Goal: Task Accomplishment & Management: Manage account settings

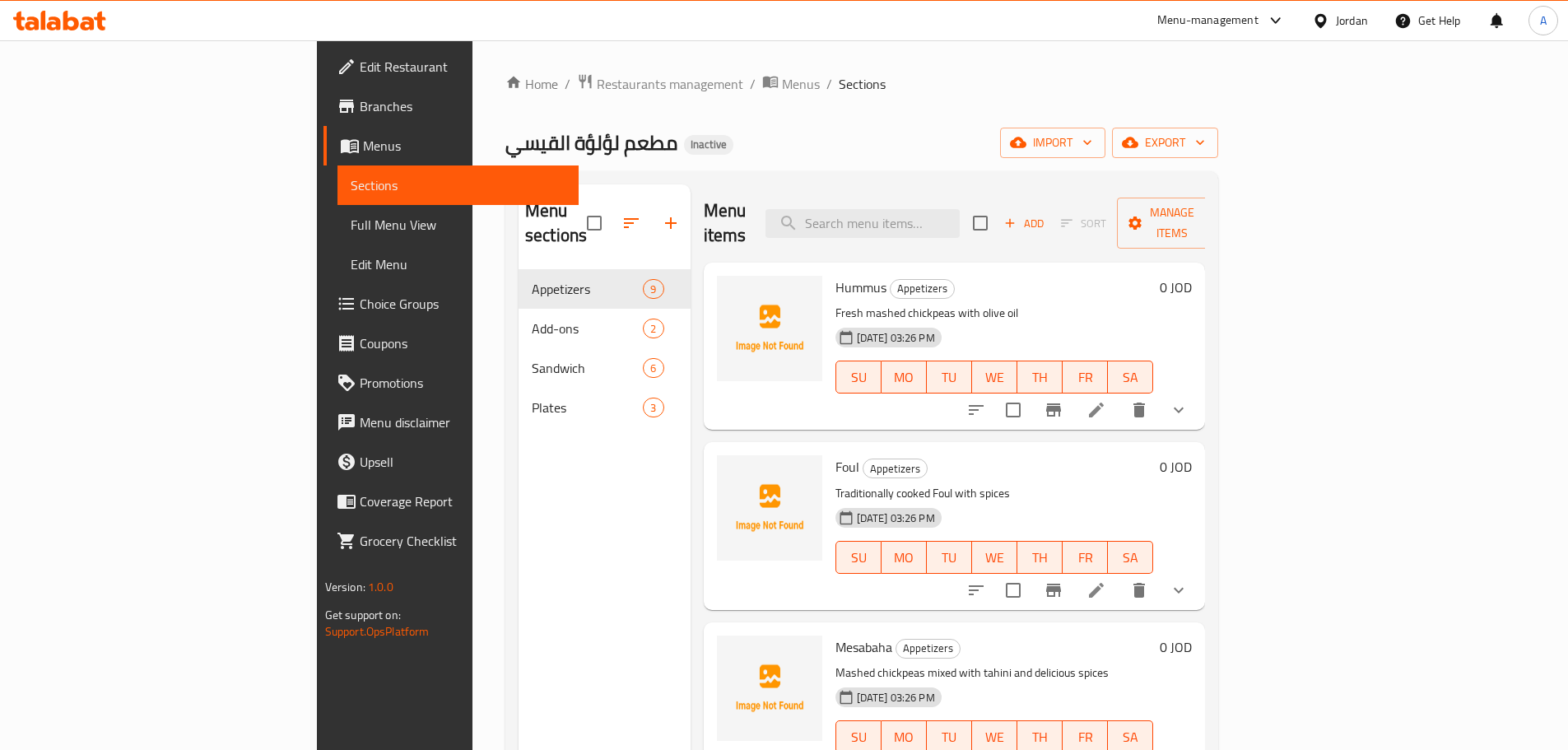
click at [338, 202] on link "Sections" at bounding box center [458, 185] width 241 height 40
click at [350, 215] on span "Full Menu View" at bounding box center [458, 224] width 214 height 19
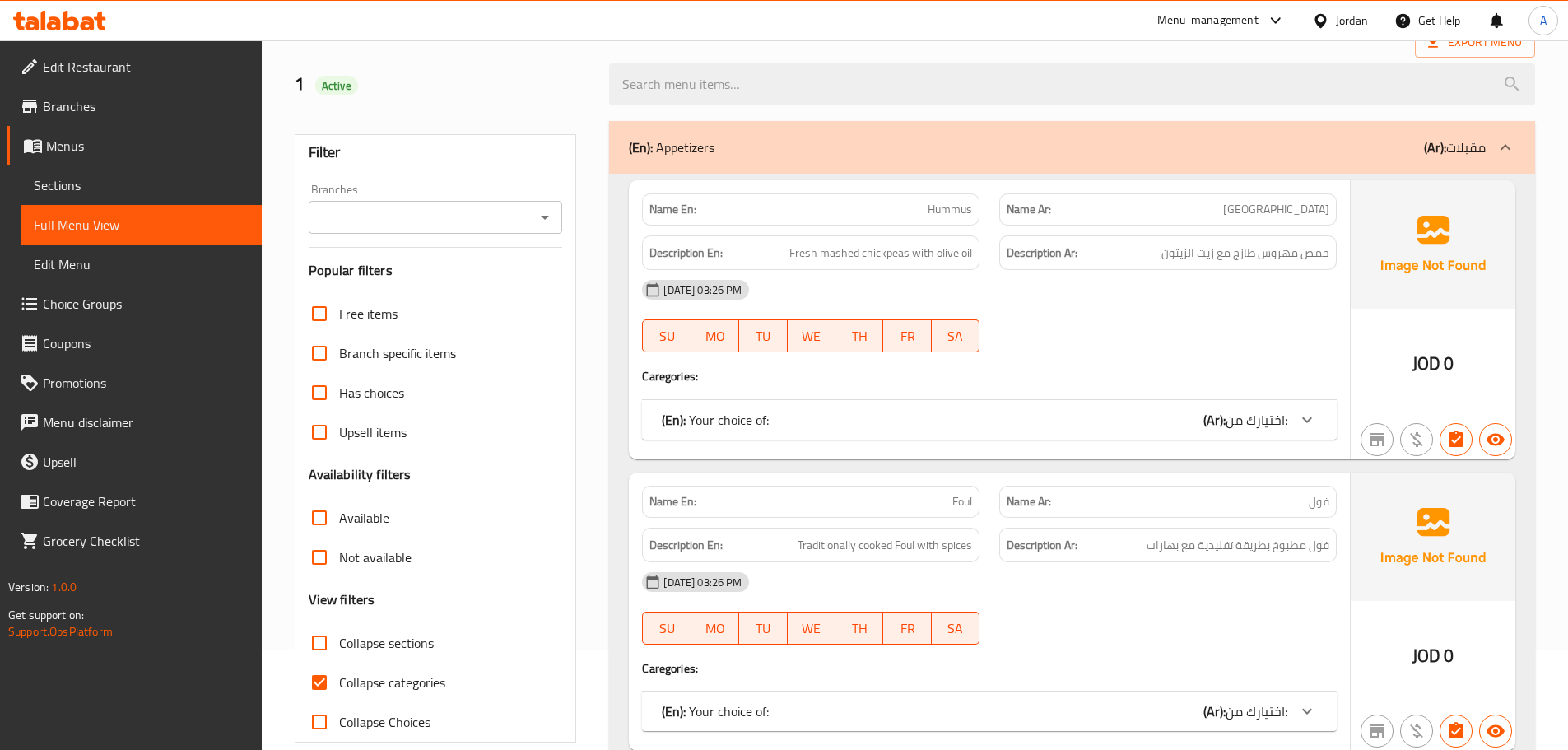
scroll to position [247, 0]
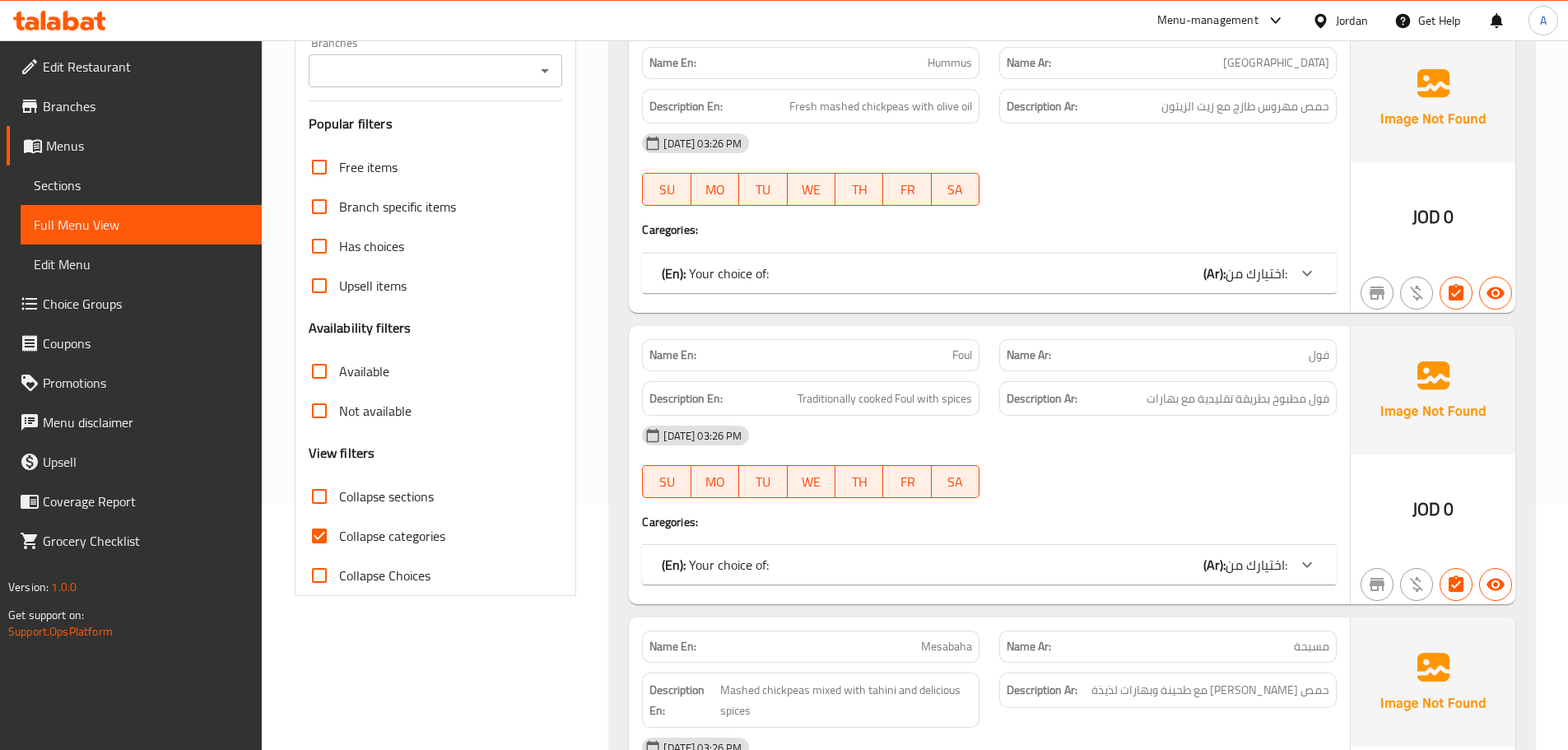
drag, startPoint x: 377, startPoint y: 523, endPoint x: 477, endPoint y: 510, distance: 100.8
click at [379, 522] on label "Collapse categories" at bounding box center [372, 535] width 146 height 40
click at [339, 522] on input "Collapse categories" at bounding box center [319, 535] width 40 height 40
checkbox input "false"
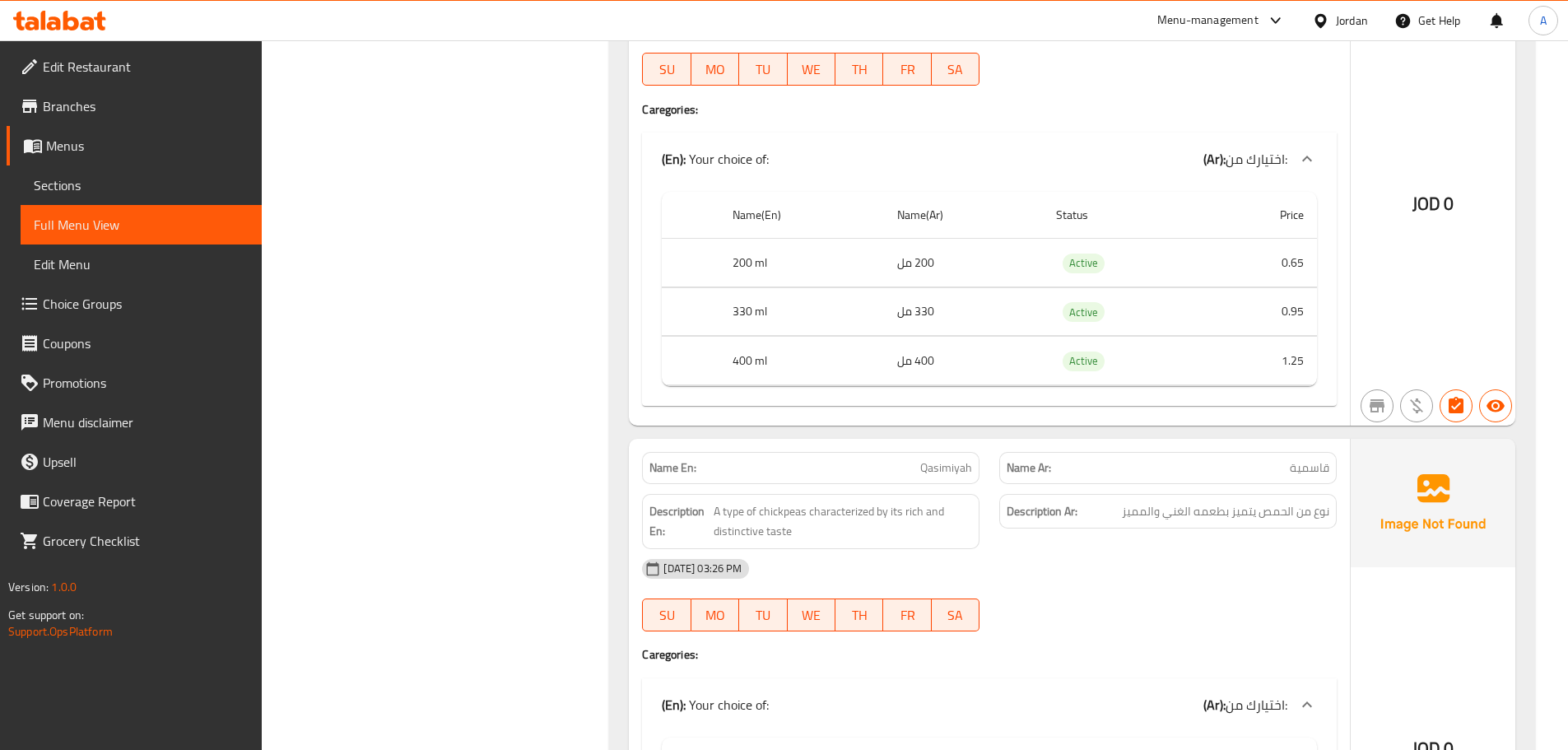
scroll to position [2223, 0]
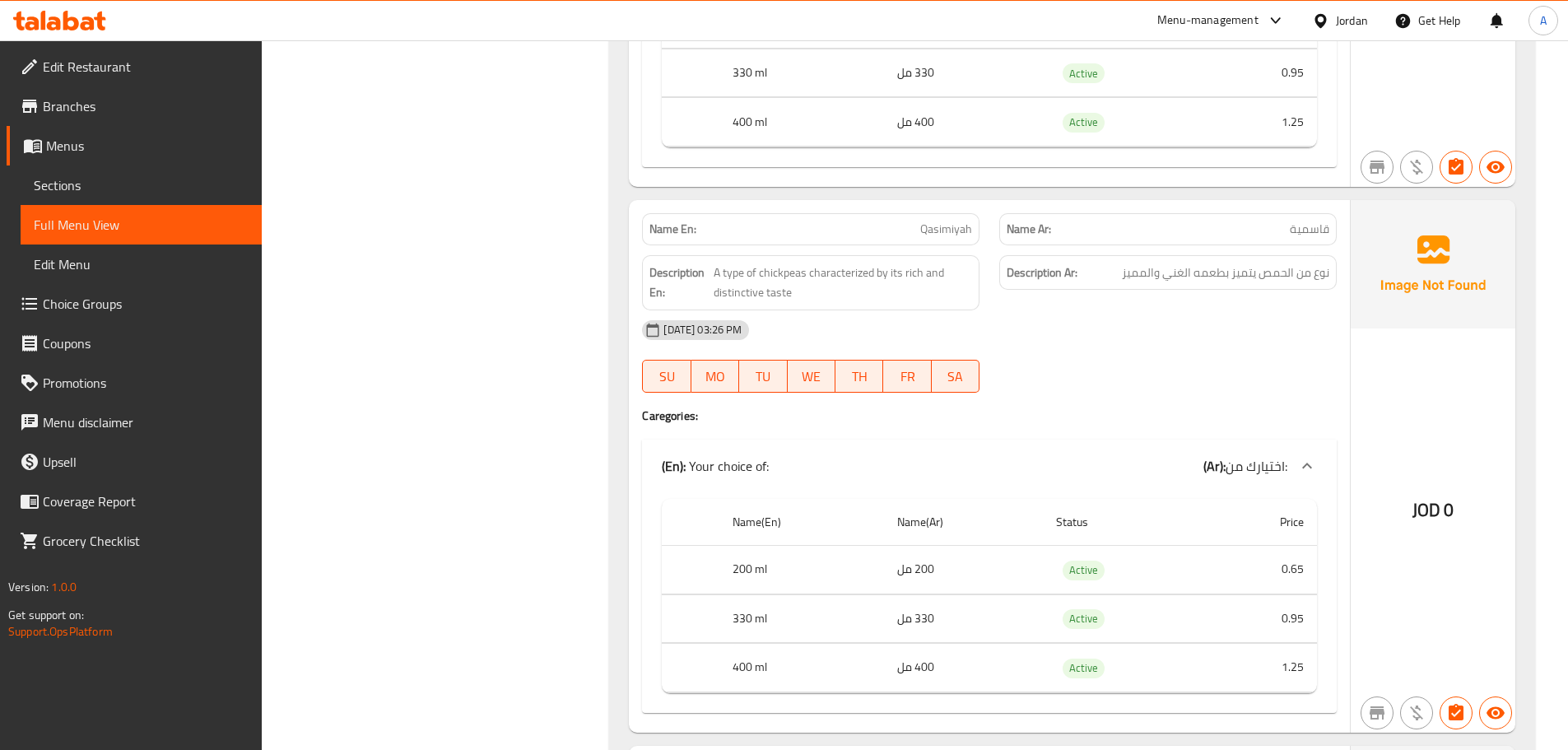
click at [945, 220] on span "Qasimiyah" at bounding box center [946, 229] width 52 height 17
drag, startPoint x: 945, startPoint y: 216, endPoint x: 892, endPoint y: 193, distance: 57.8
click at [946, 220] on span "Qasimiyah" at bounding box center [946, 229] width 52 height 17
copy span "Qasimiyah"
click at [1322, 220] on span "قاسمية" at bounding box center [1309, 229] width 40 height 17
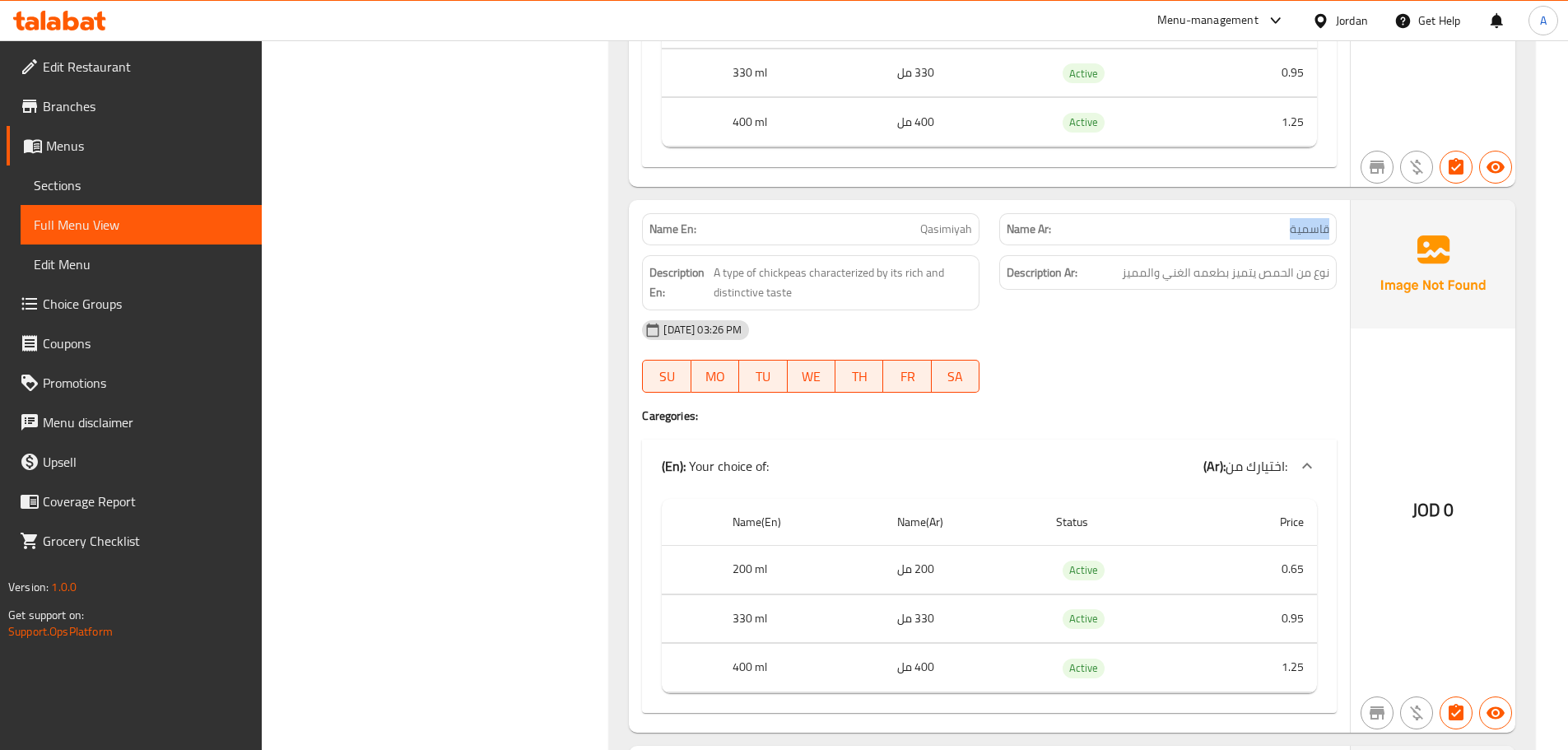
click at [1322, 220] on span "قاسمية" at bounding box center [1309, 229] width 40 height 17
copy span "قاسمية"
click at [1201, 263] on span "نوع من الحمص يتميز بطعمه الغني والمميز" at bounding box center [1226, 273] width 208 height 20
click at [1308, 220] on span "قاسمية" at bounding box center [1309, 229] width 40 height 17
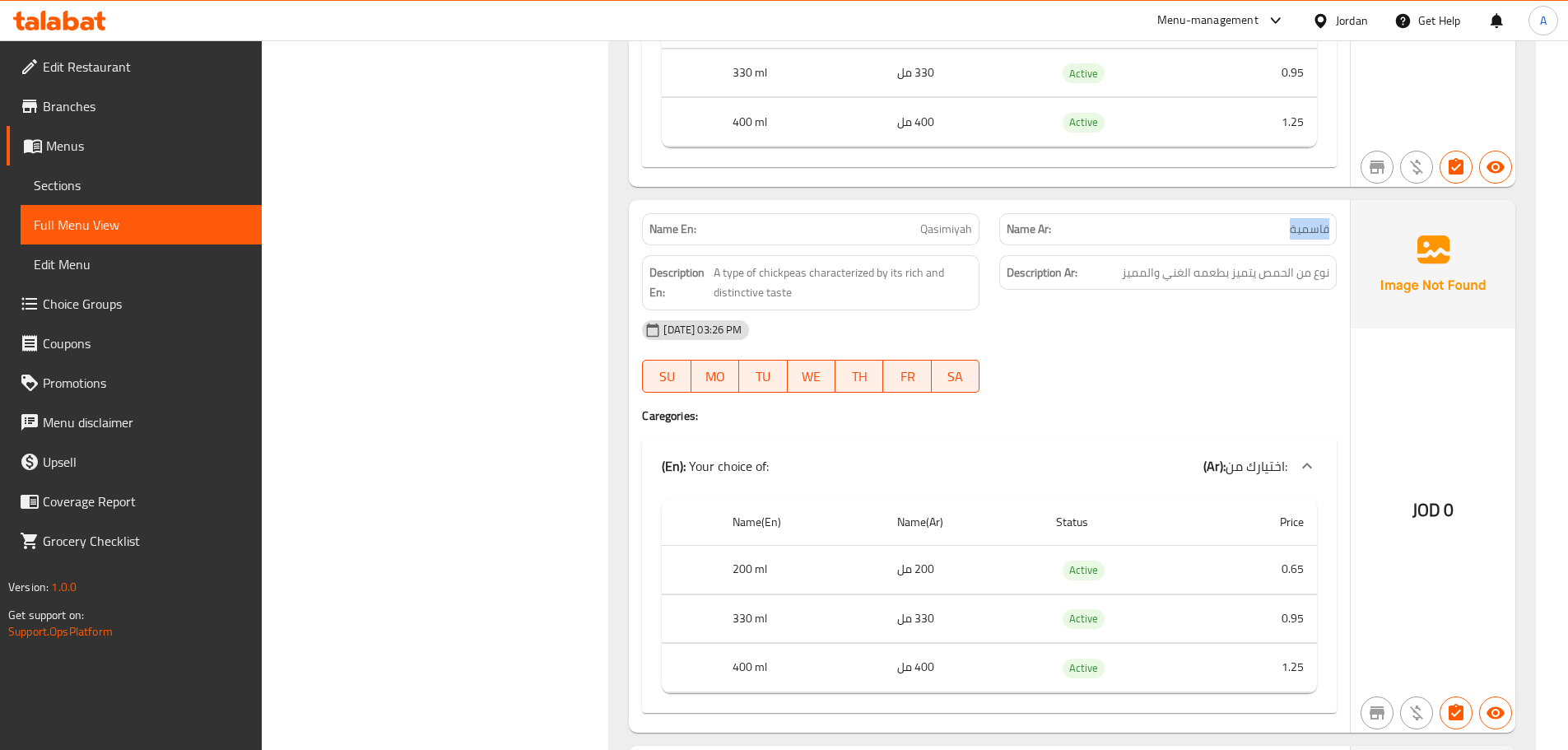
copy span "قاسمية"
click at [1244, 263] on span "نوع من الحمص يتميز بطعمه الغني والمميز" at bounding box center [1226, 273] width 208 height 20
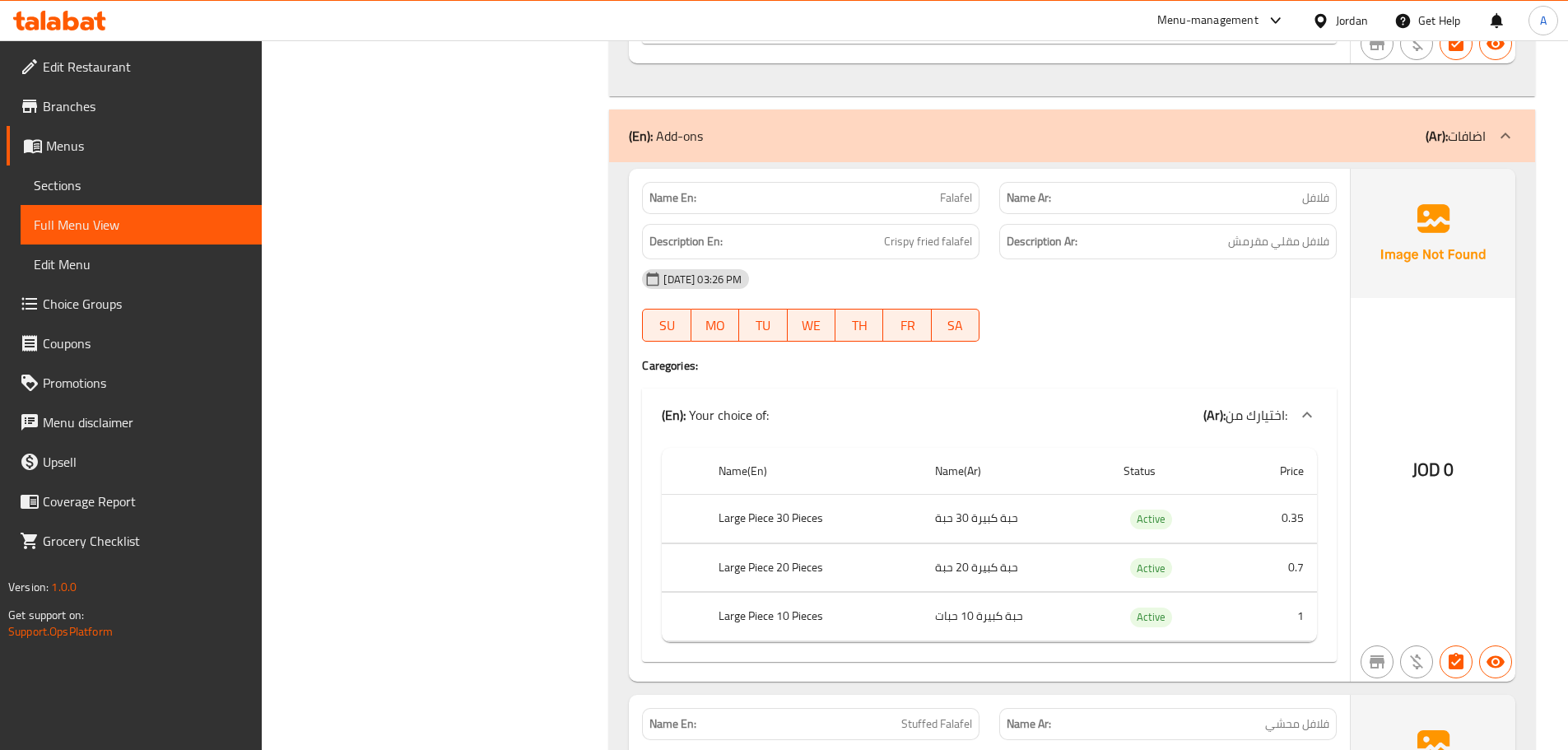
scroll to position [5022, 0]
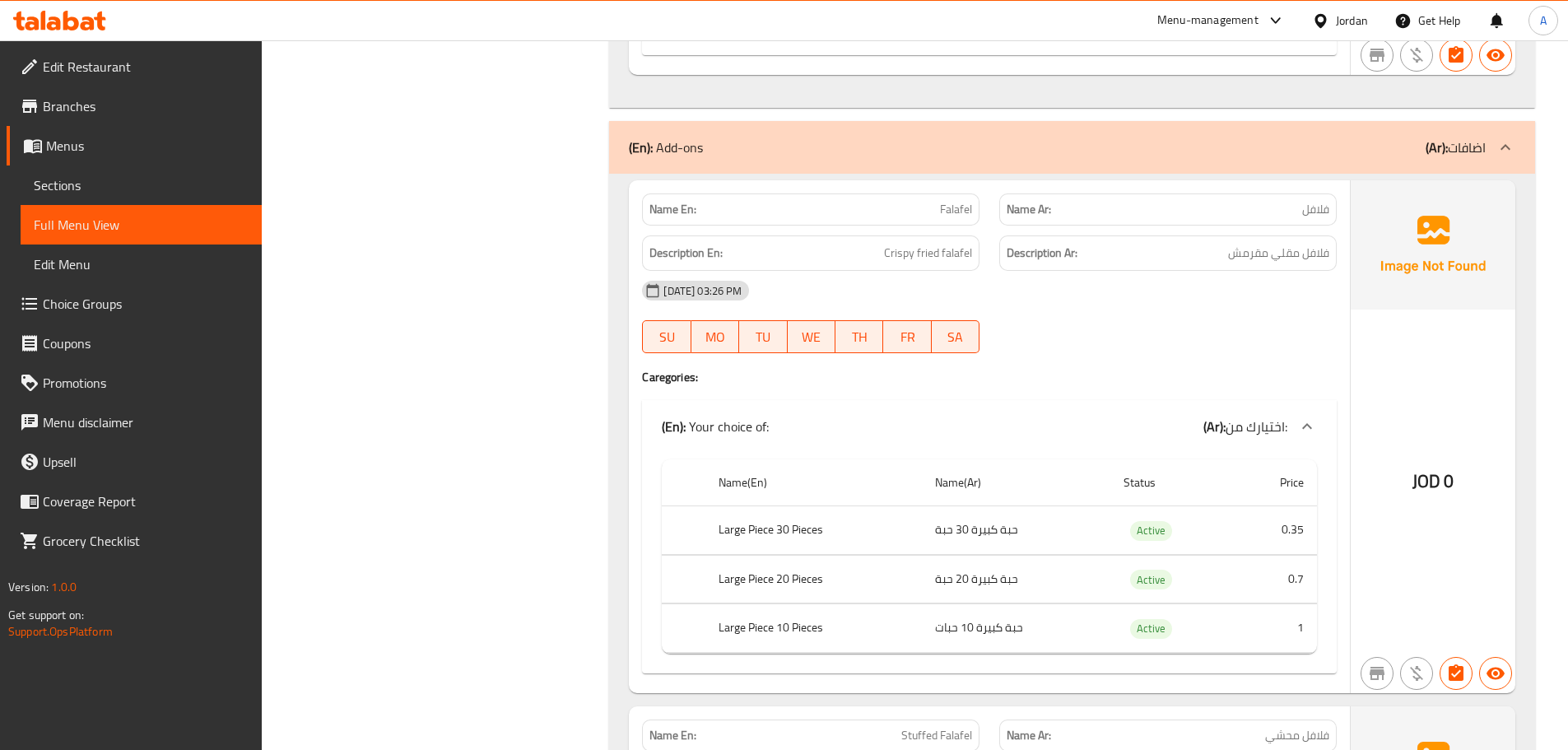
click at [943, 204] on div "Name En: Falafel" at bounding box center [811, 209] width 338 height 32
click at [943, 201] on span "Falafel" at bounding box center [956, 209] width 32 height 17
copy span "Falafel"
drag, startPoint x: 773, startPoint y: 510, endPoint x: 833, endPoint y: 512, distance: 60.0
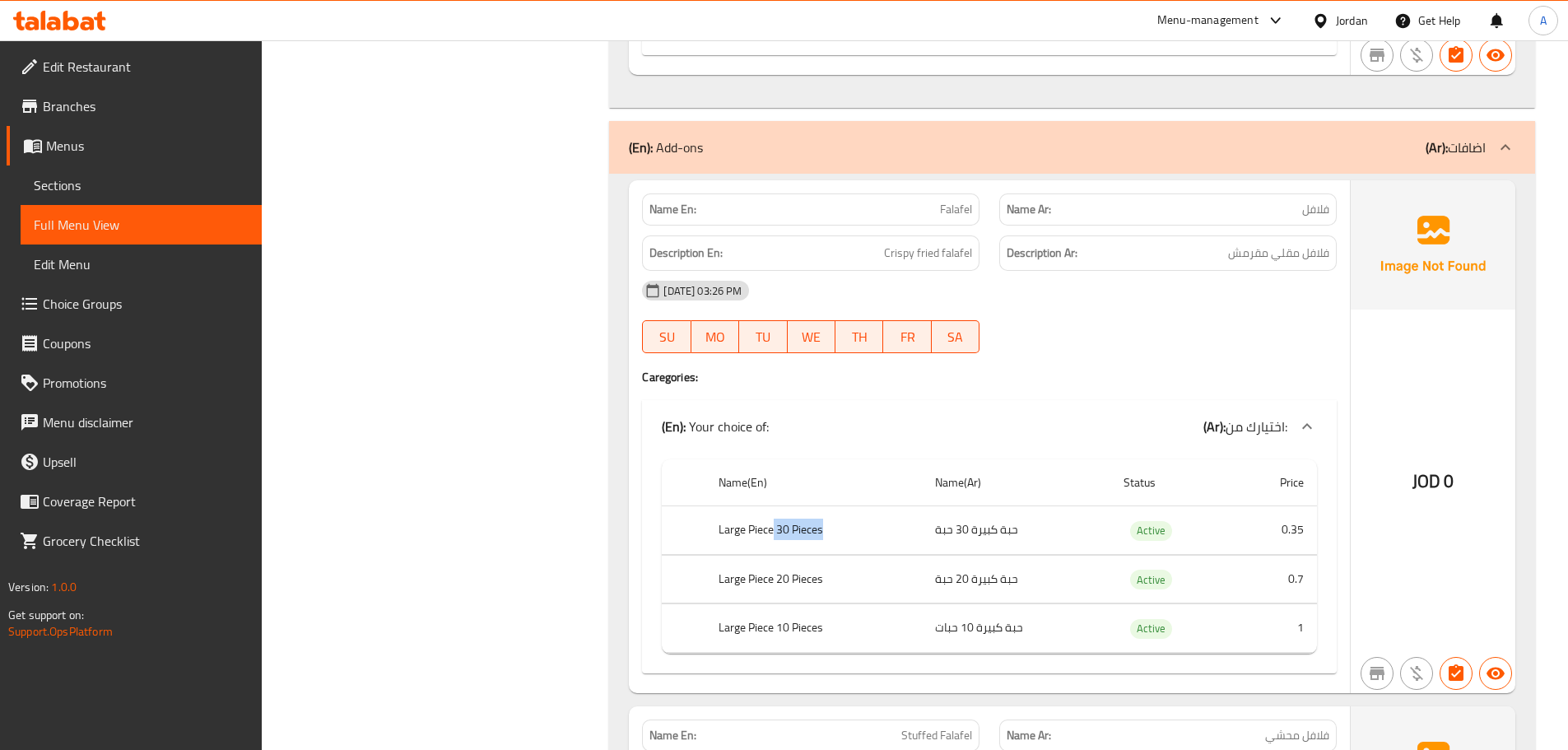
click at [833, 512] on th "Large Piece 30 Pieces" at bounding box center [812, 530] width 215 height 49
copy th "30 Pieces"
click at [763, 605] on th "Large Piece 10 Pieces" at bounding box center [812, 628] width 215 height 49
drag, startPoint x: 779, startPoint y: 606, endPoint x: 840, endPoint y: 606, distance: 61.0
click at [840, 606] on th "Large Piece 10 Pieces" at bounding box center [812, 628] width 215 height 49
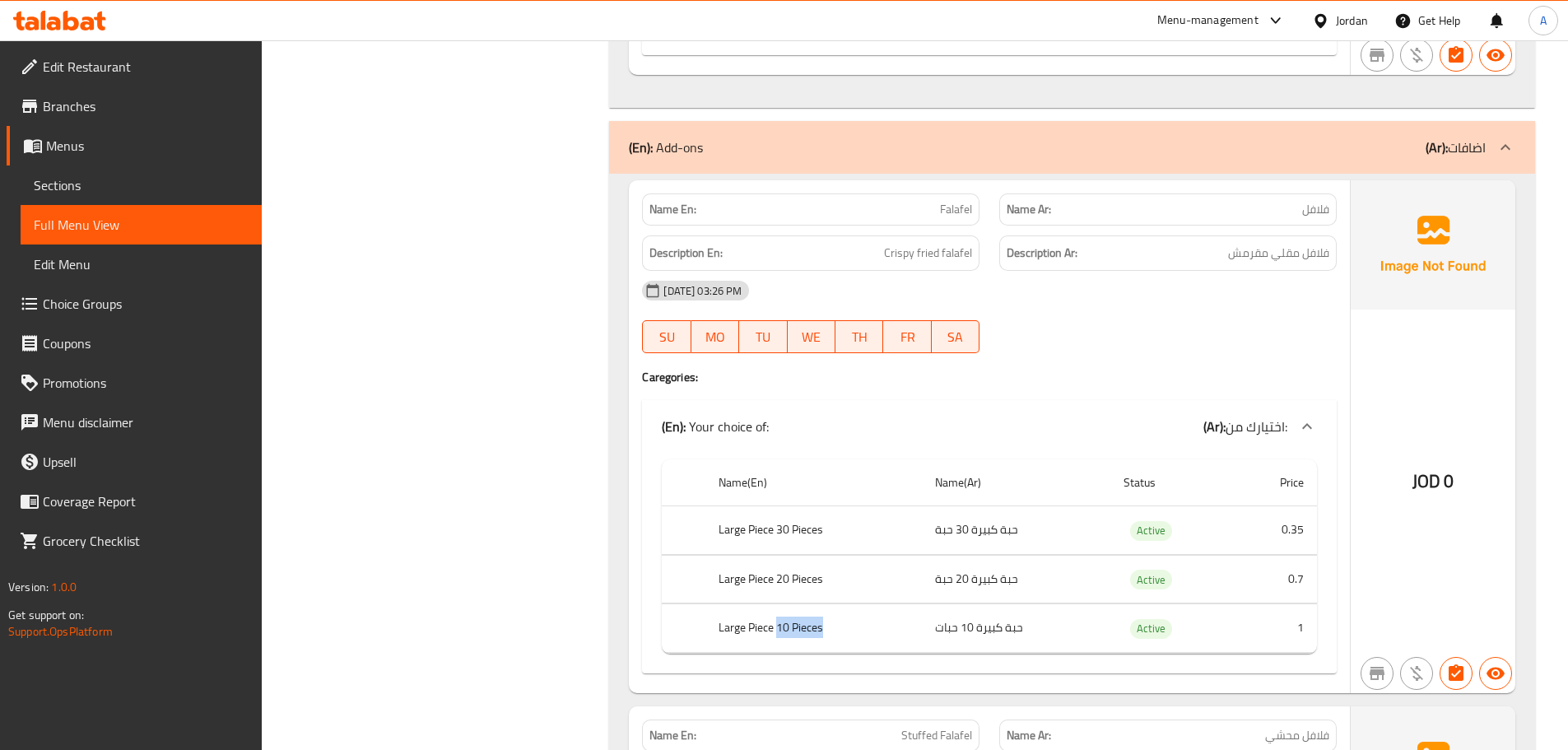
copy th "10 Pieces"
click at [943, 516] on td "حبة كبيرة 30 حبة" at bounding box center [1016, 530] width 188 height 49
click at [481, 505] on div "Filter Branches Branches Popular filters Free items Branch specific items Has c…" at bounding box center [442, 590] width 315 height 10801
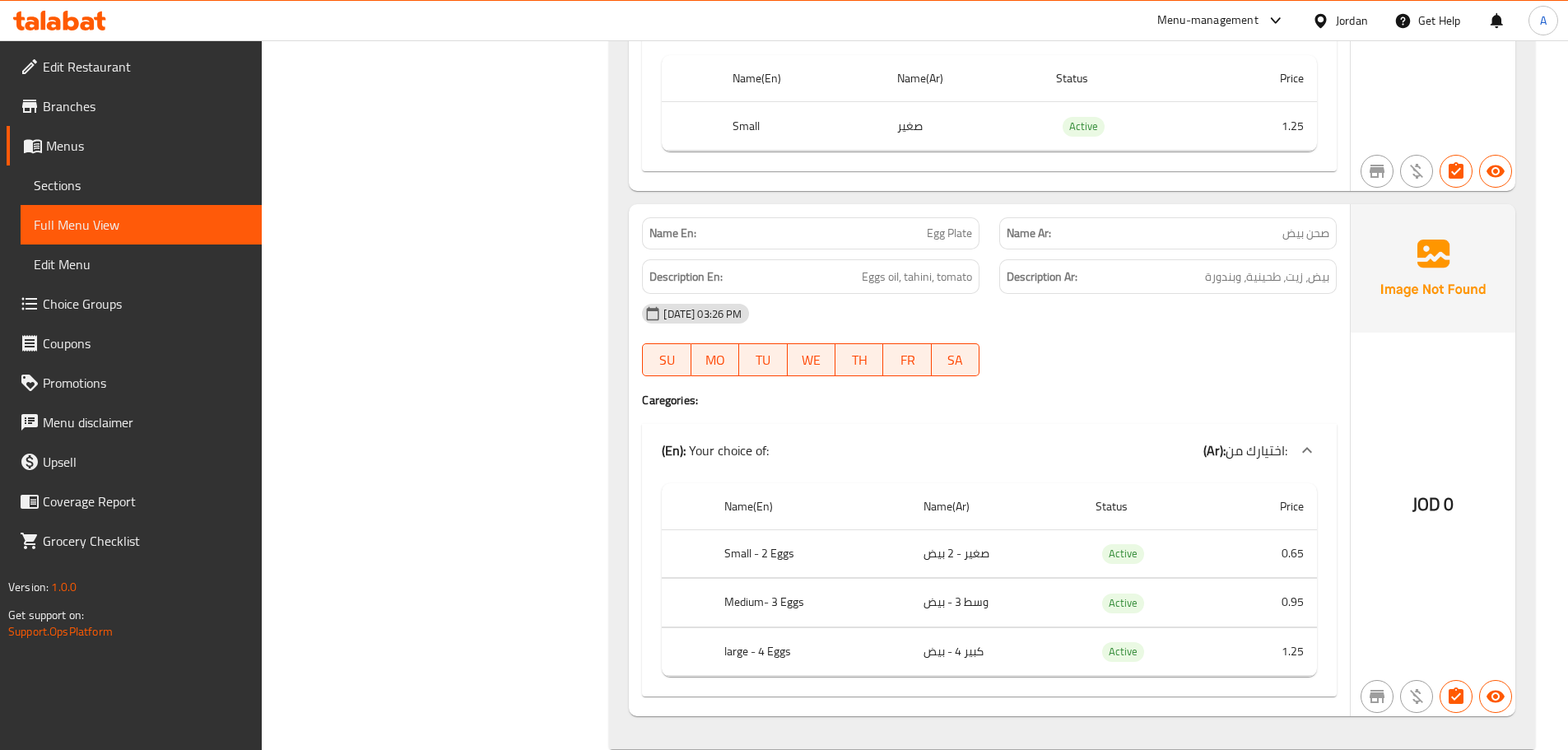
scroll to position [10265, 0]
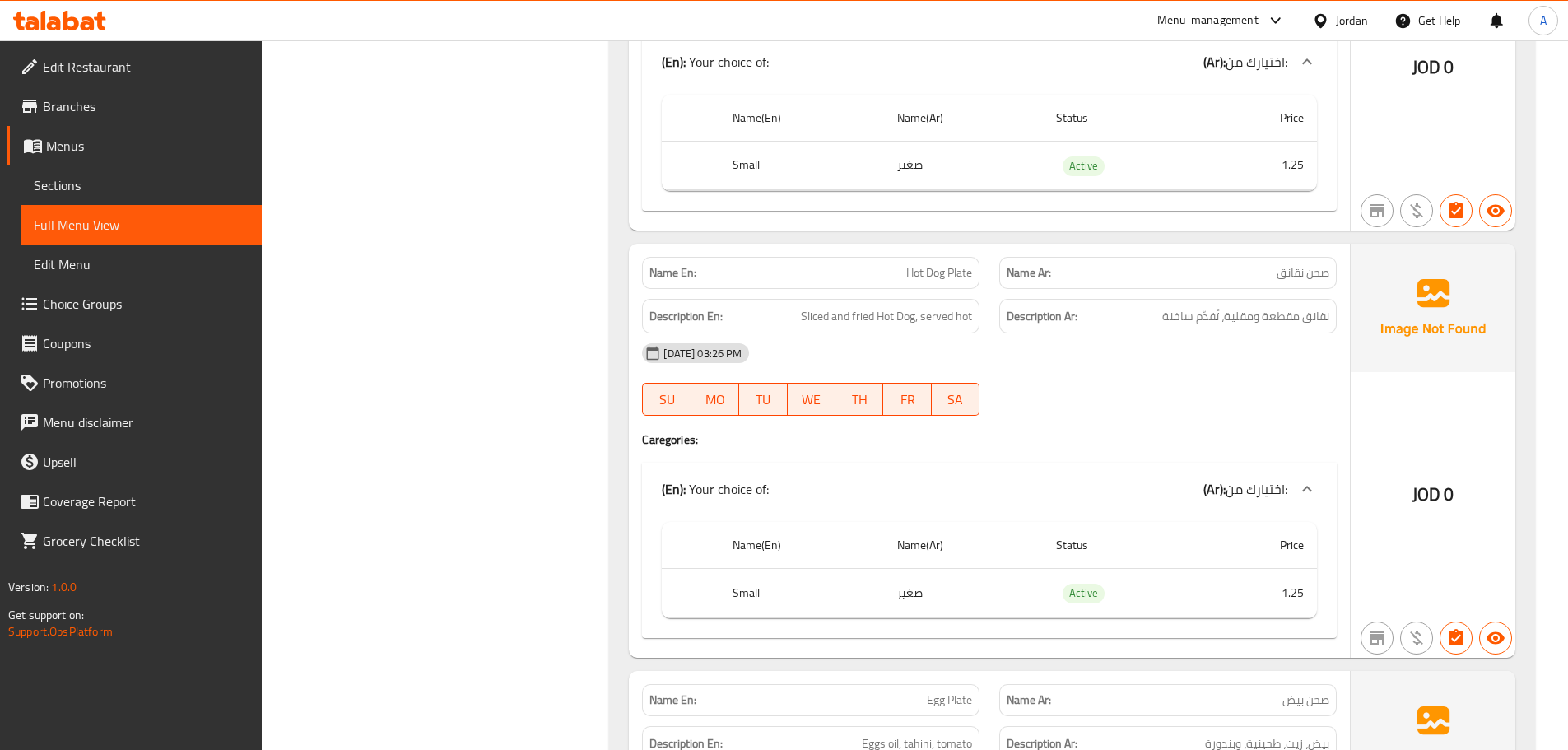
scroll to position [9771, 0]
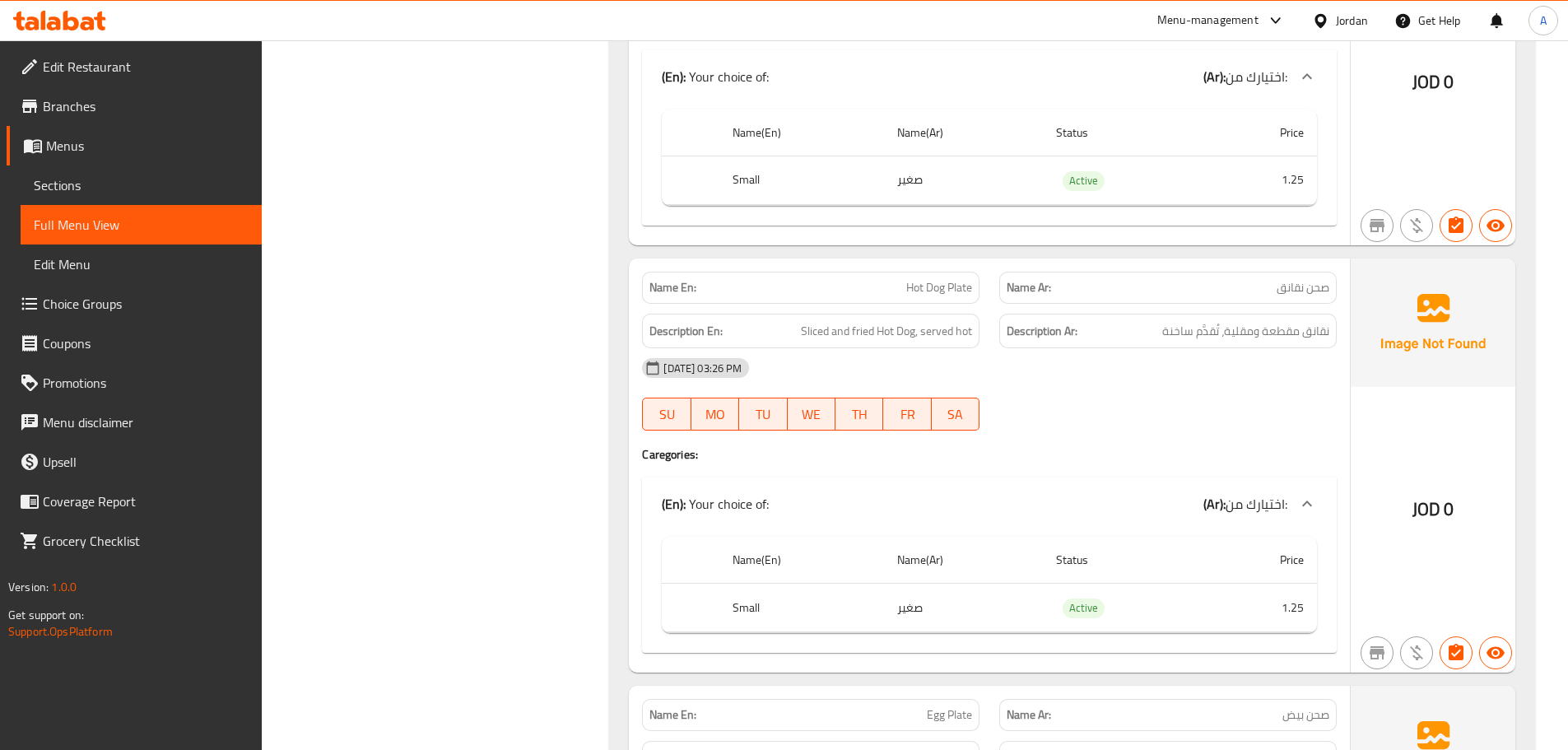
drag, startPoint x: 393, startPoint y: 447, endPoint x: 458, endPoint y: 458, distance: 65.9
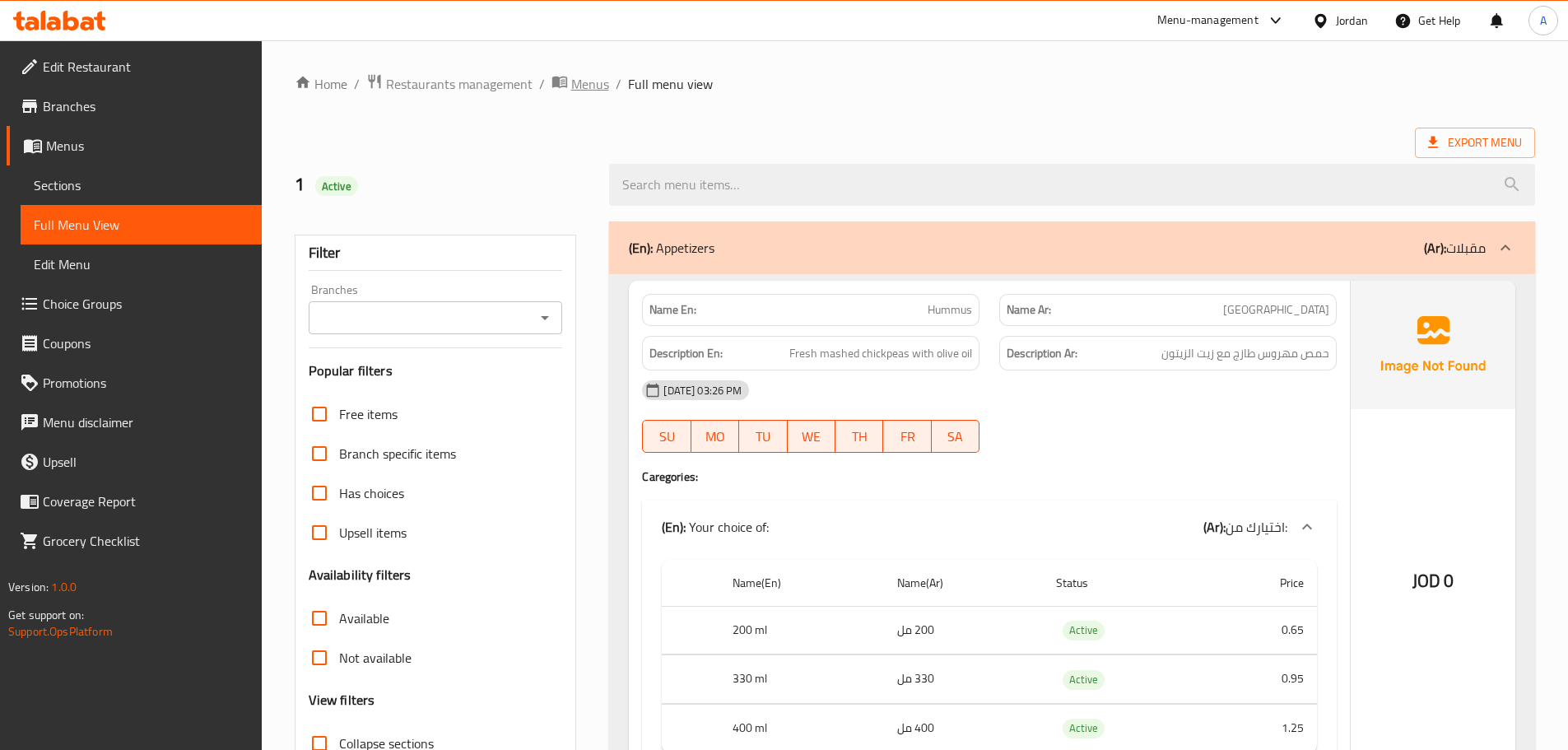
click at [587, 89] on span "Menus" at bounding box center [589, 84] width 38 height 19
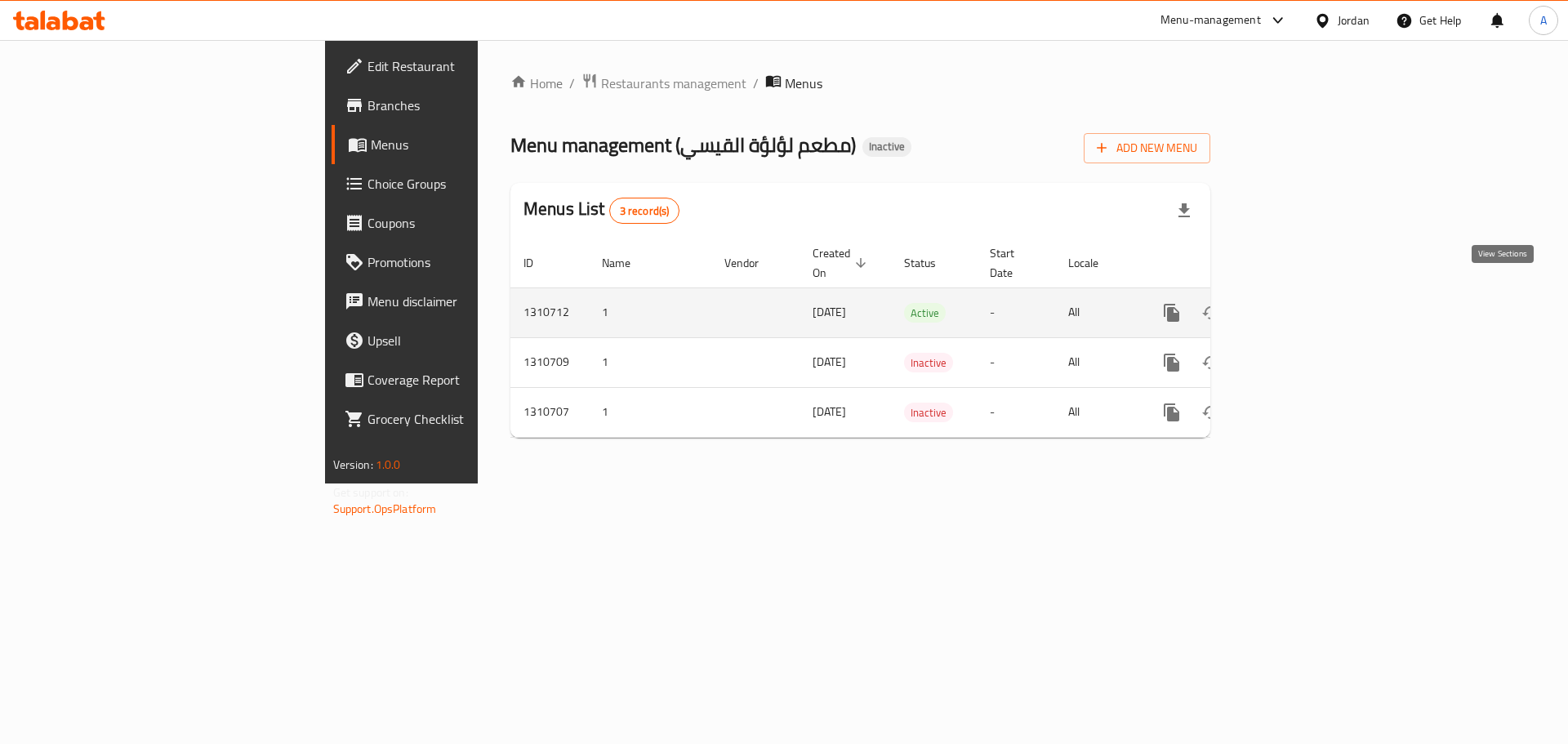
click at [1297, 306] on icon "enhanced table" at bounding box center [1290, 313] width 15 height 15
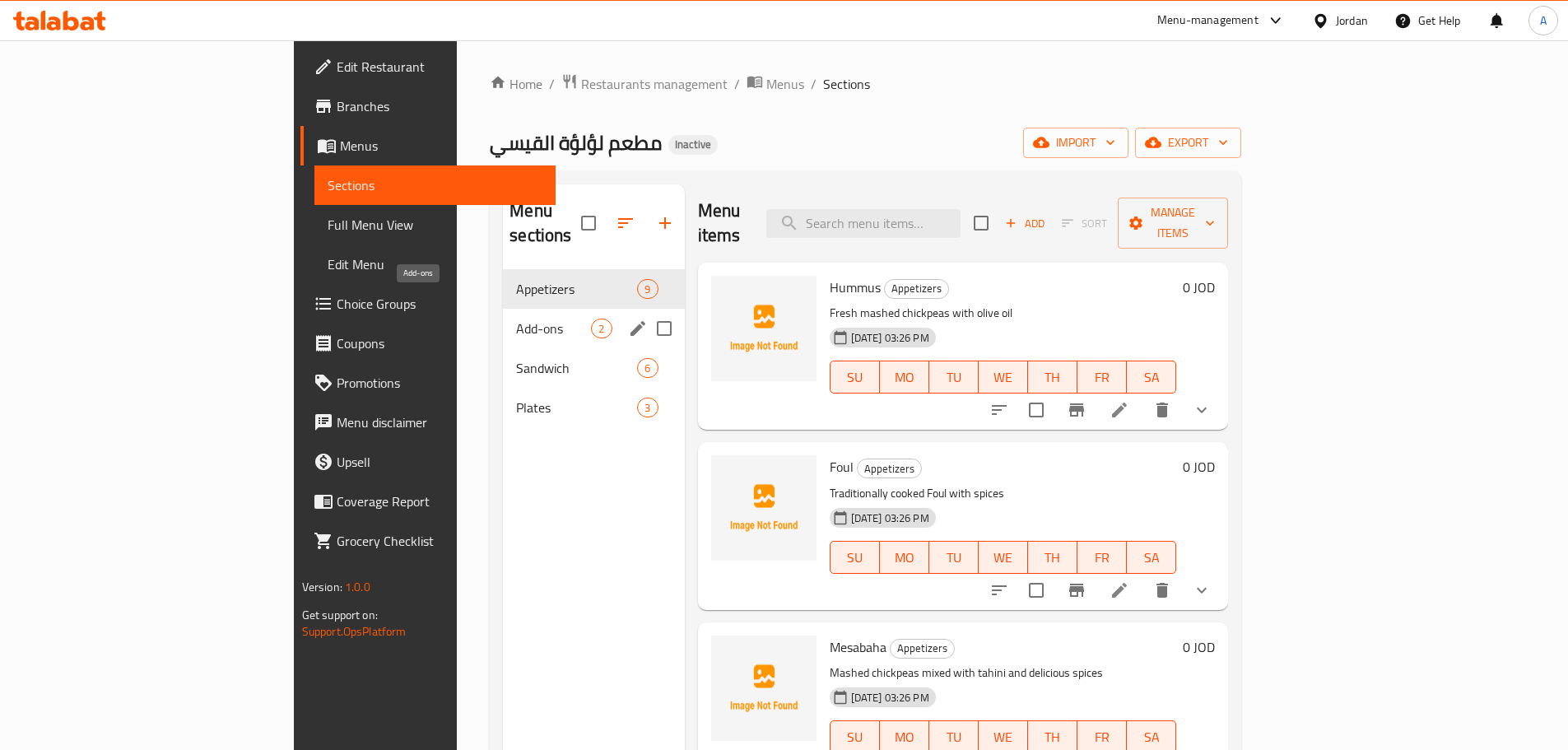
click at [516, 318] on span "Add-ons" at bounding box center [553, 328] width 75 height 19
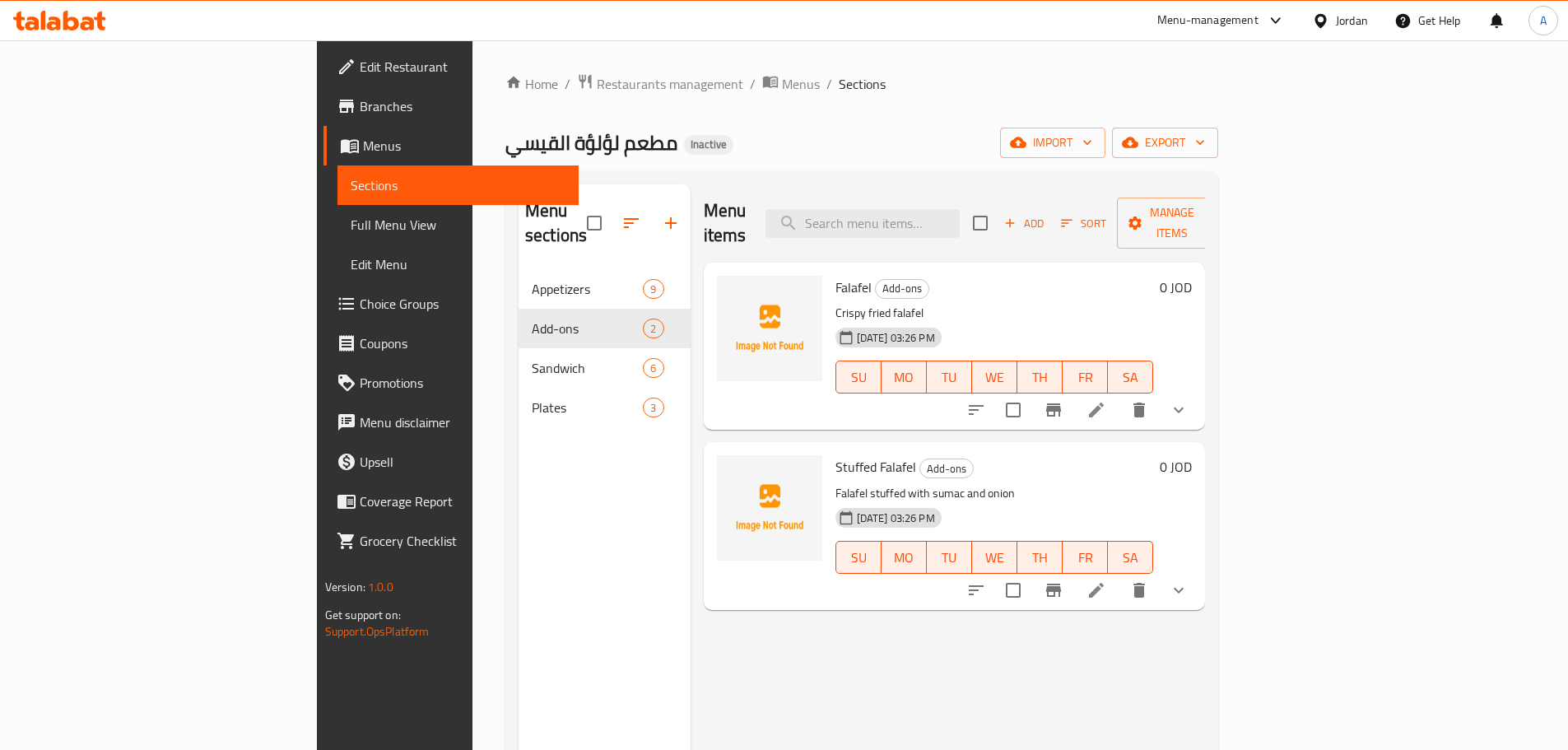
click at [1158, 390] on button "delete" at bounding box center [1139, 410] width 40 height 40
click at [1104, 403] on icon at bounding box center [1097, 410] width 15 height 15
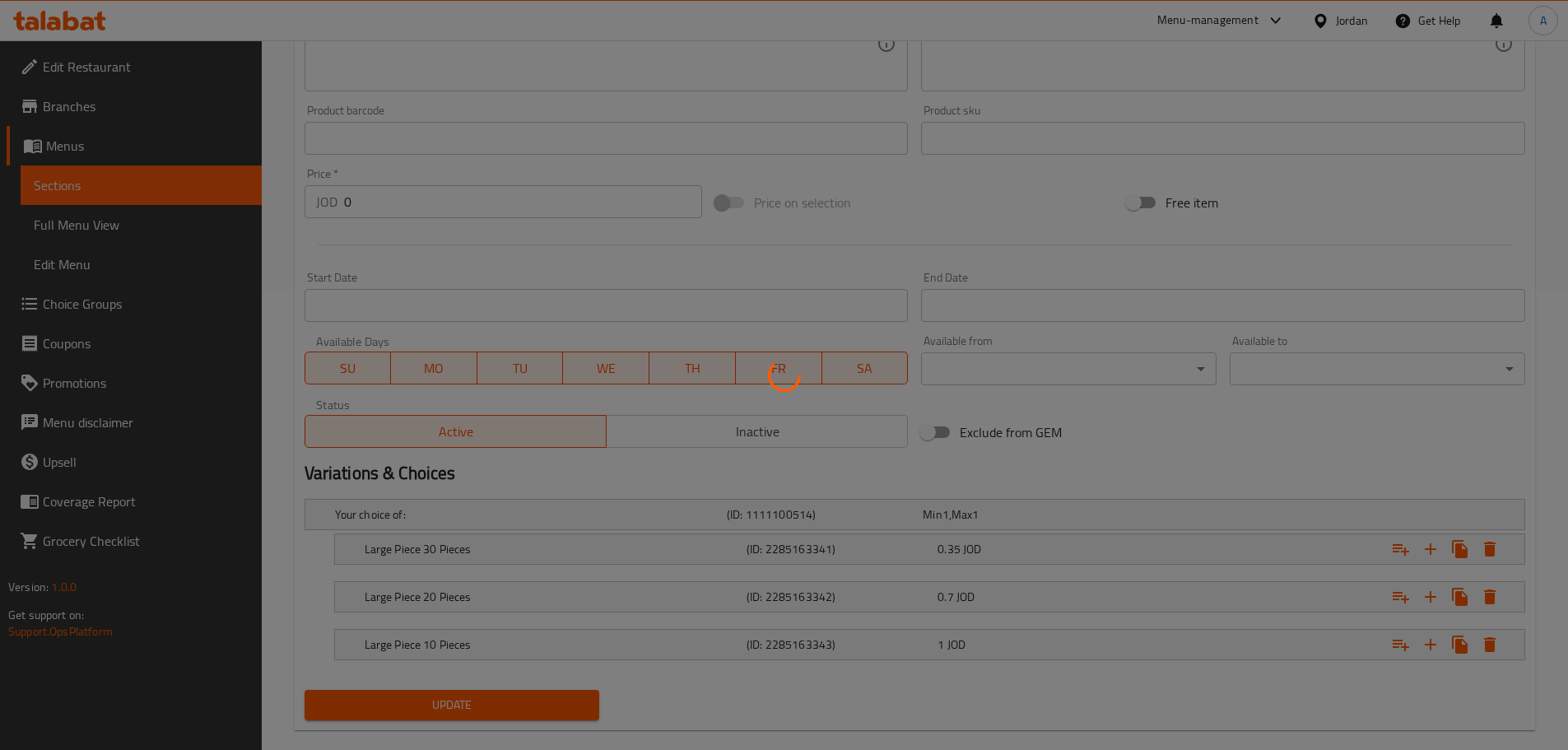
scroll to position [486, 0]
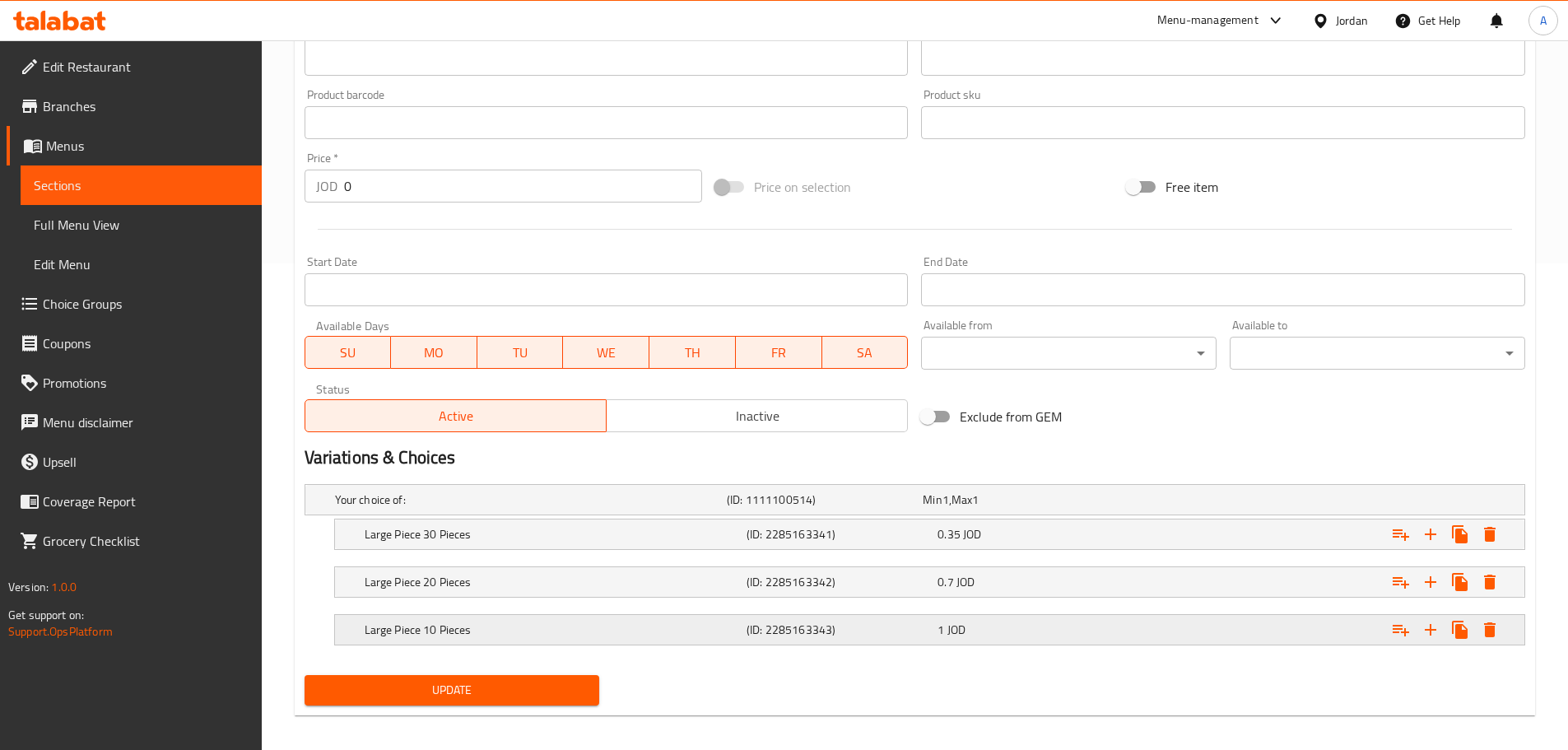
click at [944, 616] on div "Large Piece 10 Pieces (ID: 2285163343) 1 JOD" at bounding box center [935, 629] width 1147 height 36
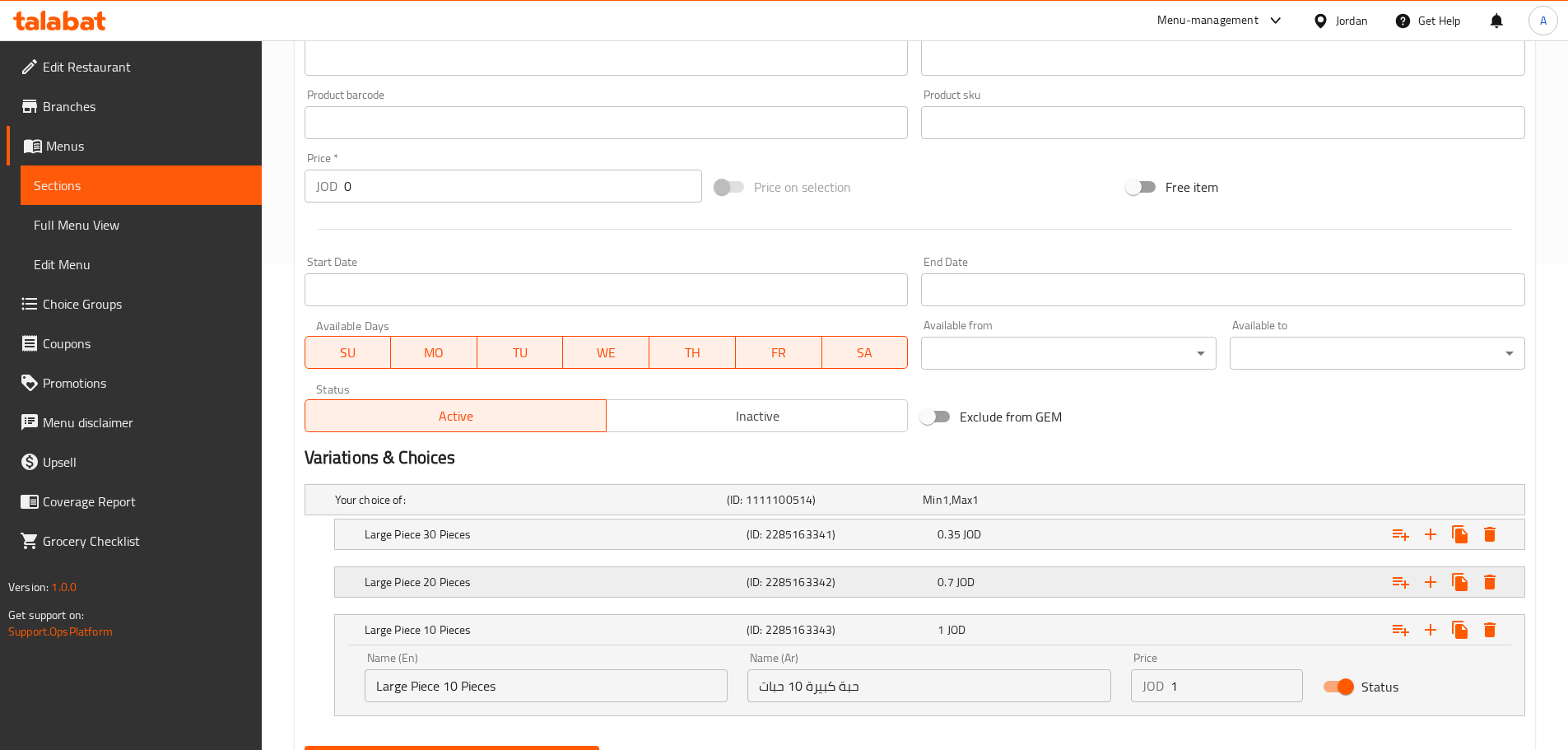
click at [1012, 587] on div "0.7 JOD" at bounding box center [1029, 581] width 184 height 16
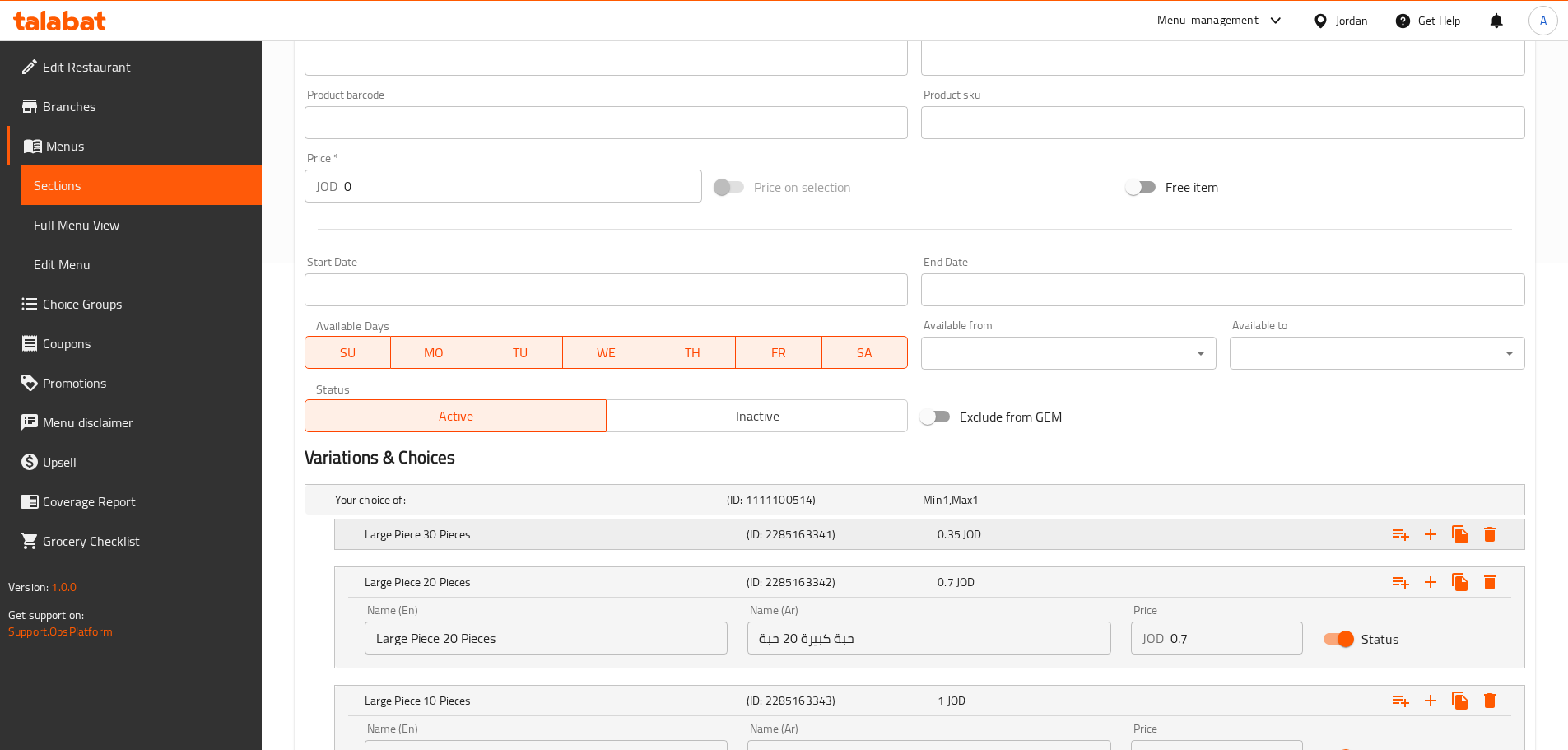
click at [1026, 536] on div "0.35 JOD" at bounding box center [1029, 534] width 184 height 16
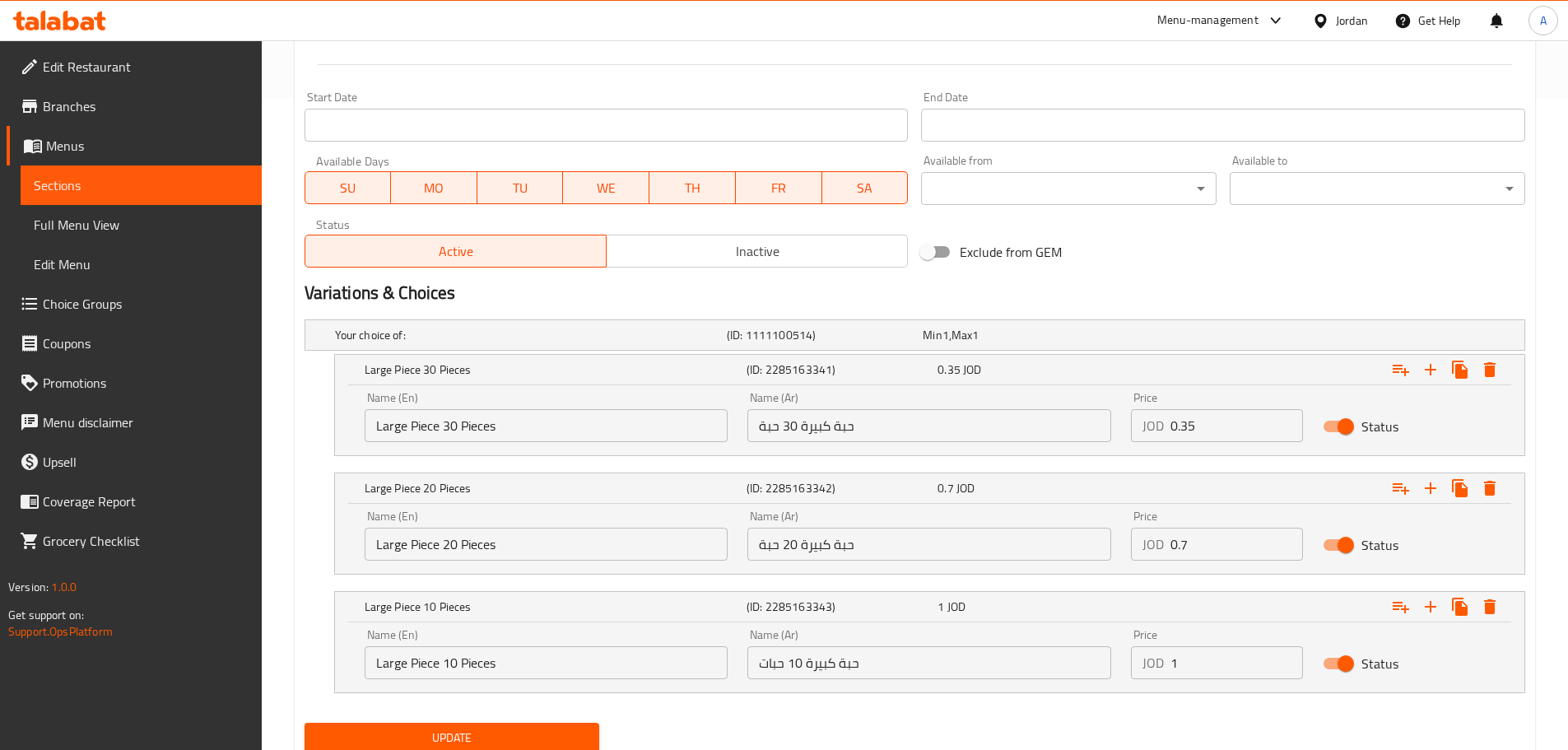
scroll to position [710, 0]
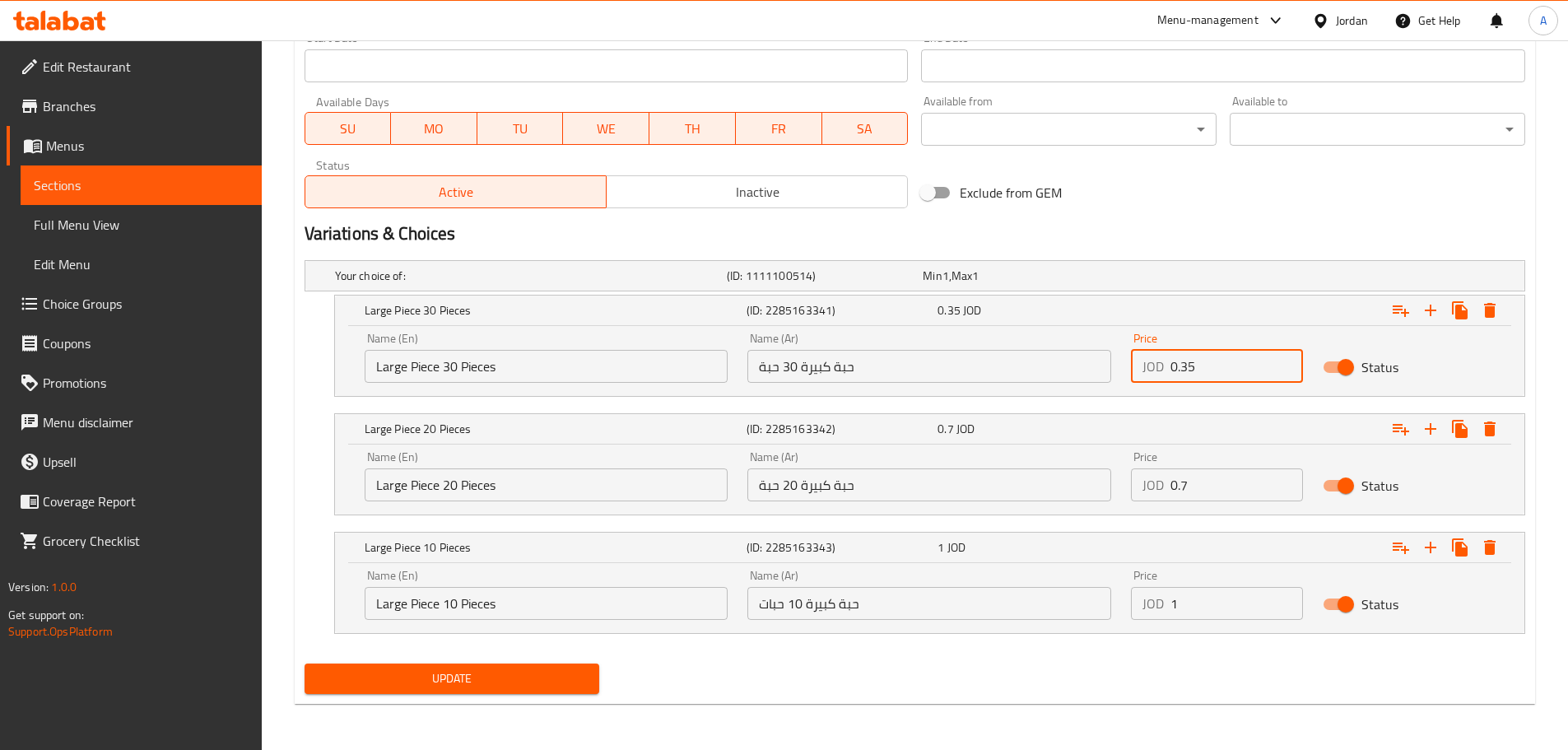
drag, startPoint x: 1218, startPoint y: 367, endPoint x: 1124, endPoint y: 367, distance: 94.0
click at [1124, 367] on div "Price JOD 0.35 Price" at bounding box center [1217, 357] width 192 height 70
type input "1"
drag, startPoint x: 1191, startPoint y: 597, endPoint x: 1117, endPoint y: 597, distance: 74.0
click at [1117, 597] on div "Name (En) Large Piece 10 Pieces Name (En) Name (Ar) حبة كبيرة 10 حبات Name (Ar)…" at bounding box center [930, 595] width 1150 height 70
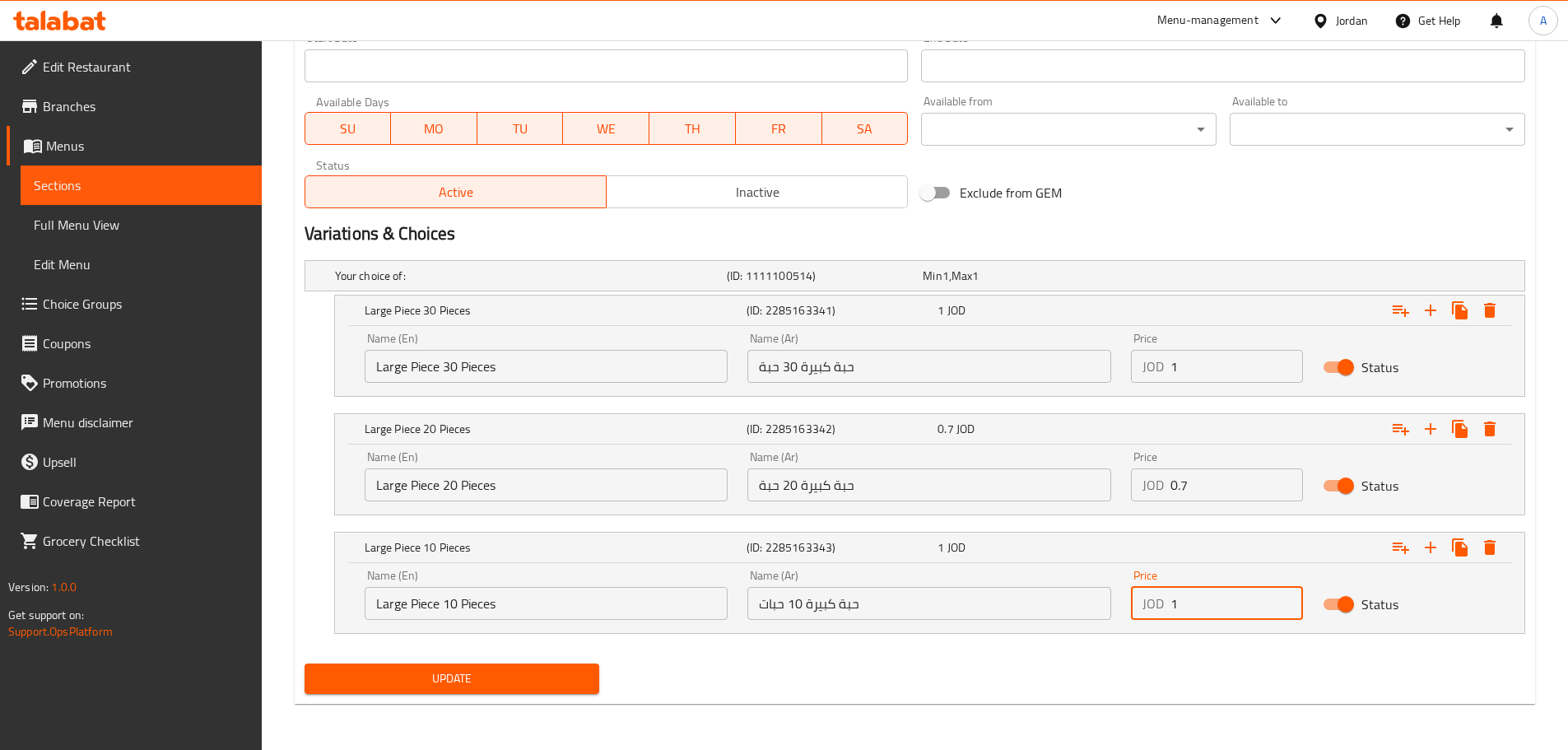
paste input "0.35"
type input "0.35"
click at [474, 675] on span "Update" at bounding box center [452, 678] width 269 height 20
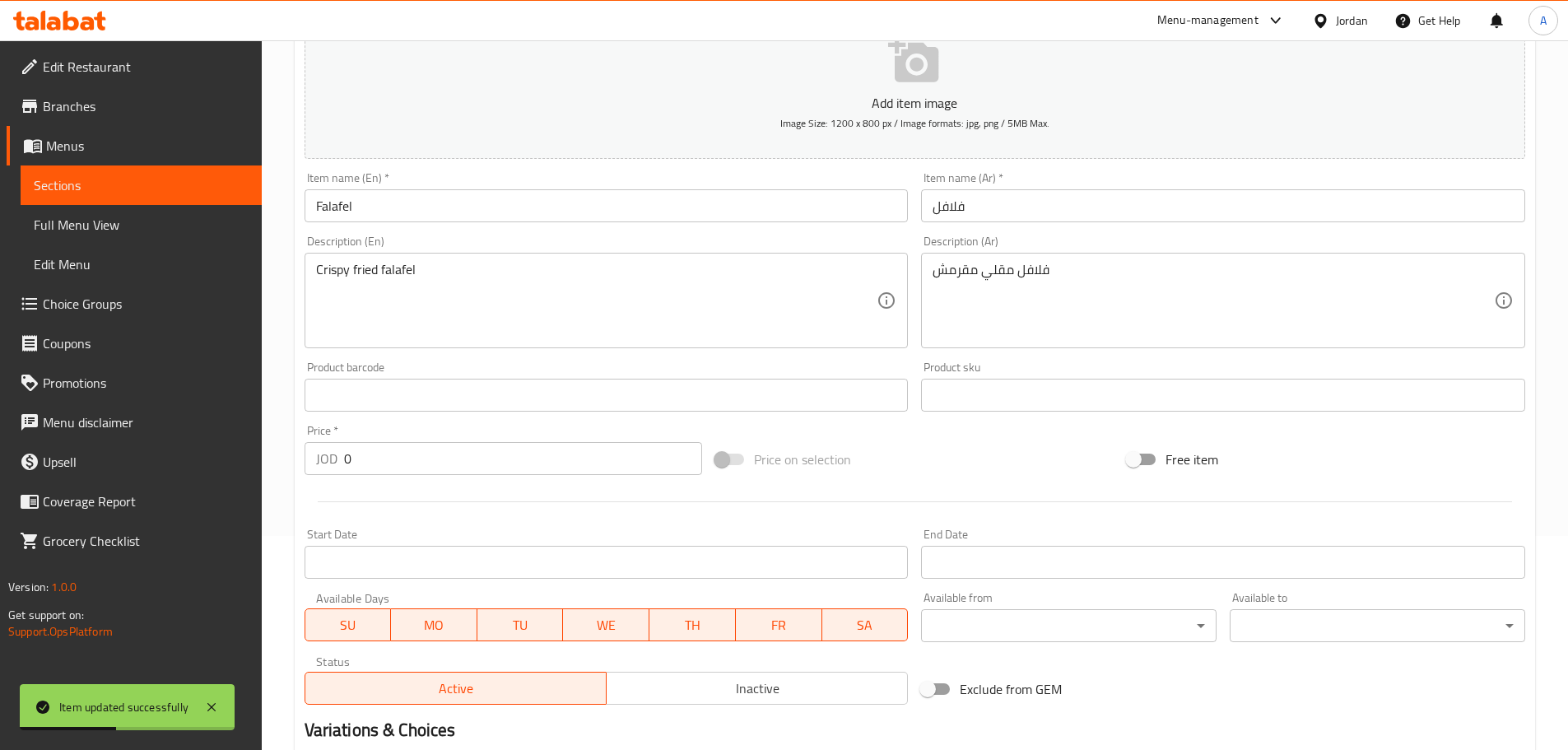
scroll to position [0, 0]
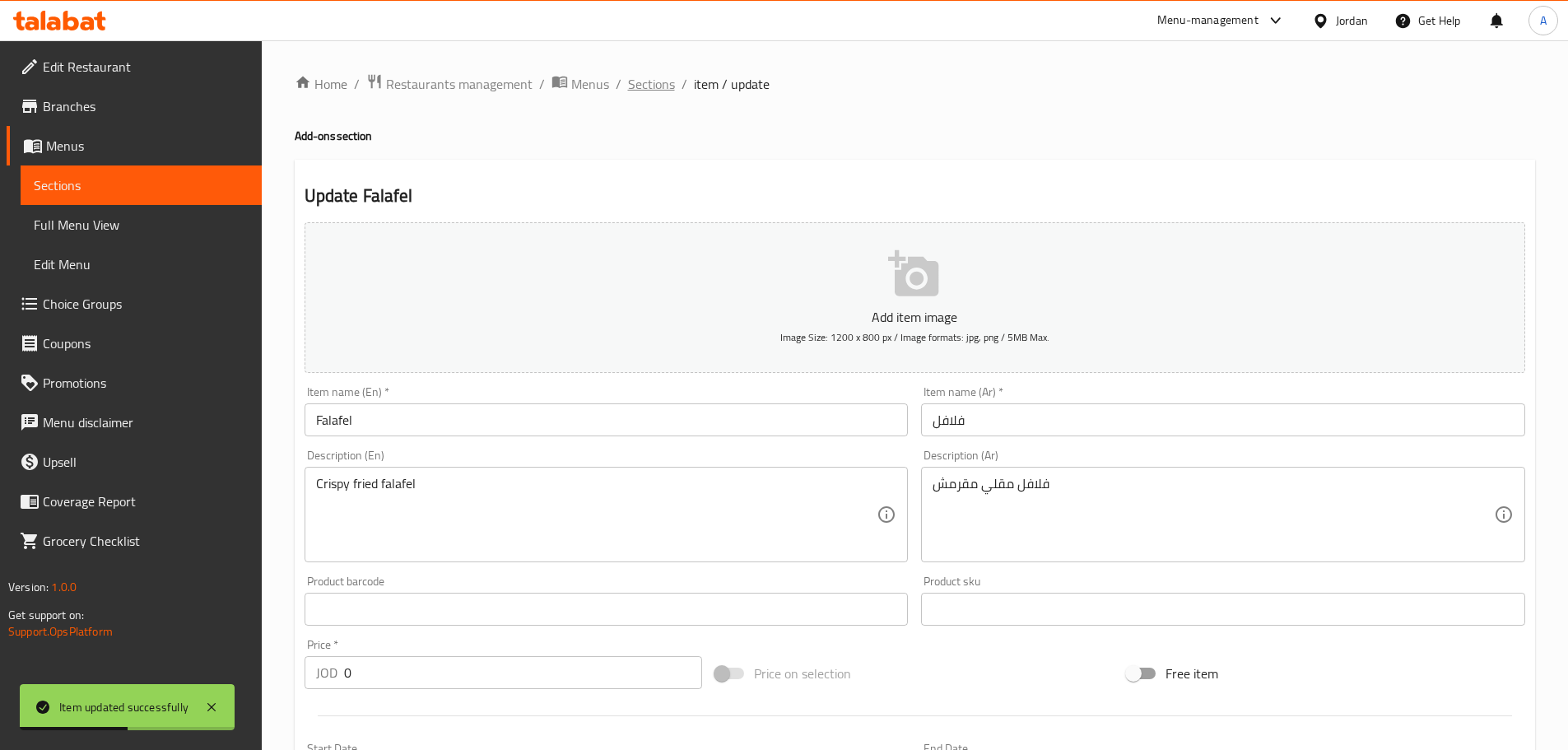
drag, startPoint x: 677, startPoint y: 84, endPoint x: 669, endPoint y: 88, distance: 8.9
click at [677, 84] on ol "Home / Restaurants management / Menus / Sections / item / update" at bounding box center [914, 84] width 1240 height 21
click at [660, 89] on span "Sections" at bounding box center [652, 84] width 47 height 19
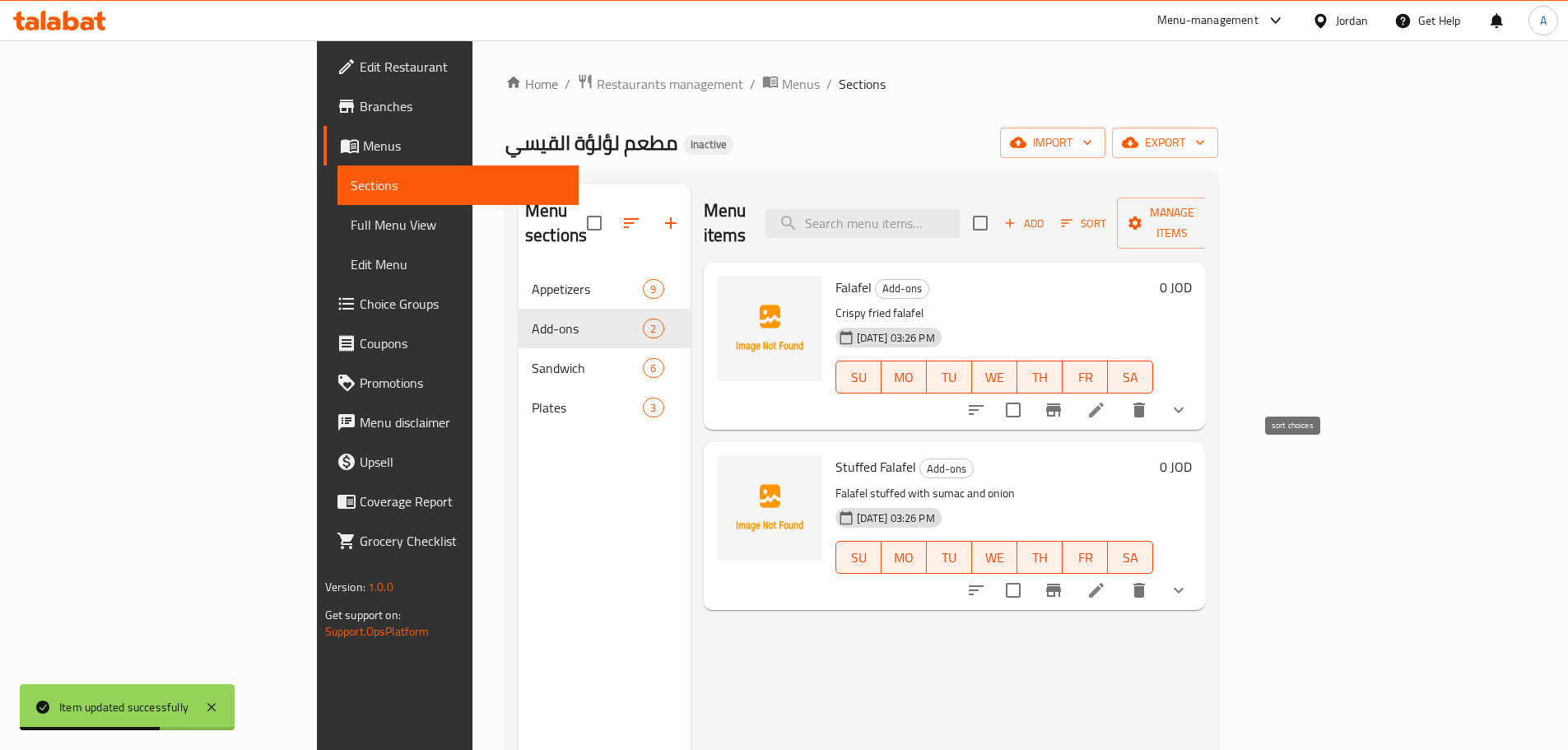
click at [986, 400] on icon "sort-choices" at bounding box center [975, 410] width 19 height 19
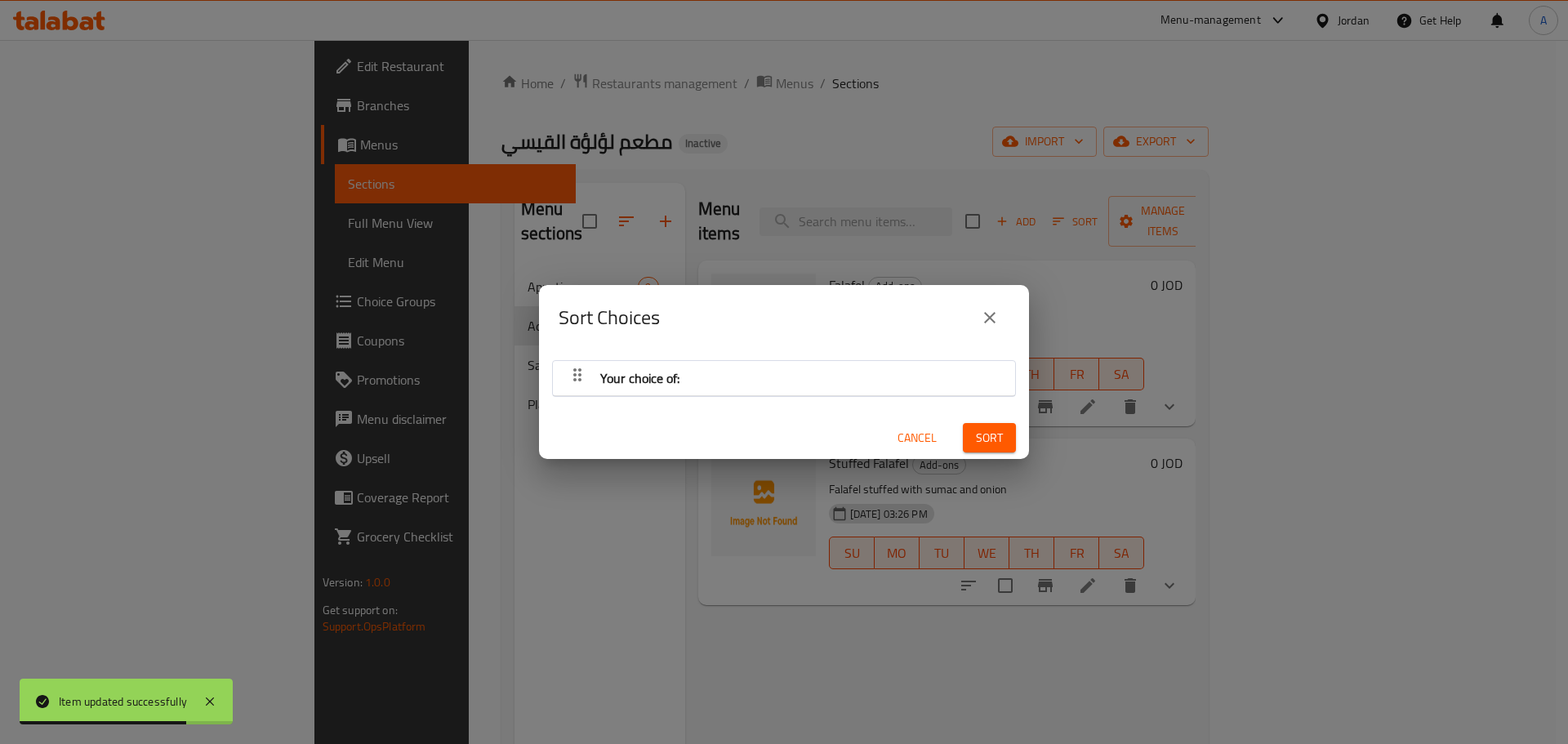
click at [686, 374] on div "Your choice of:" at bounding box center [784, 378] width 446 height 39
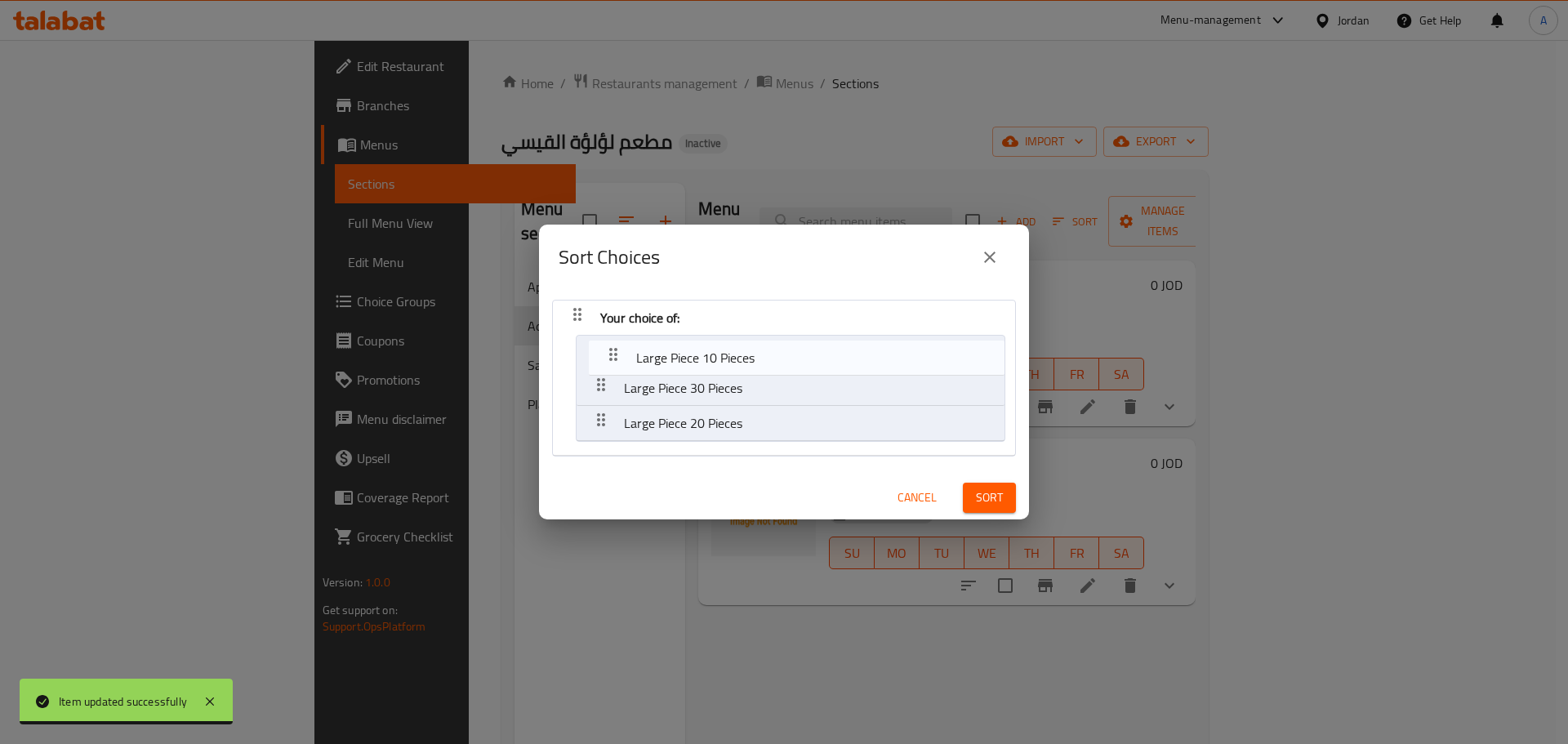
drag, startPoint x: 596, startPoint y: 414, endPoint x: 609, endPoint y: 338, distance: 77.1
click at [609, 338] on nav "Your choice of: Large Piece 30 Pieces Large Piece 20 Pieces Large Piece 10 Piec…" at bounding box center [784, 378] width 464 height 157
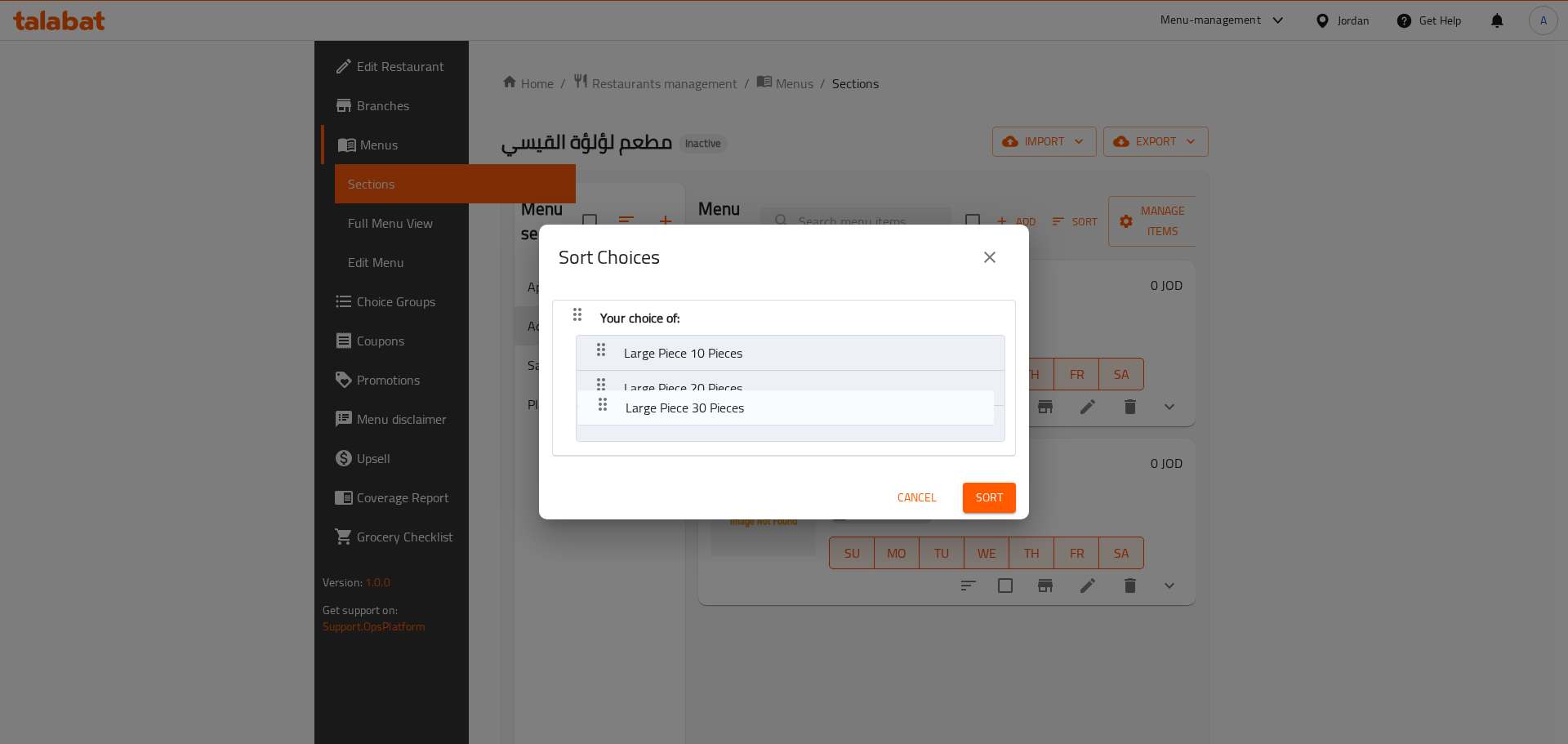
drag, startPoint x: 603, startPoint y: 385, endPoint x: 607, endPoint y: 423, distance: 38.2
click at [606, 423] on nav "Your choice of: Large Piece 10 Pieces Large Piece 30 Pieces Large Piece 20 Piec…" at bounding box center [784, 378] width 464 height 157
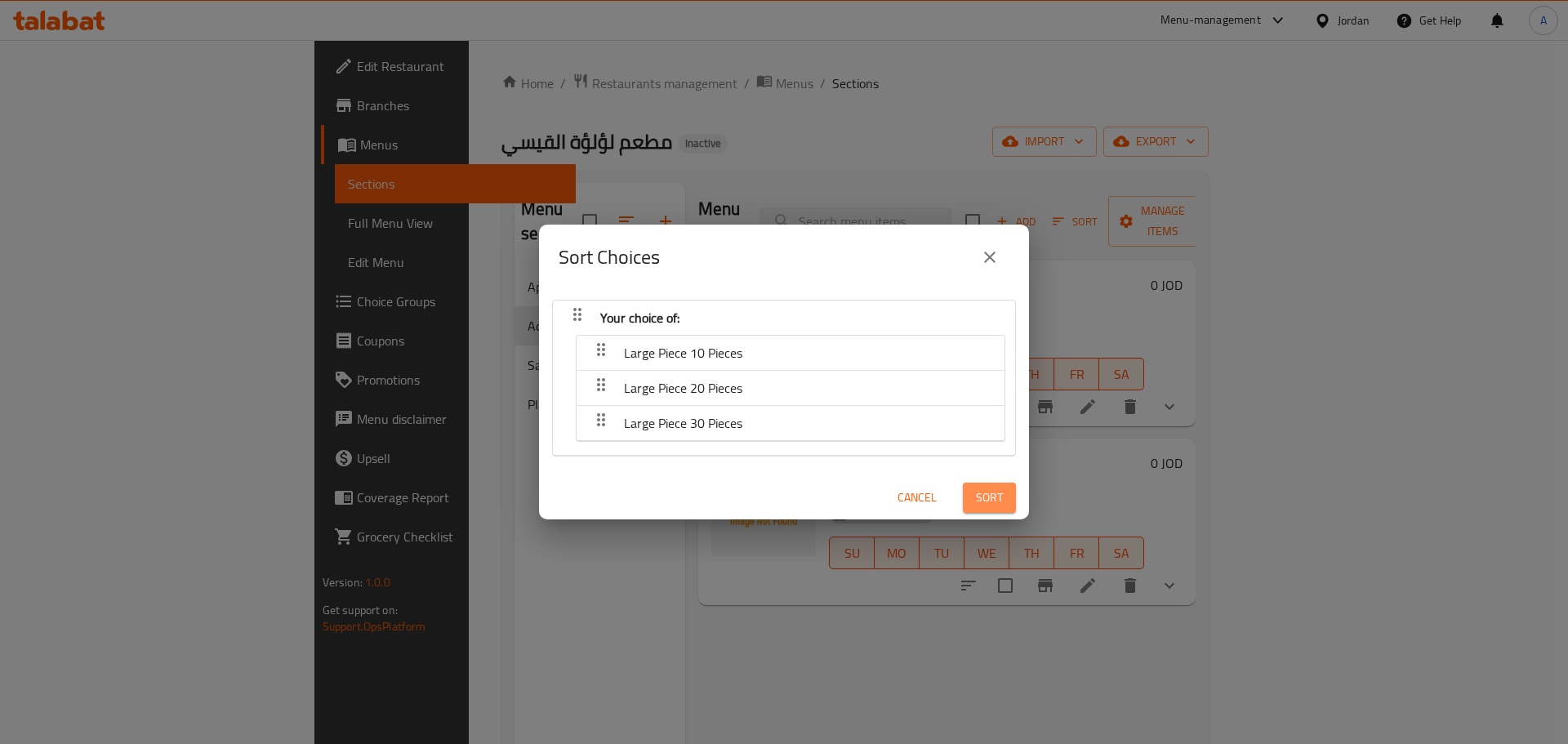
click at [992, 495] on button "Sort" at bounding box center [989, 498] width 53 height 30
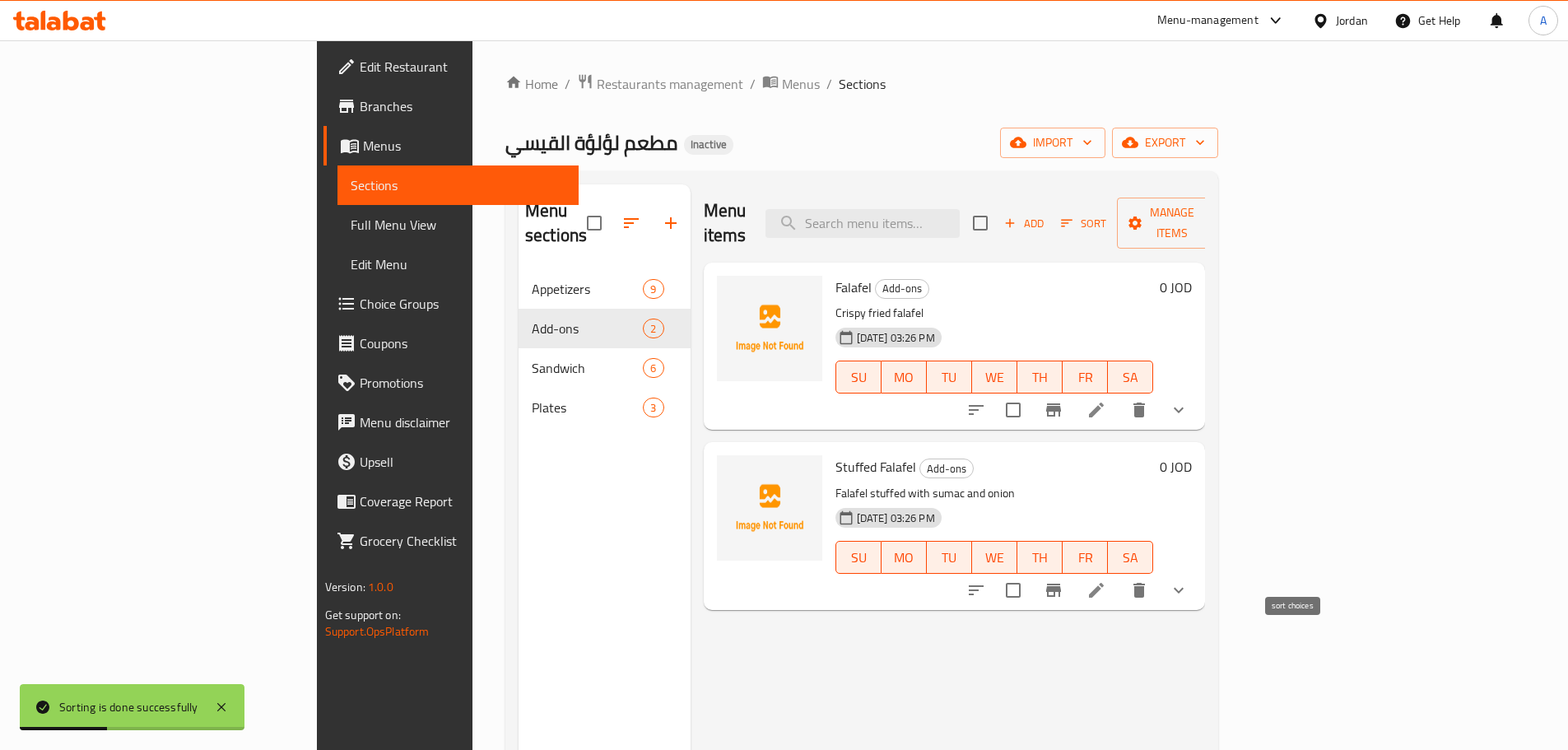
click at [986, 580] on icon "sort-choices" at bounding box center [975, 590] width 19 height 19
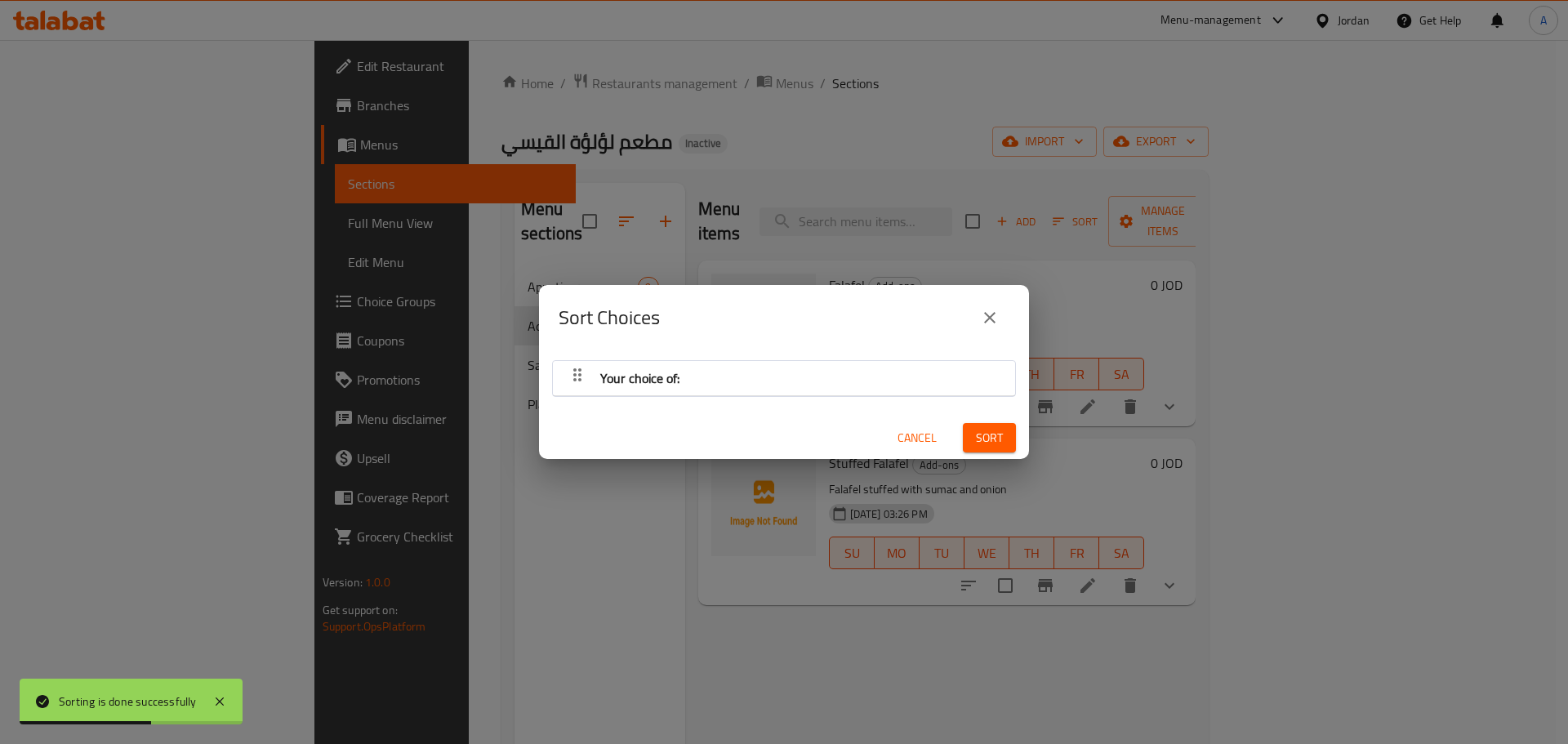
click at [563, 383] on div "button" at bounding box center [577, 378] width 33 height 39
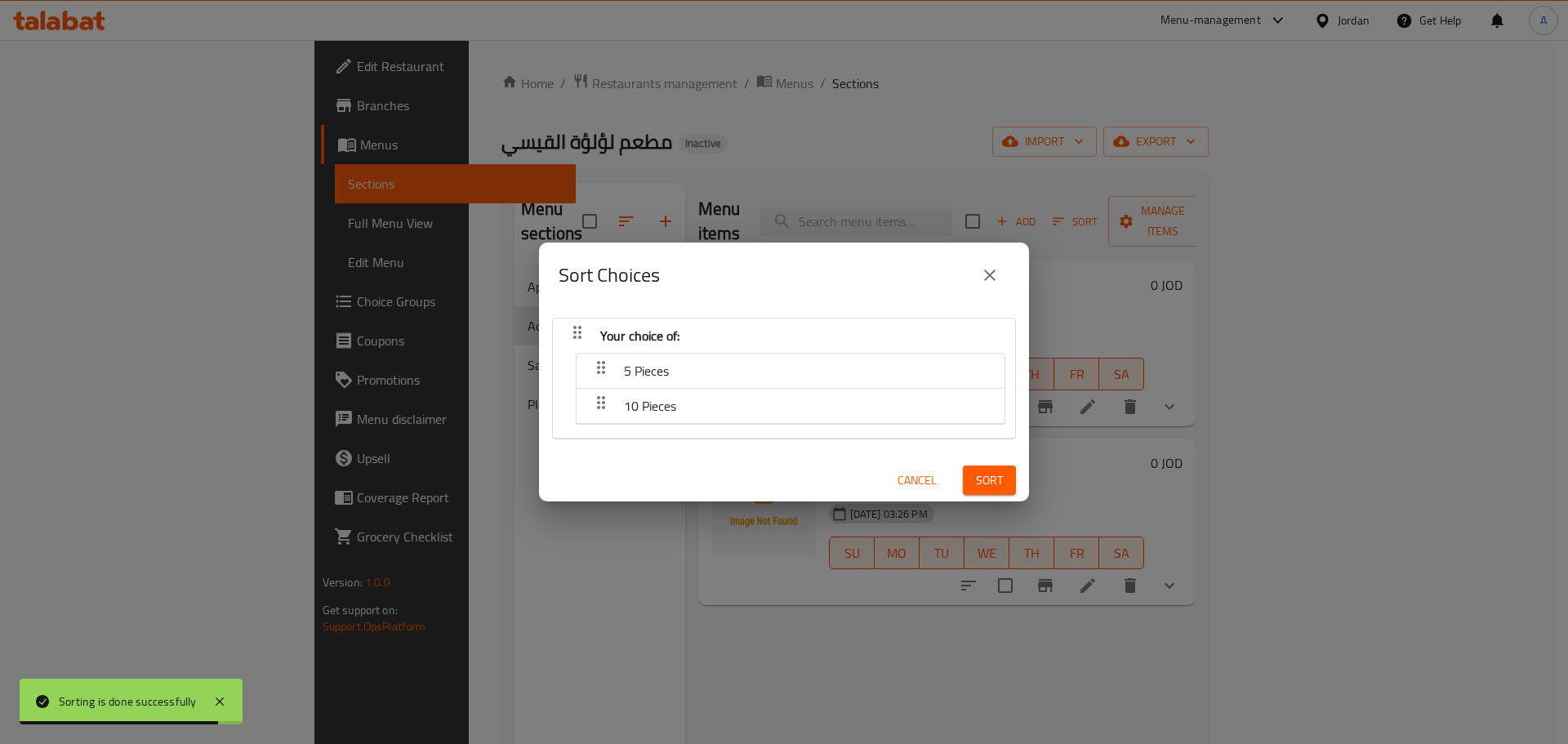
click at [898, 470] on span "Cancel" at bounding box center [917, 480] width 39 height 20
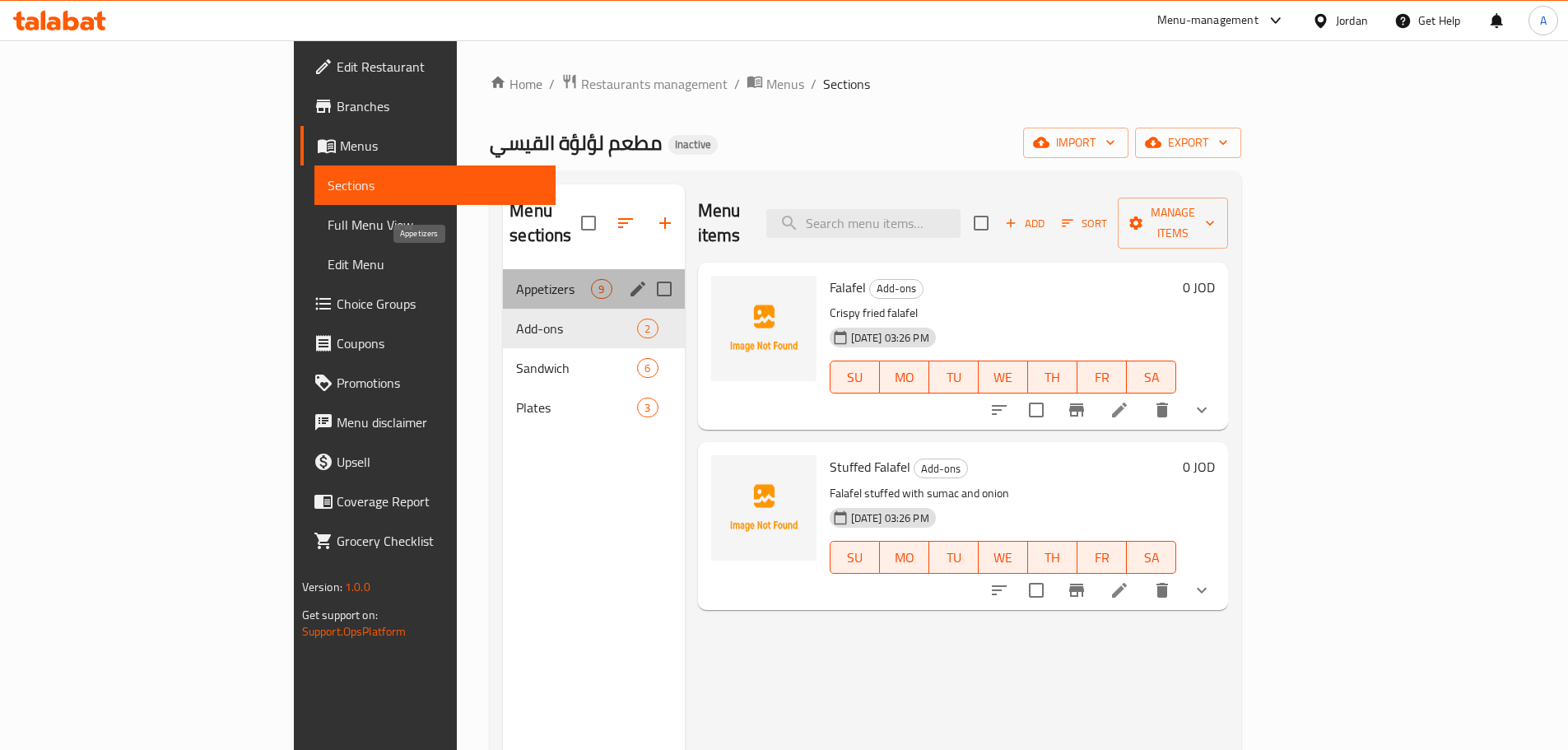
click at [516, 279] on span "Appetizers" at bounding box center [553, 288] width 75 height 19
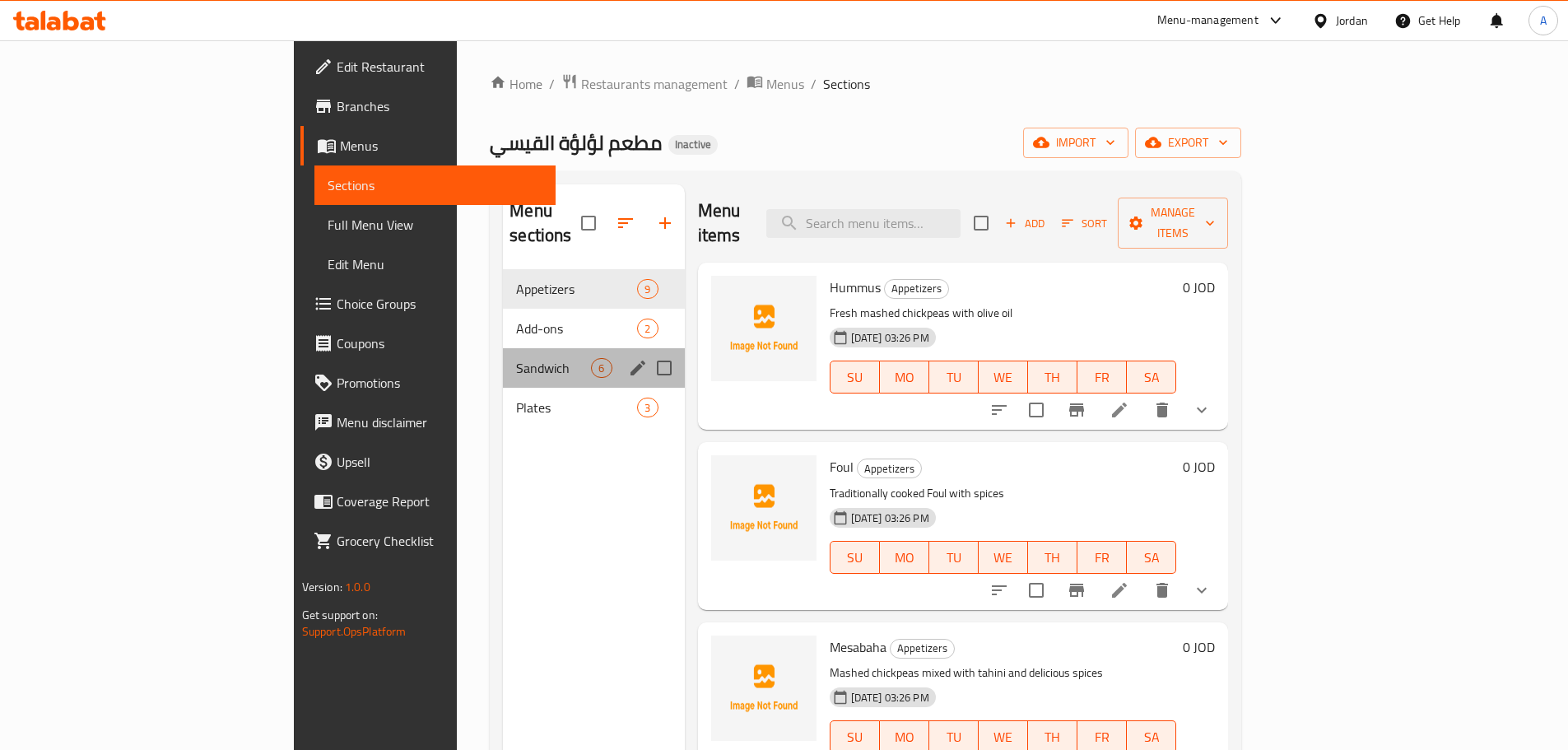
click at [503, 357] on div "Sandwich 6" at bounding box center [594, 367] width 181 height 40
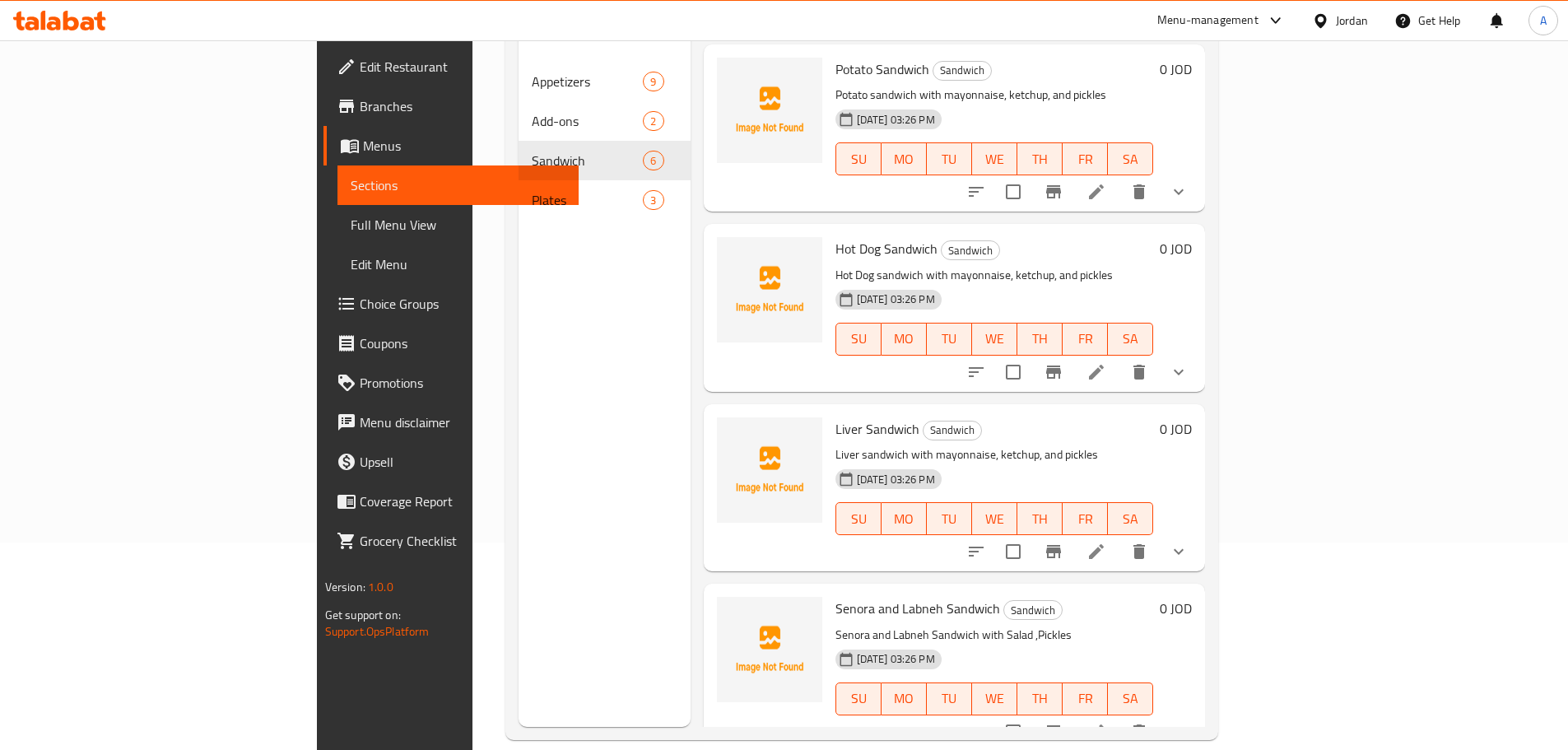
scroll to position [231, 0]
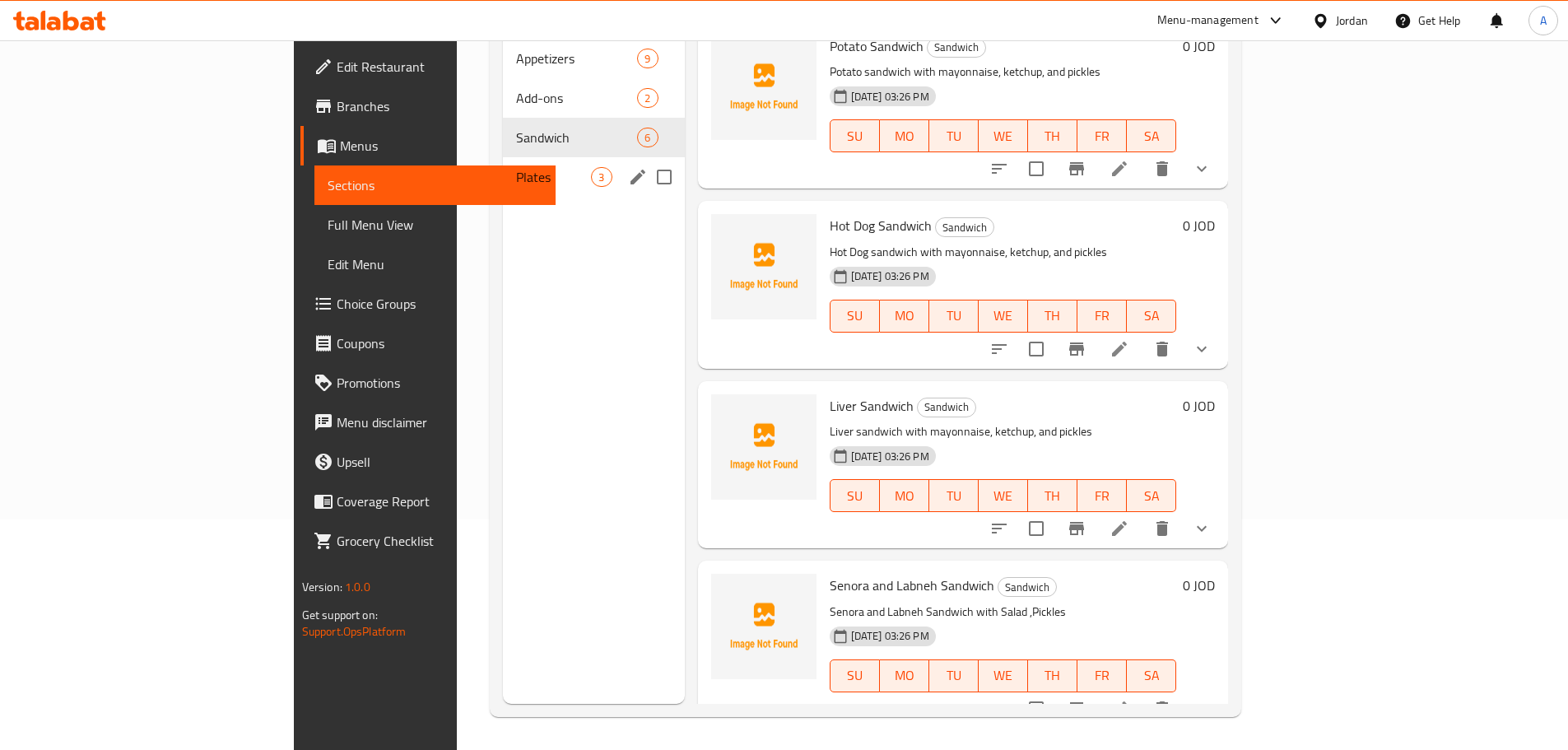
click at [516, 167] on span "Plates" at bounding box center [553, 177] width 75 height 19
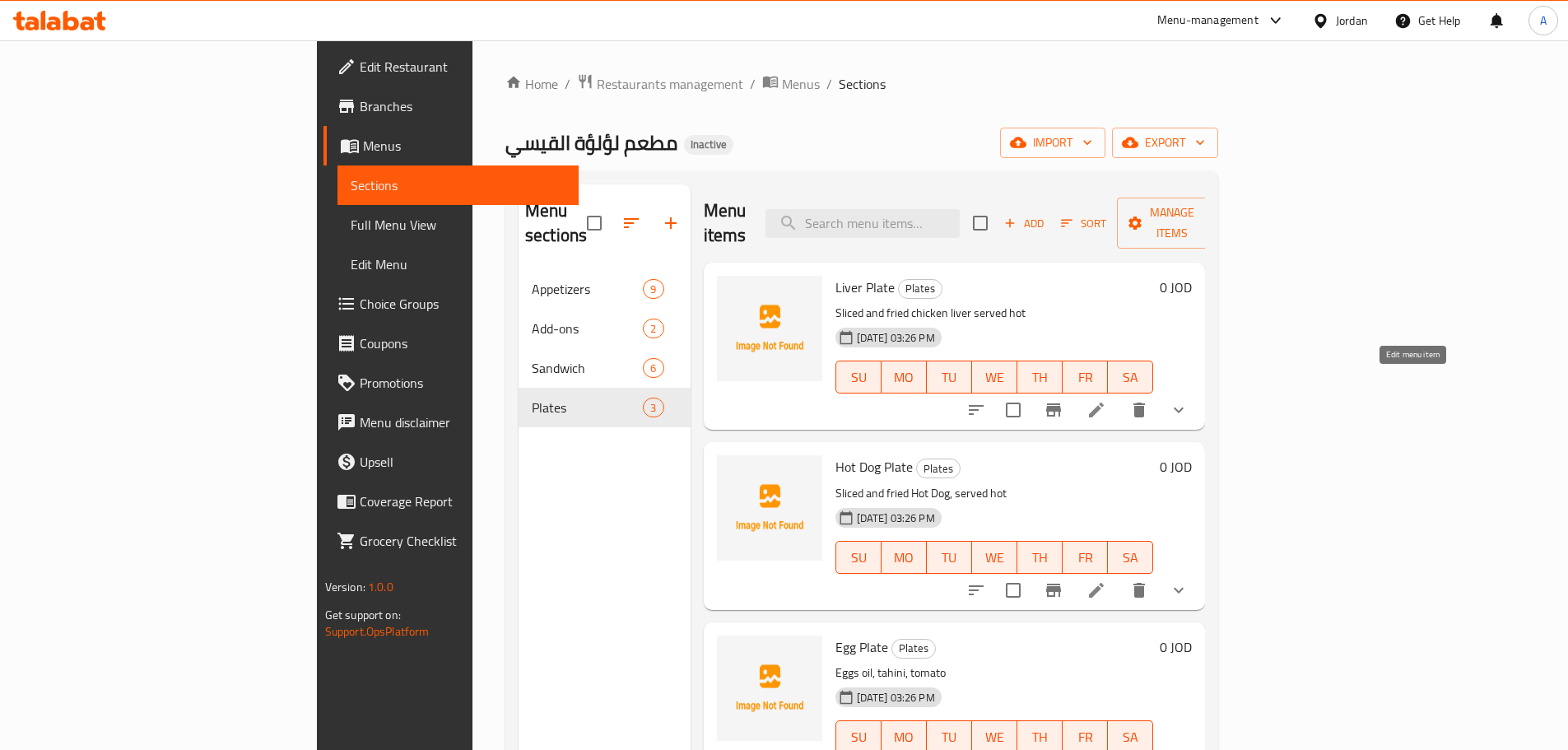
click at [1106, 400] on icon at bounding box center [1096, 410] width 19 height 19
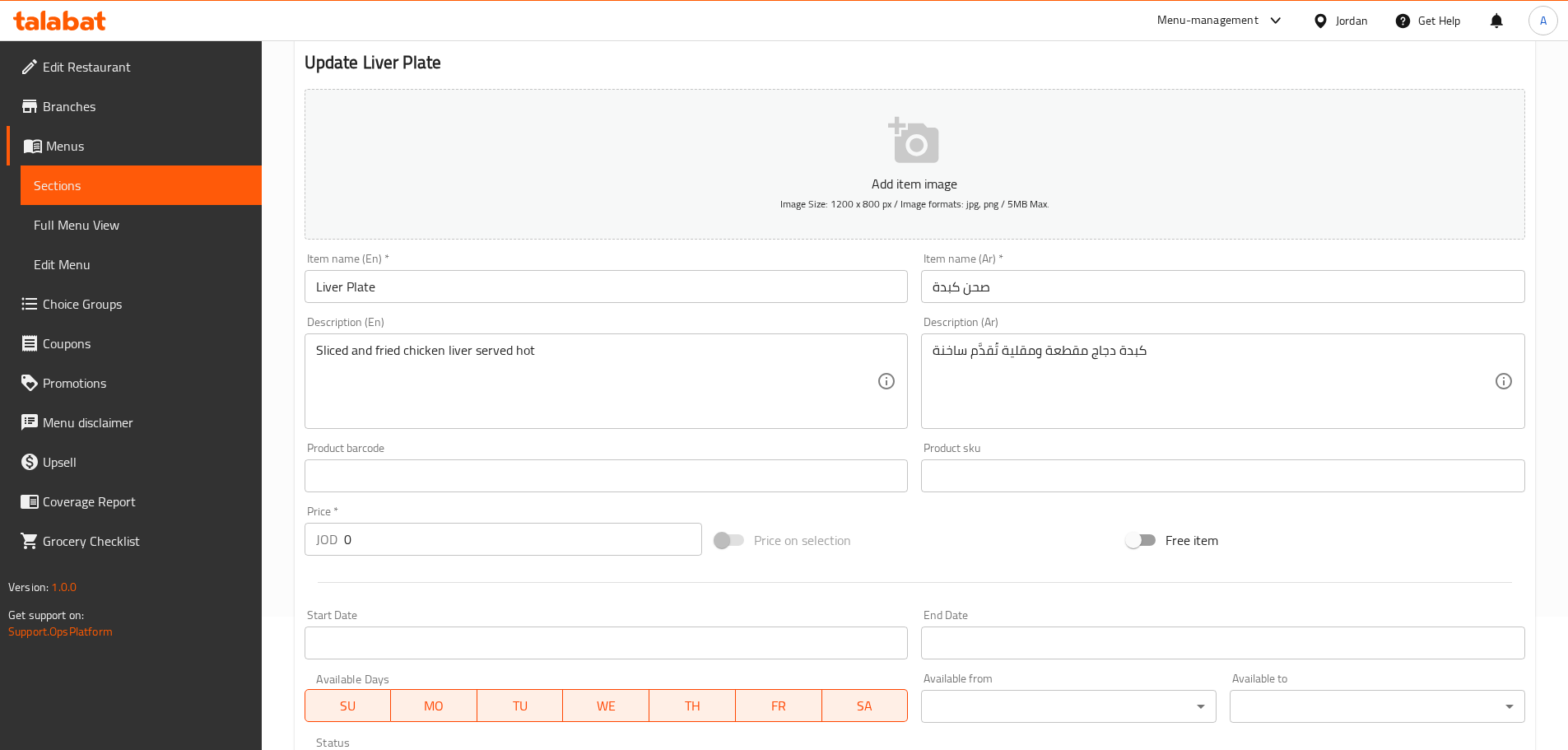
scroll to position [403, 0]
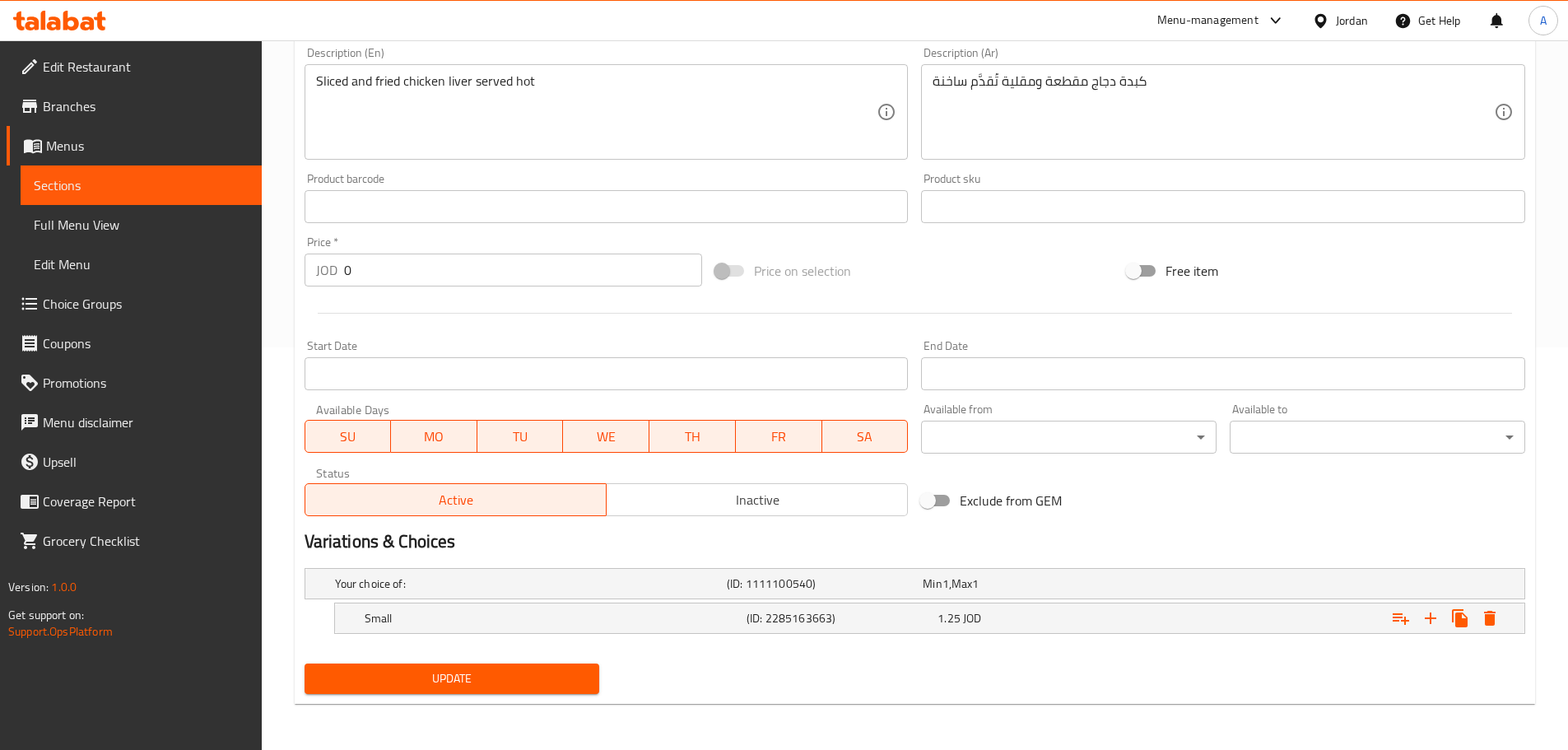
click at [593, 381] on input "Start Date" at bounding box center [606, 373] width 604 height 33
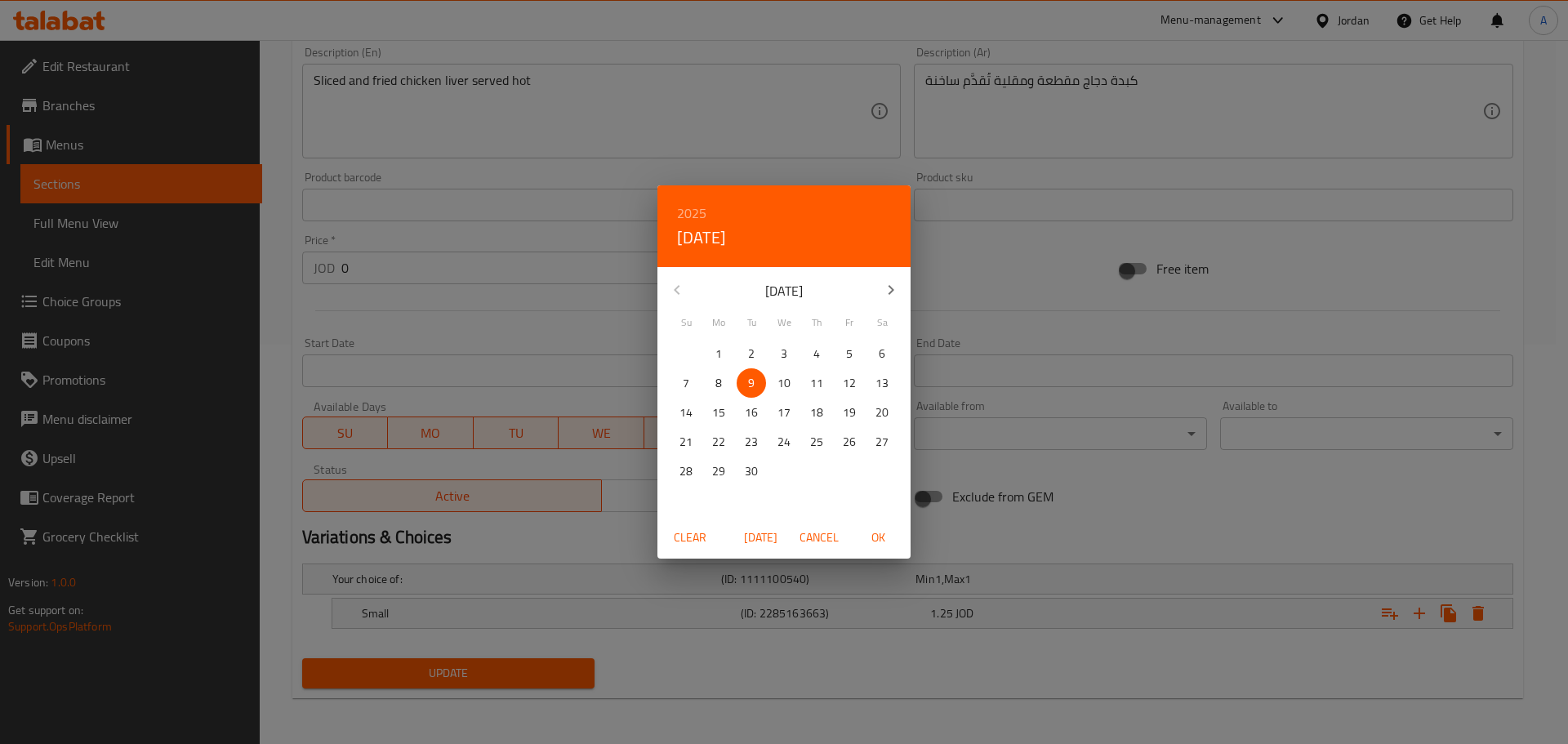
click at [810, 534] on span "Cancel" at bounding box center [819, 538] width 39 height 20
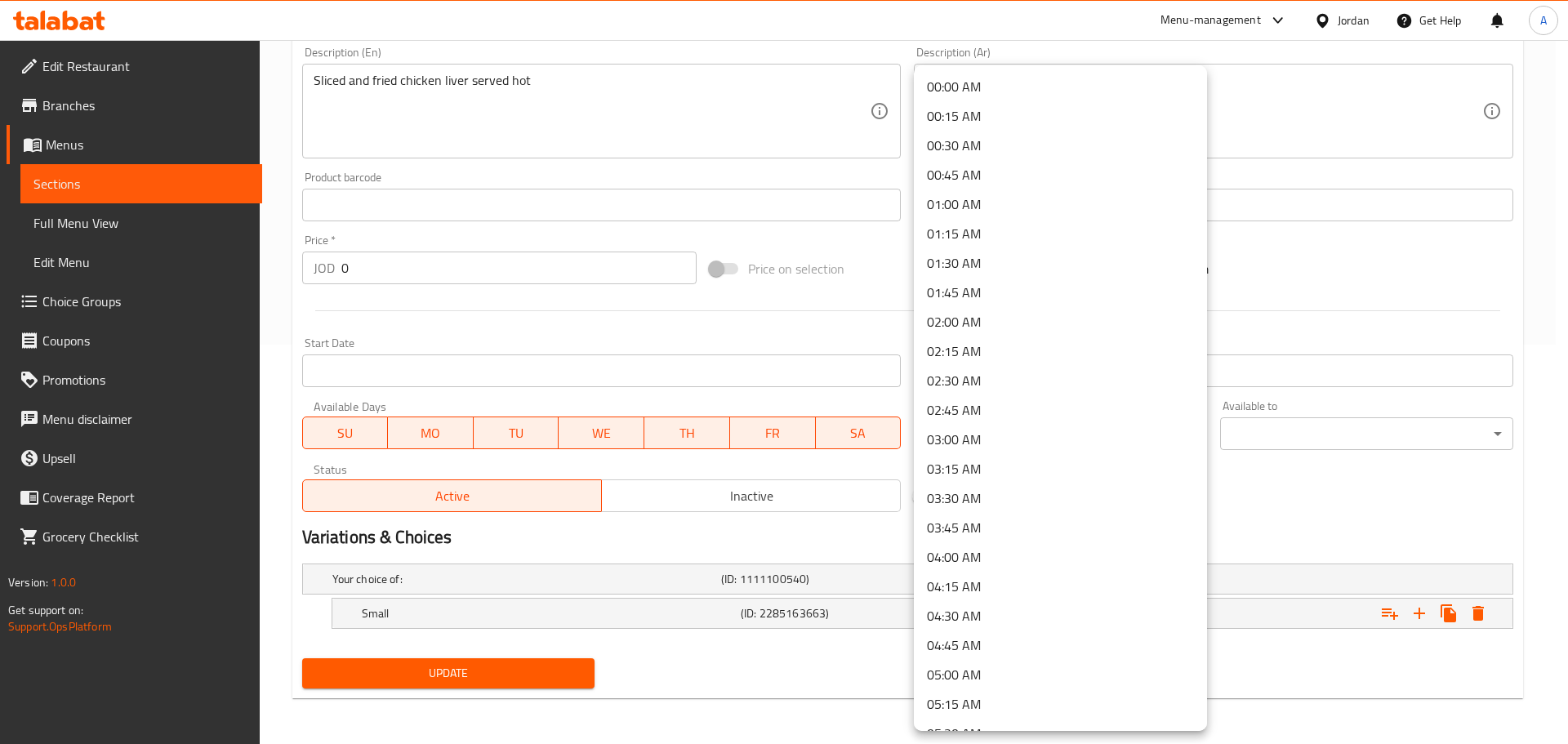
click at [1369, 486] on div at bounding box center [784, 372] width 1568 height 744
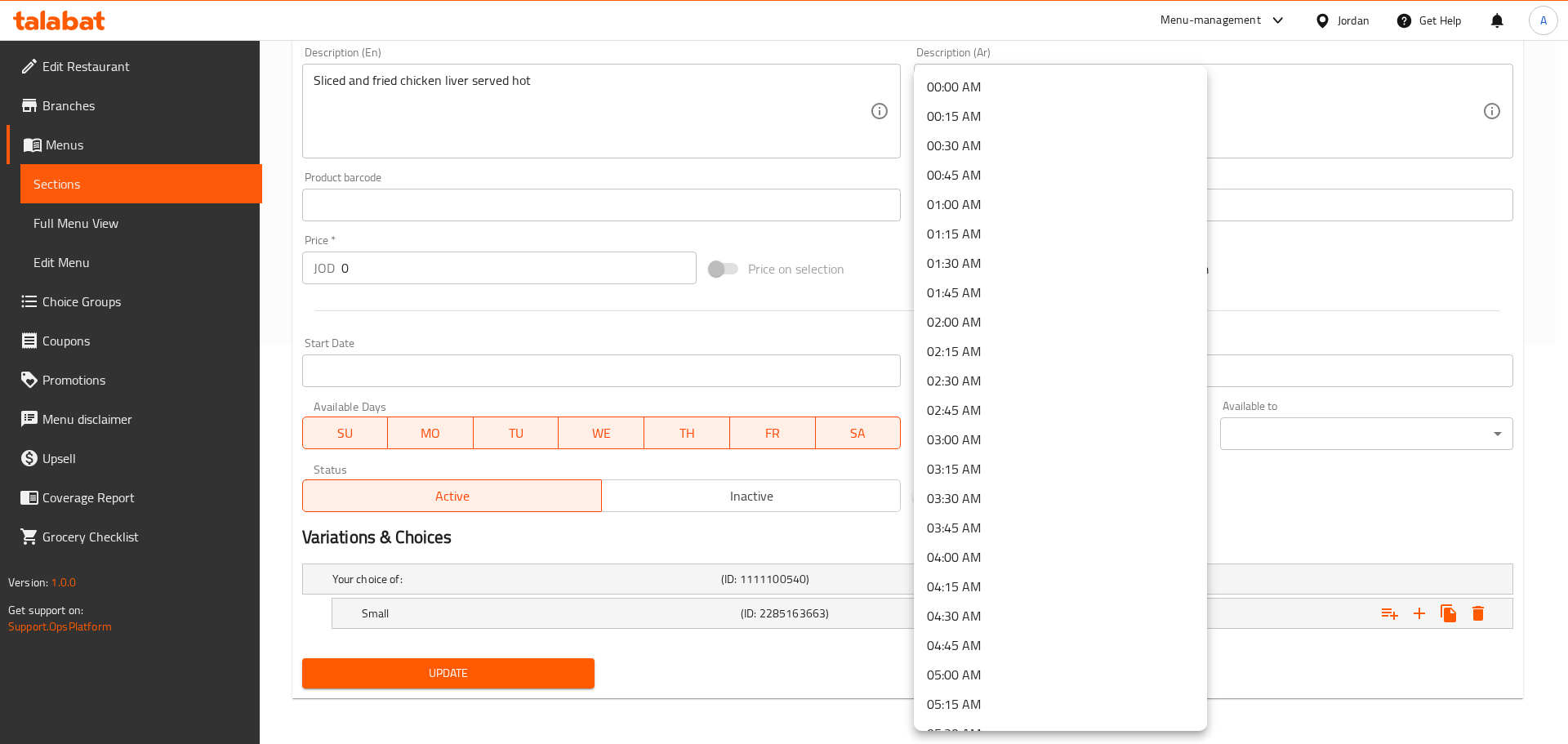
click at [1384, 520] on div at bounding box center [784, 372] width 1568 height 744
click at [1048, 96] on li "00:00 AM" at bounding box center [1061, 86] width 293 height 29
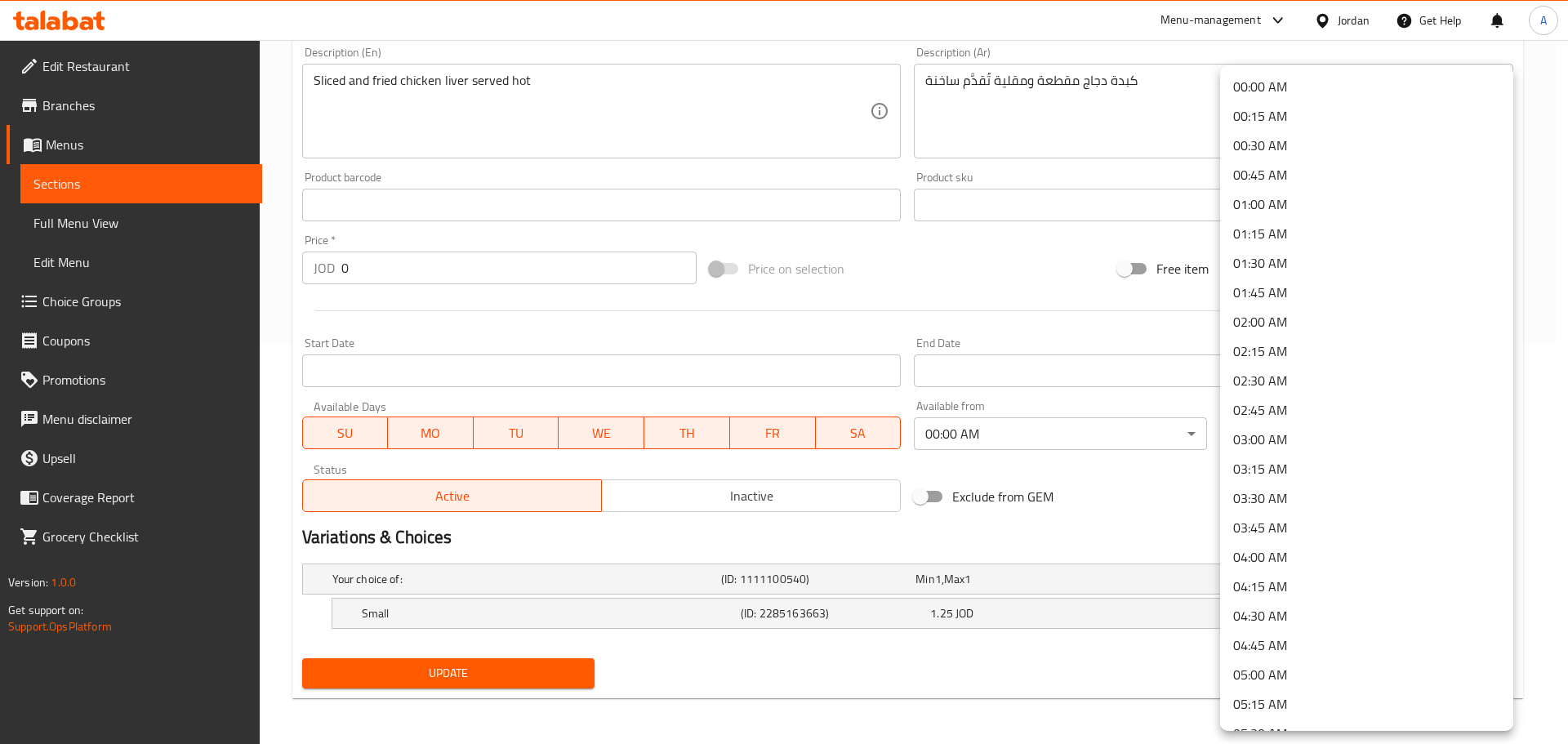
click at [1245, 87] on li "00:00 AM" at bounding box center [1367, 86] width 293 height 29
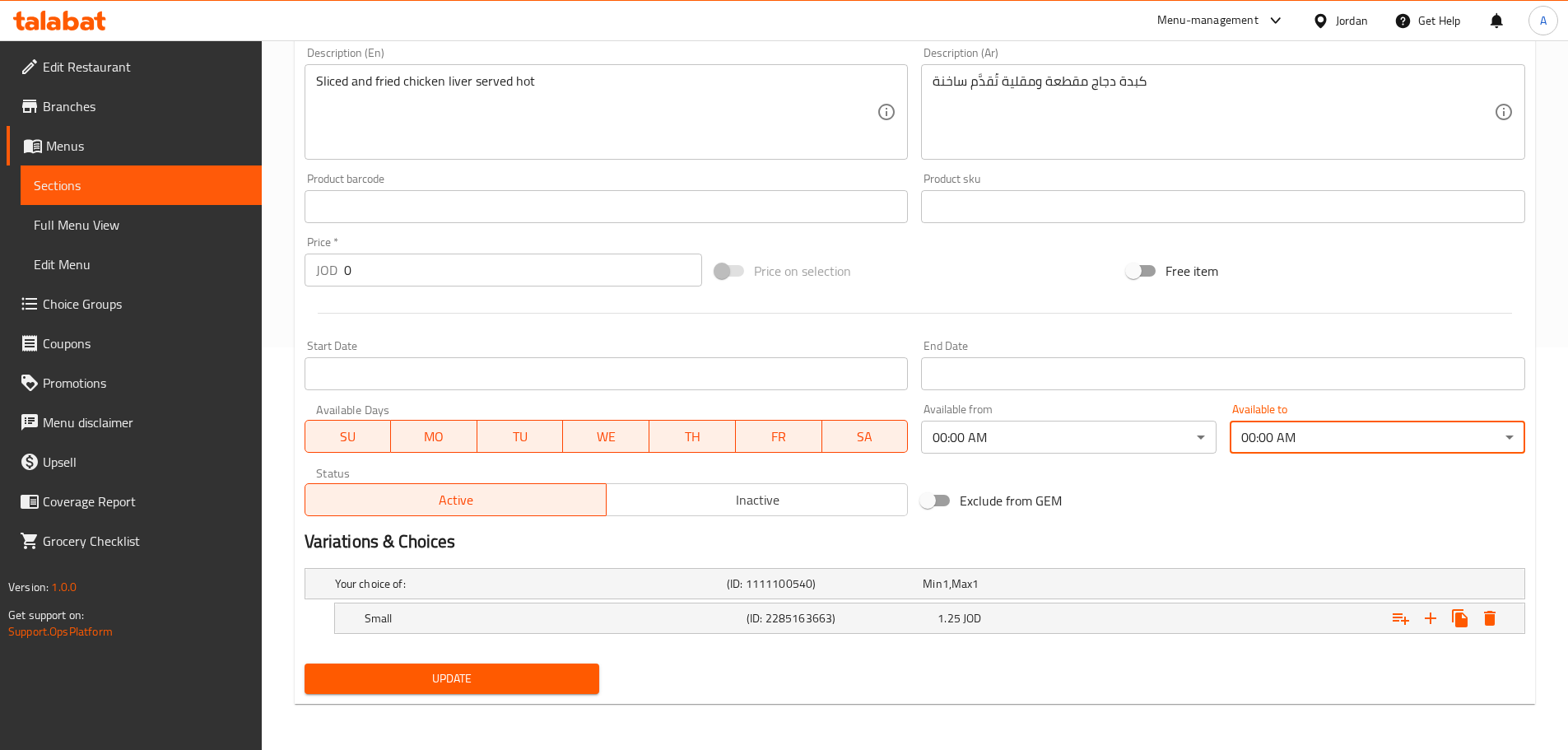
click at [1158, 507] on div "Exclude from GEM" at bounding box center [1120, 500] width 411 height 45
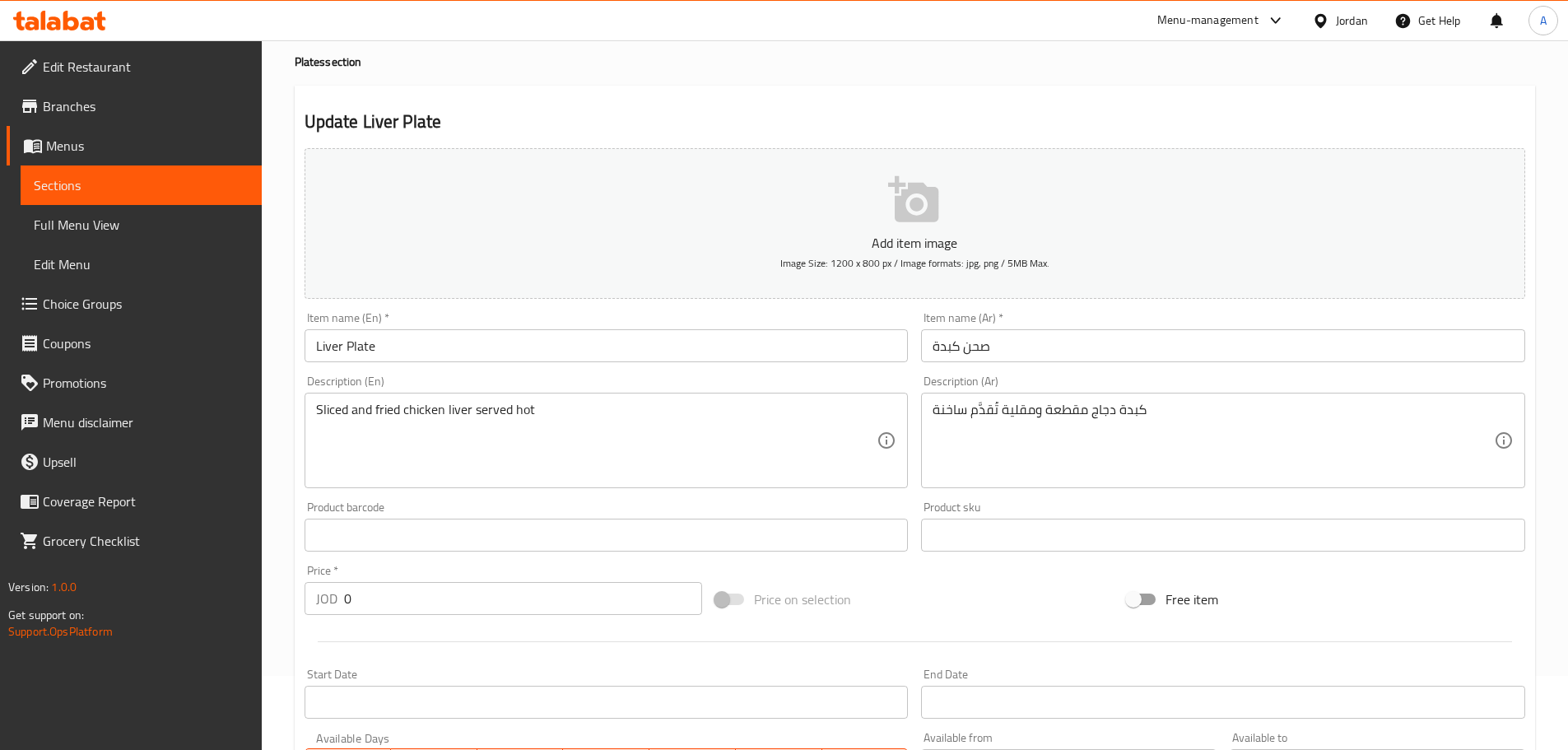
scroll to position [73, 0]
click at [95, 215] on span "Full Menu View" at bounding box center [141, 224] width 214 height 19
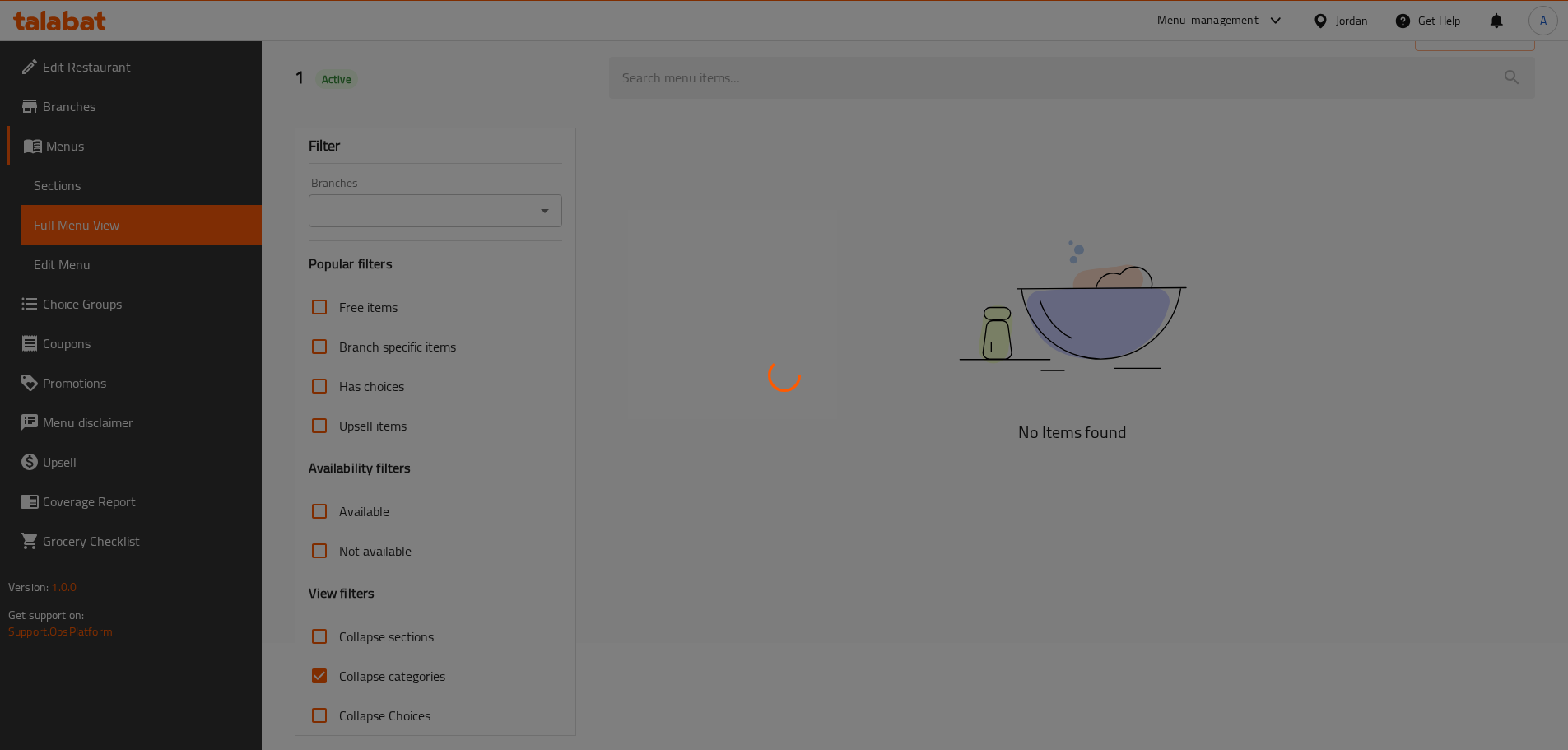
scroll to position [126, 0]
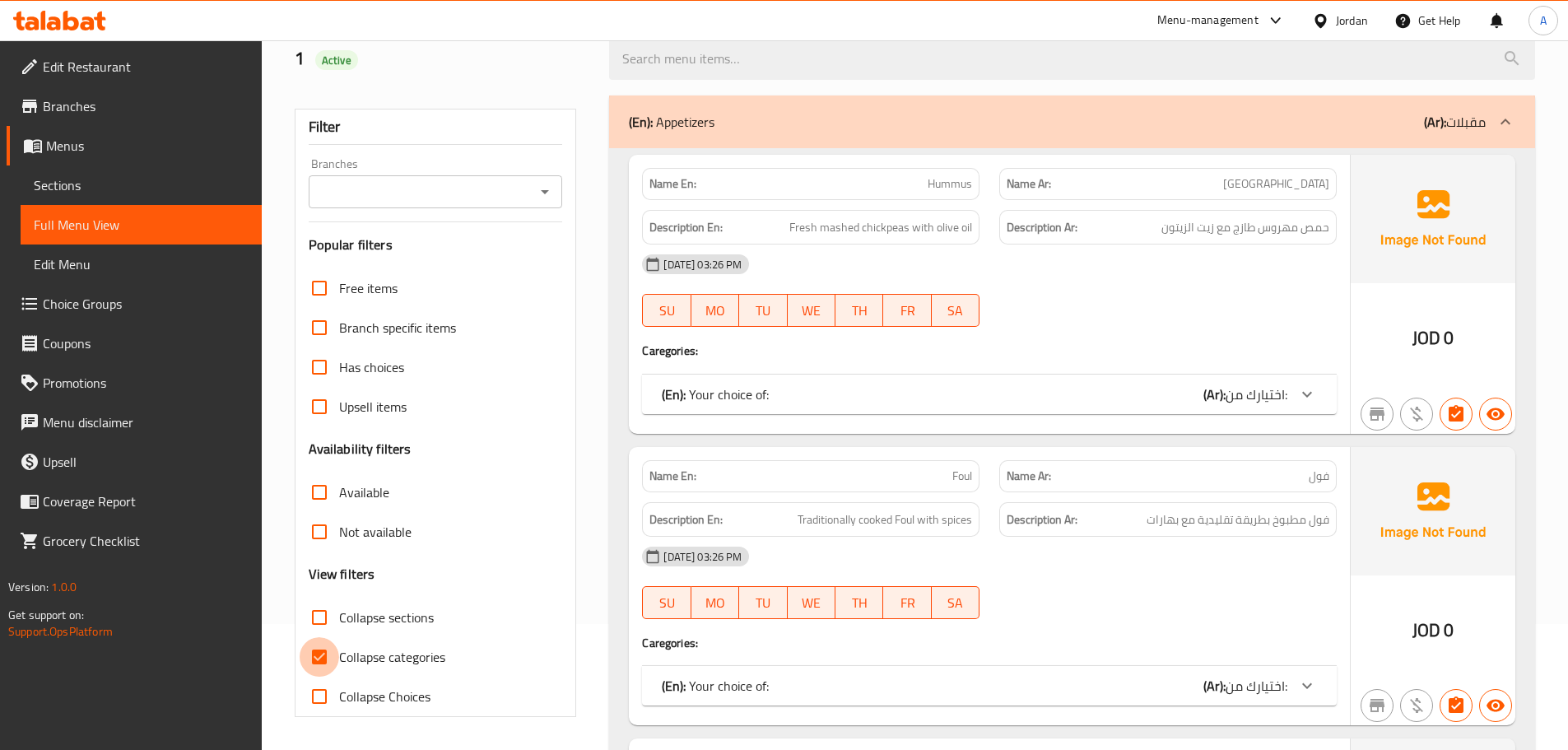
click at [317, 655] on input "Collapse categories" at bounding box center [319, 656] width 40 height 40
checkbox input "false"
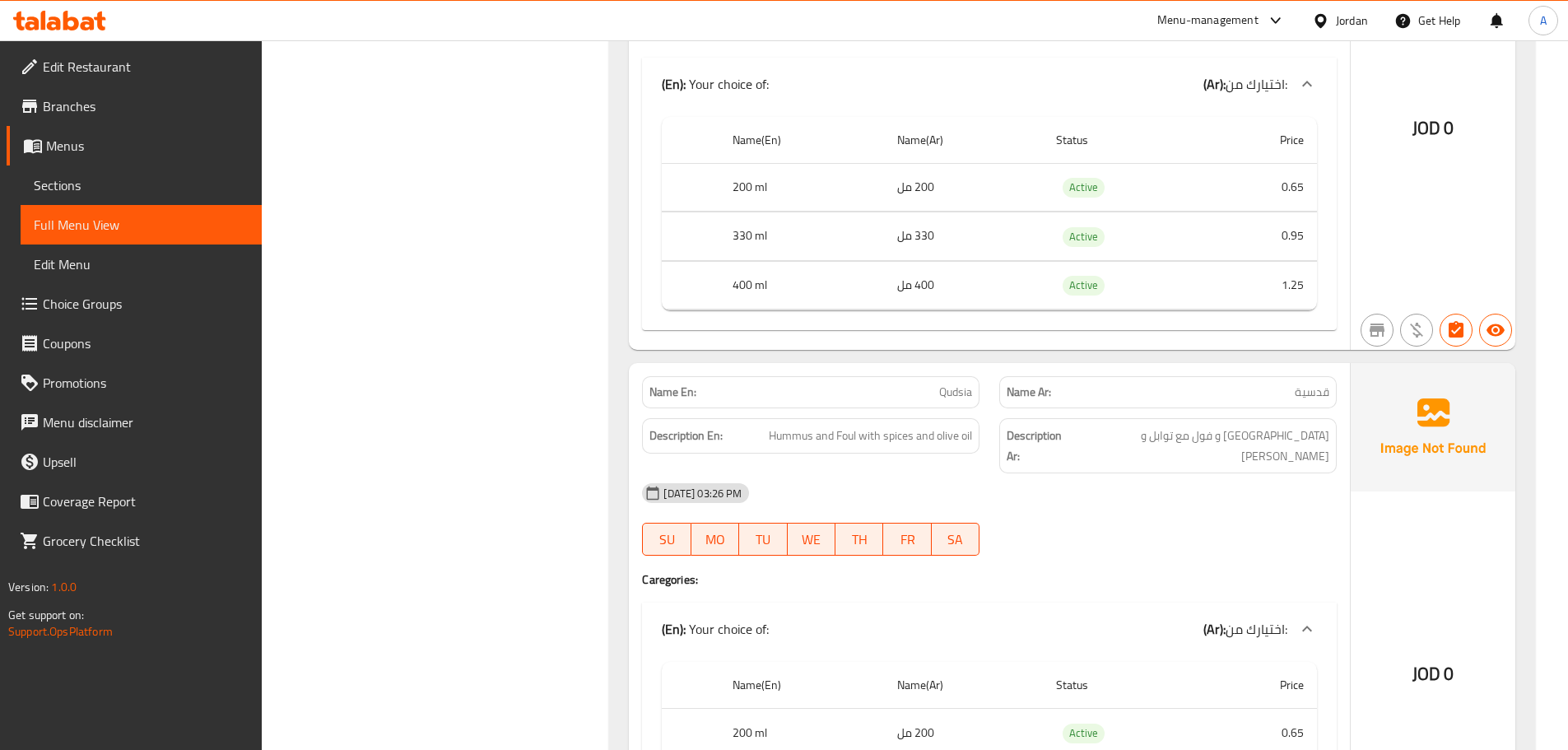
scroll to position [1690, 0]
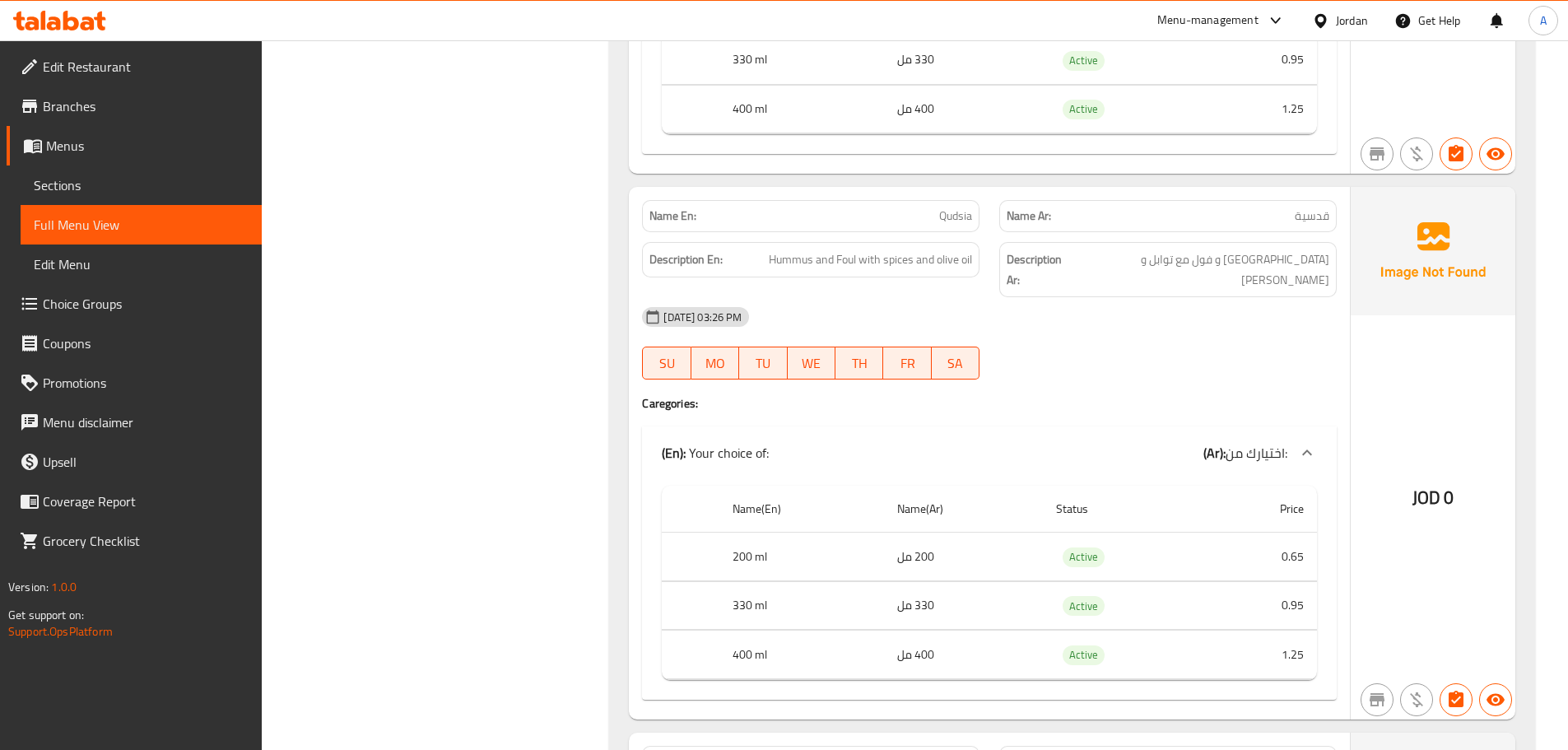
drag, startPoint x: 1075, startPoint y: 674, endPoint x: 1050, endPoint y: 384, distance: 291.1
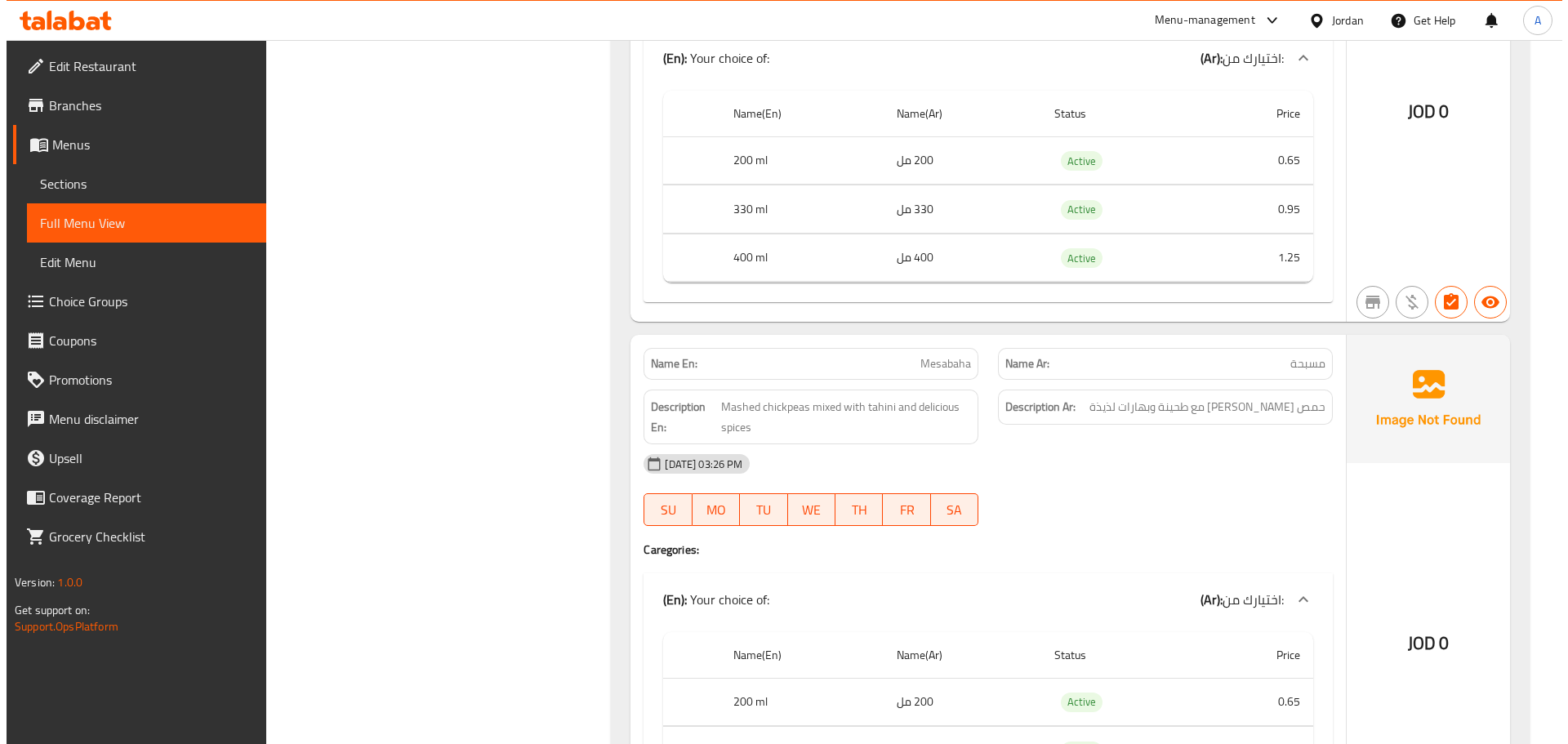
scroll to position [0, 0]
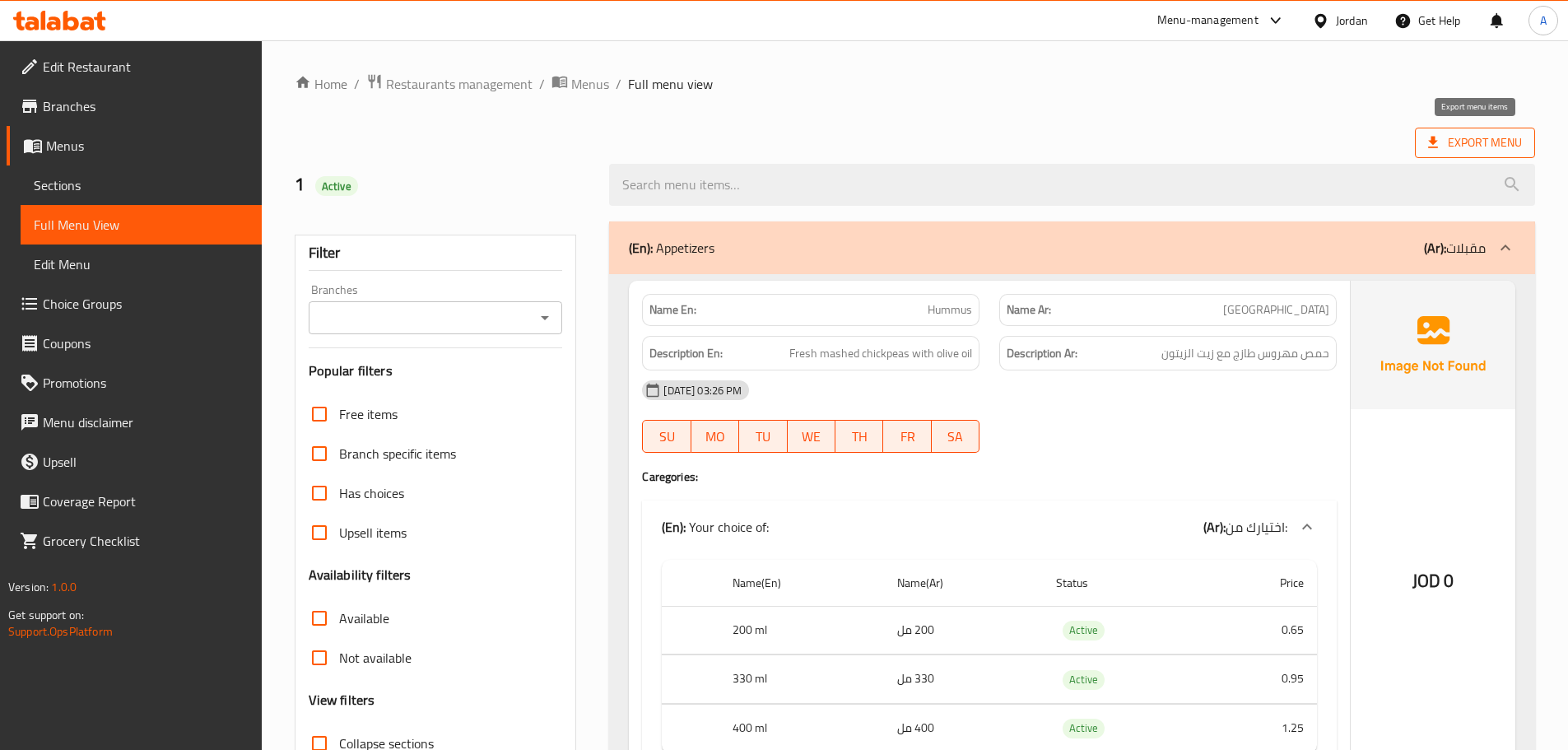
click at [1467, 139] on span "Export Menu" at bounding box center [1474, 143] width 94 height 20
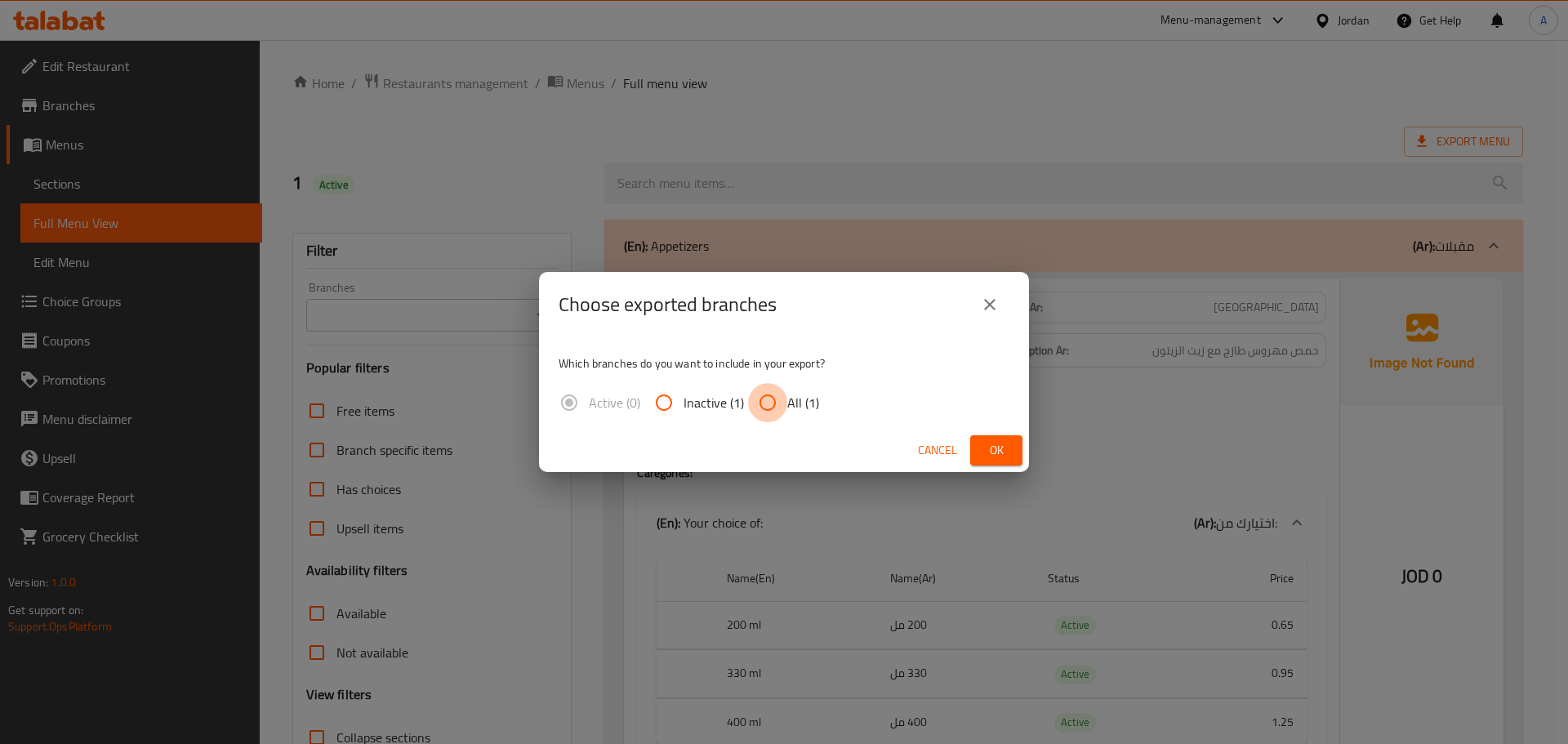
click at [761, 416] on input "All (1)" at bounding box center [768, 402] width 39 height 39
radio input "true"
click at [989, 442] on span "Ok" at bounding box center [996, 450] width 26 height 20
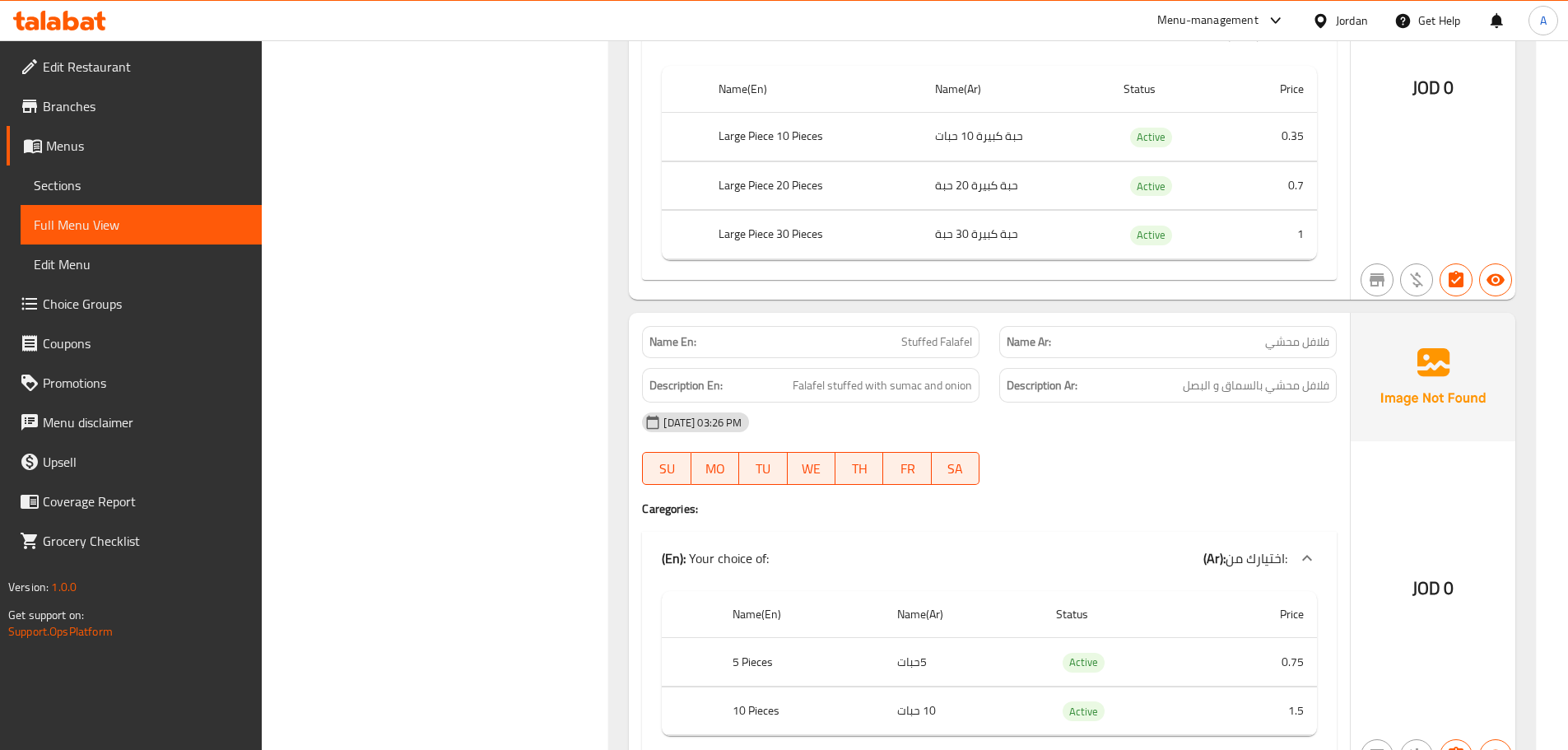
scroll to position [5433, 0]
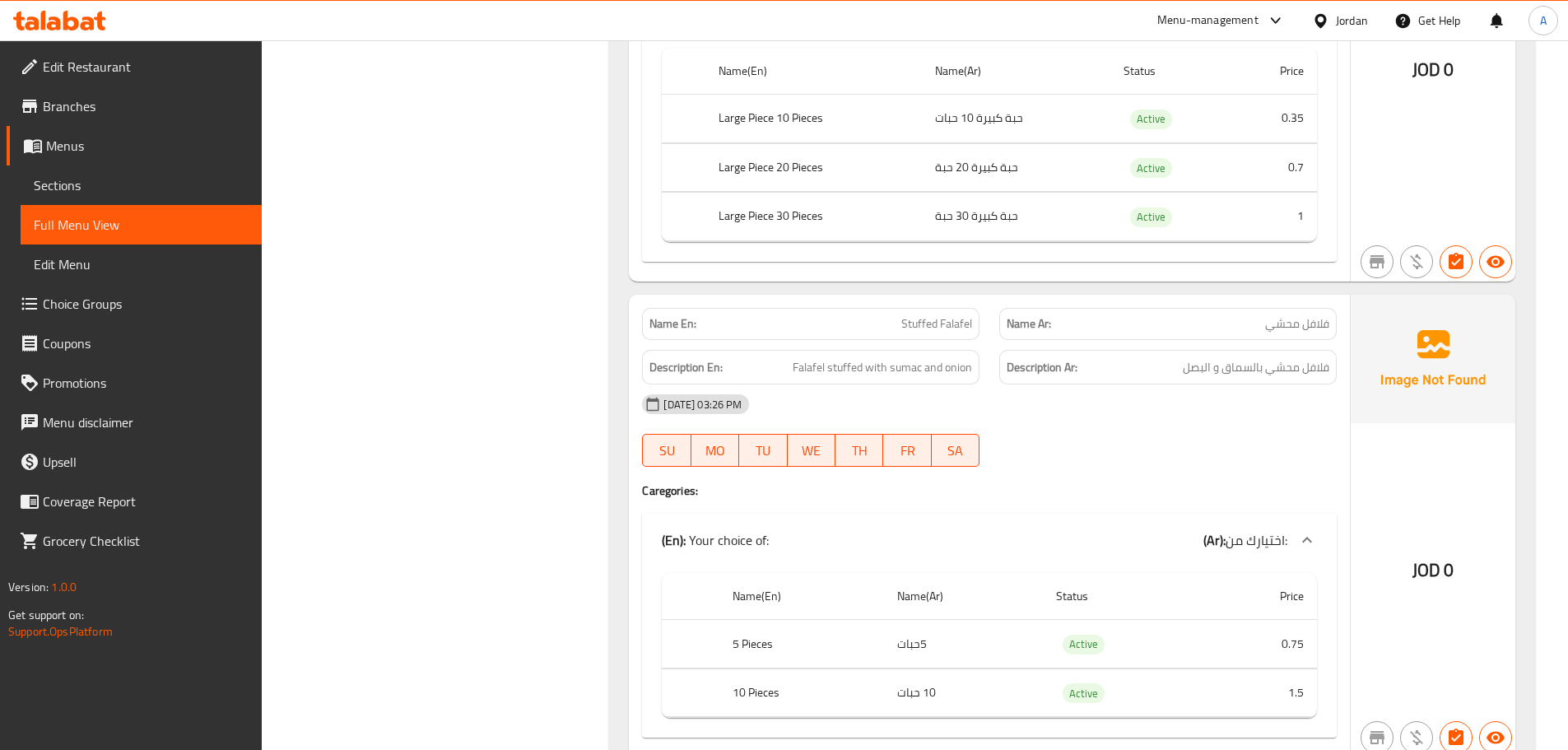
click at [152, 73] on span "Edit Restaurant" at bounding box center [146, 66] width 206 height 19
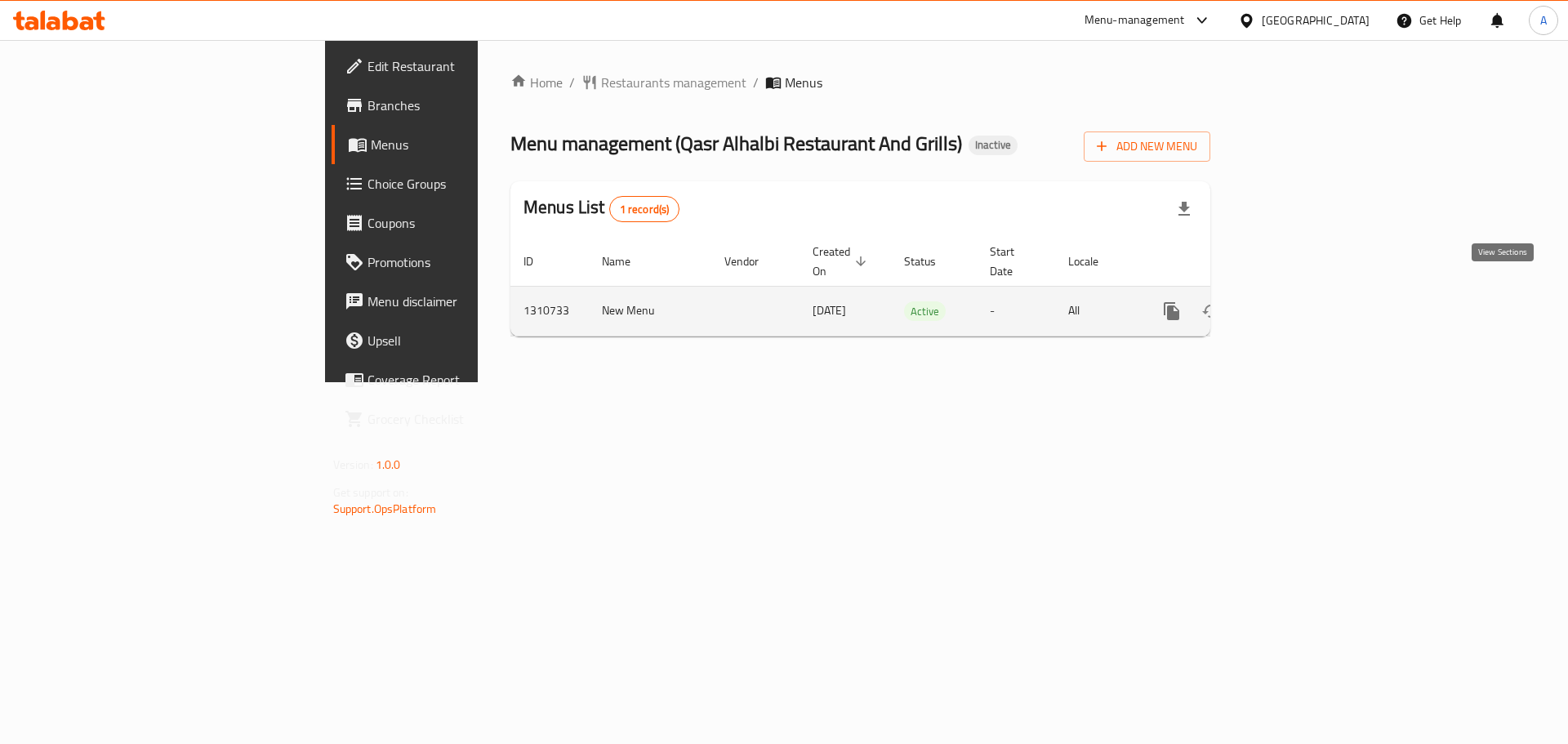
click at [1309, 292] on link "enhanced table" at bounding box center [1290, 311] width 39 height 39
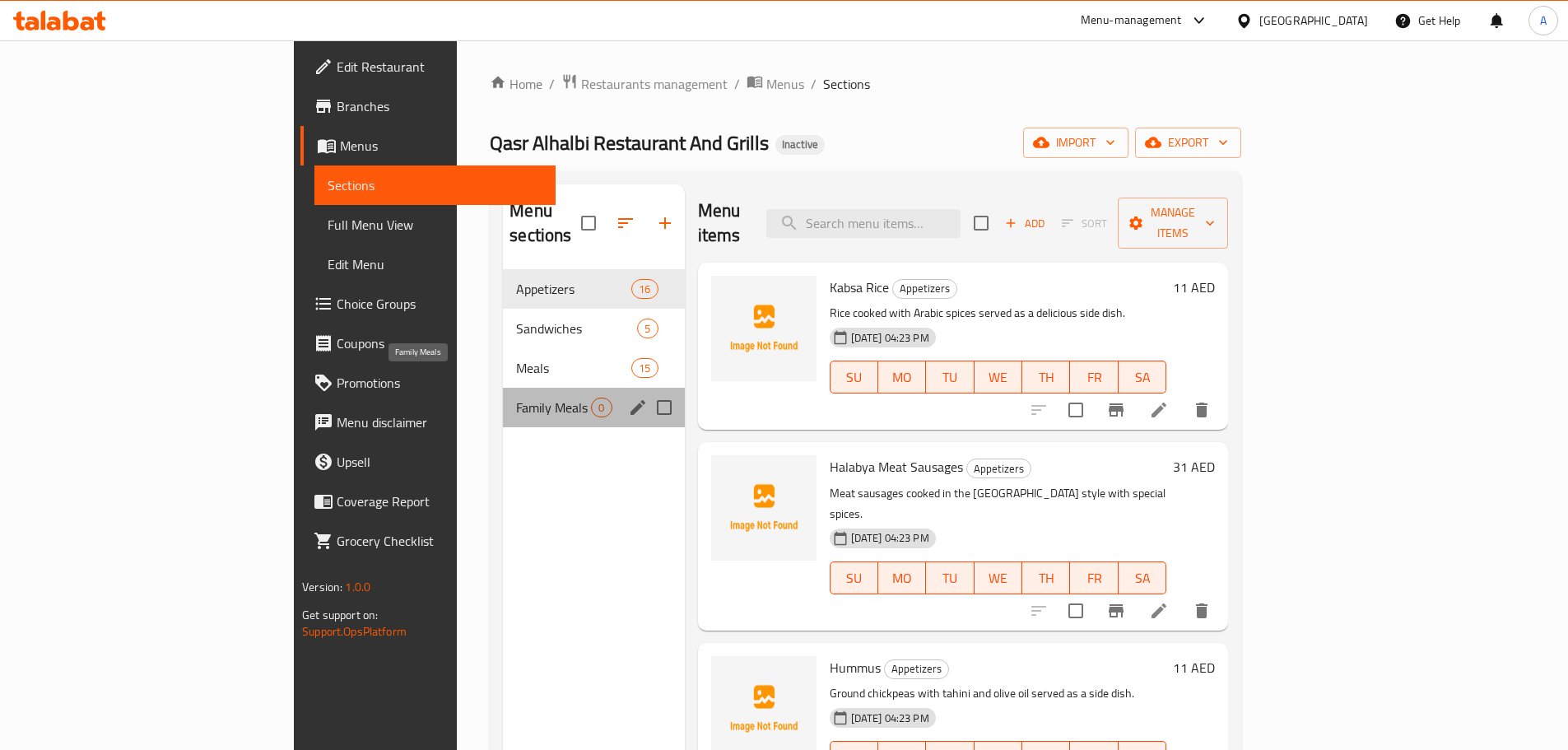
click at [516, 398] on span "Family Meals" at bounding box center [553, 407] width 75 height 19
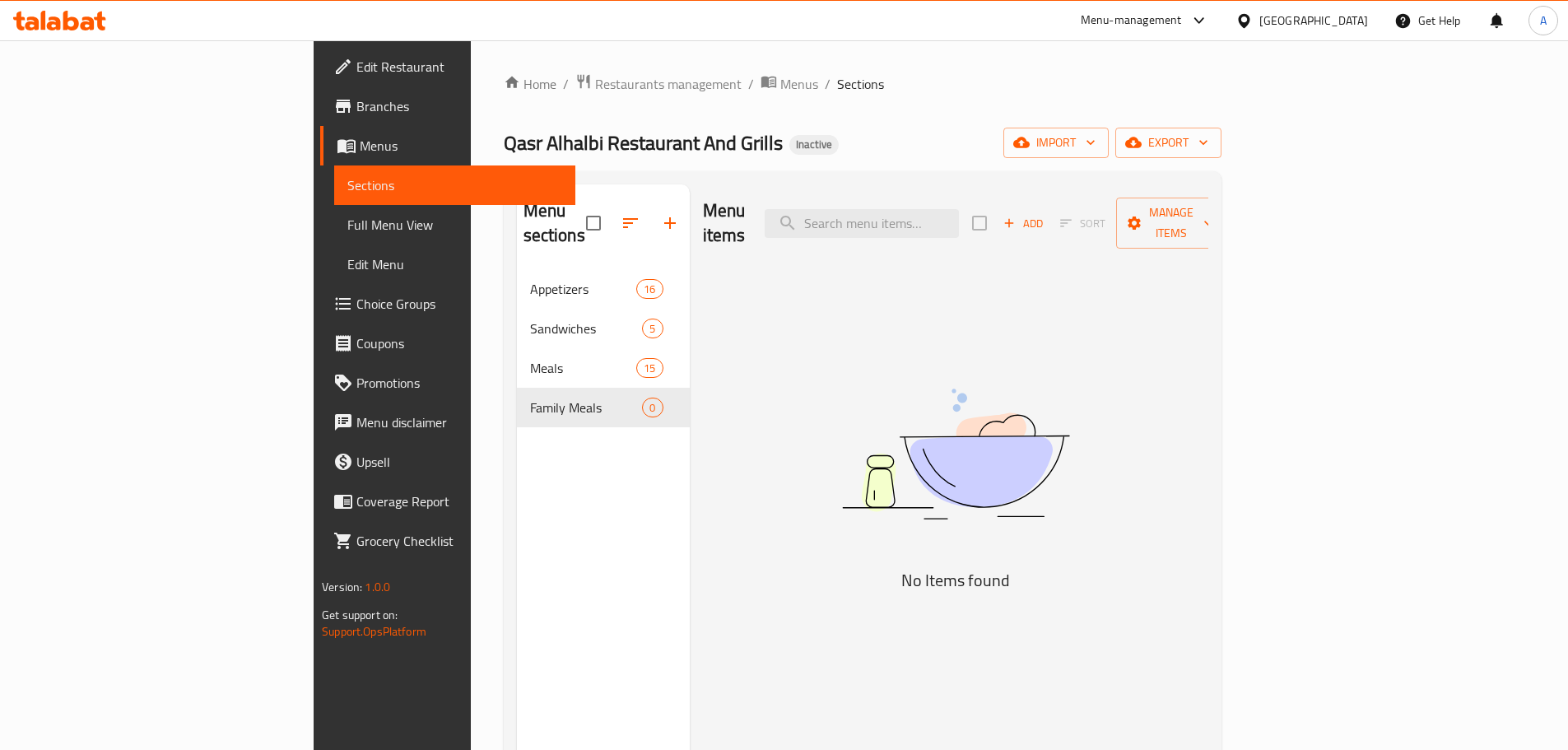
click at [347, 215] on span "Full Menu View" at bounding box center [454, 224] width 214 height 19
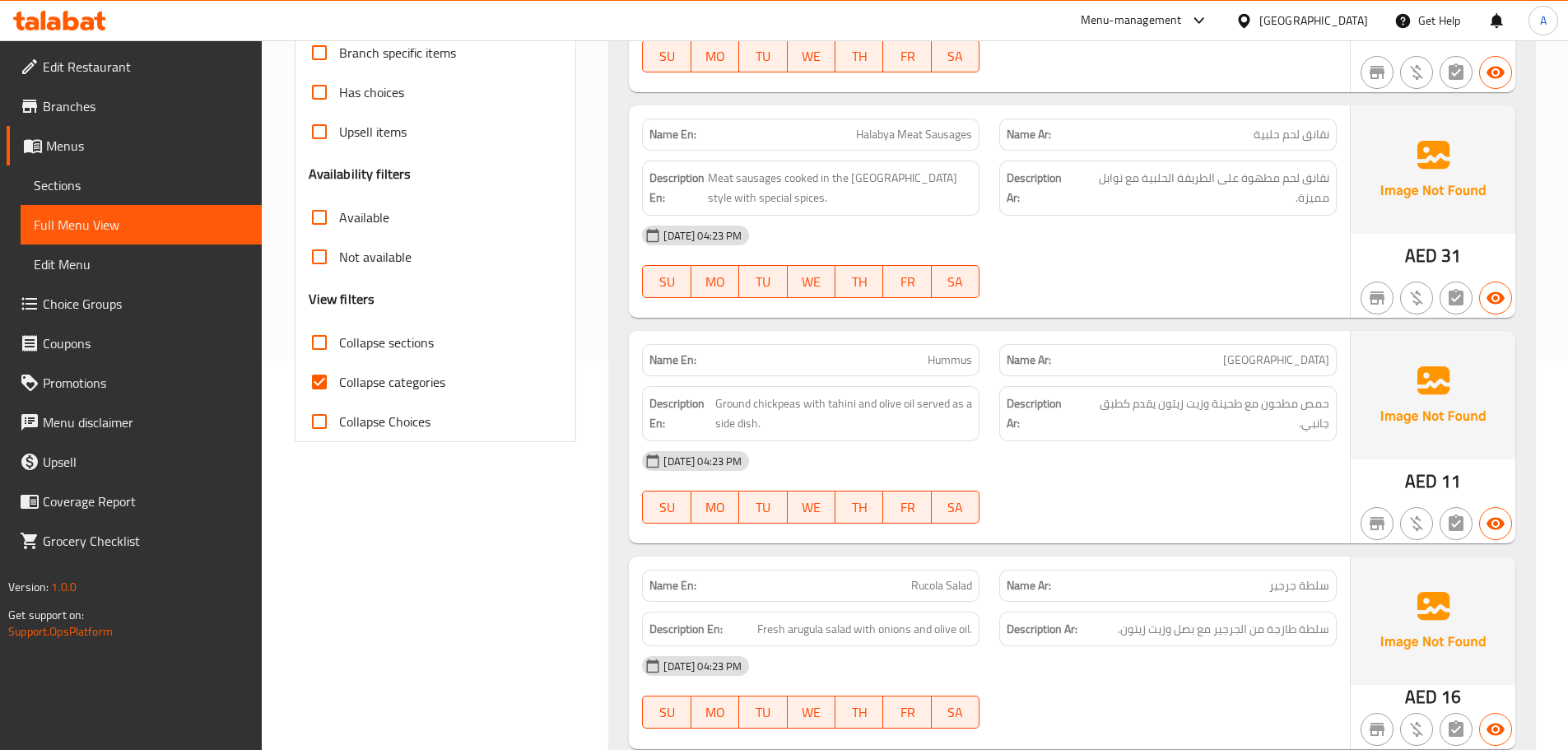
scroll to position [411, 0]
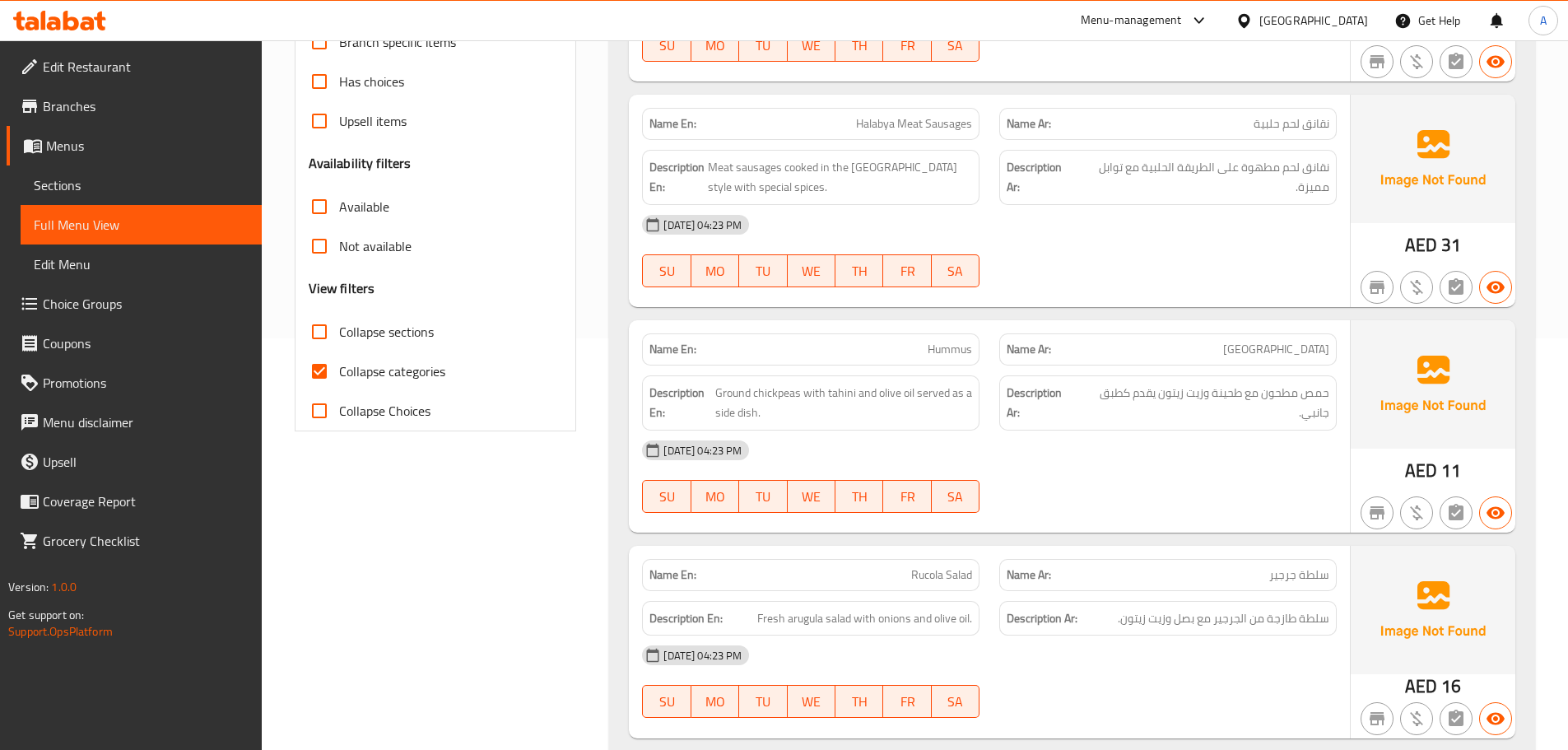
click at [362, 366] on span "Collapse categories" at bounding box center [393, 371] width 106 height 19
click at [339, 366] on input "Collapse categories" at bounding box center [319, 371] width 40 height 40
checkbox input "false"
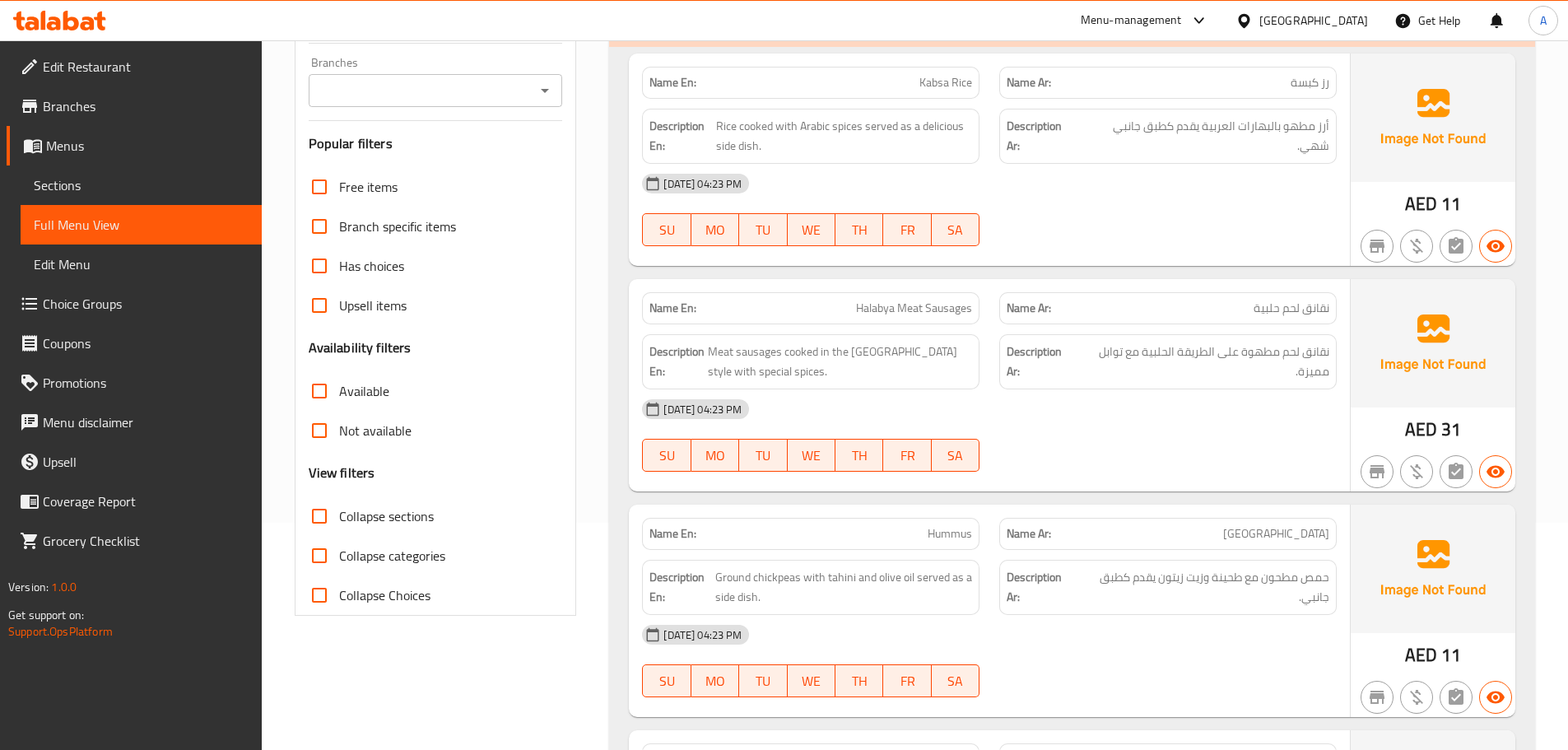
scroll to position [0, 0]
